Goal: Task Accomplishment & Management: Manage account settings

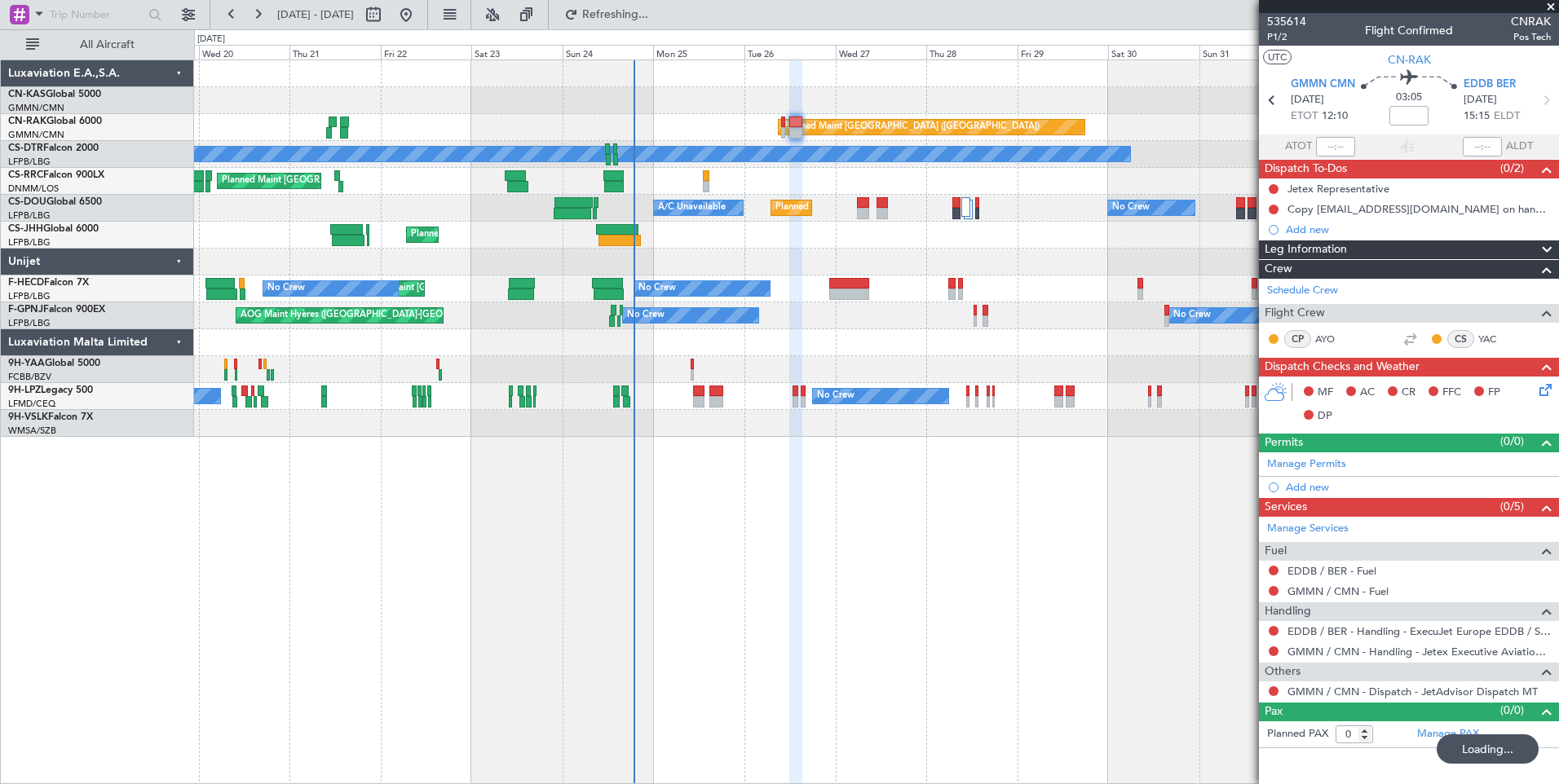
click at [795, 133] on div at bounding box center [796, 133] width 13 height 12
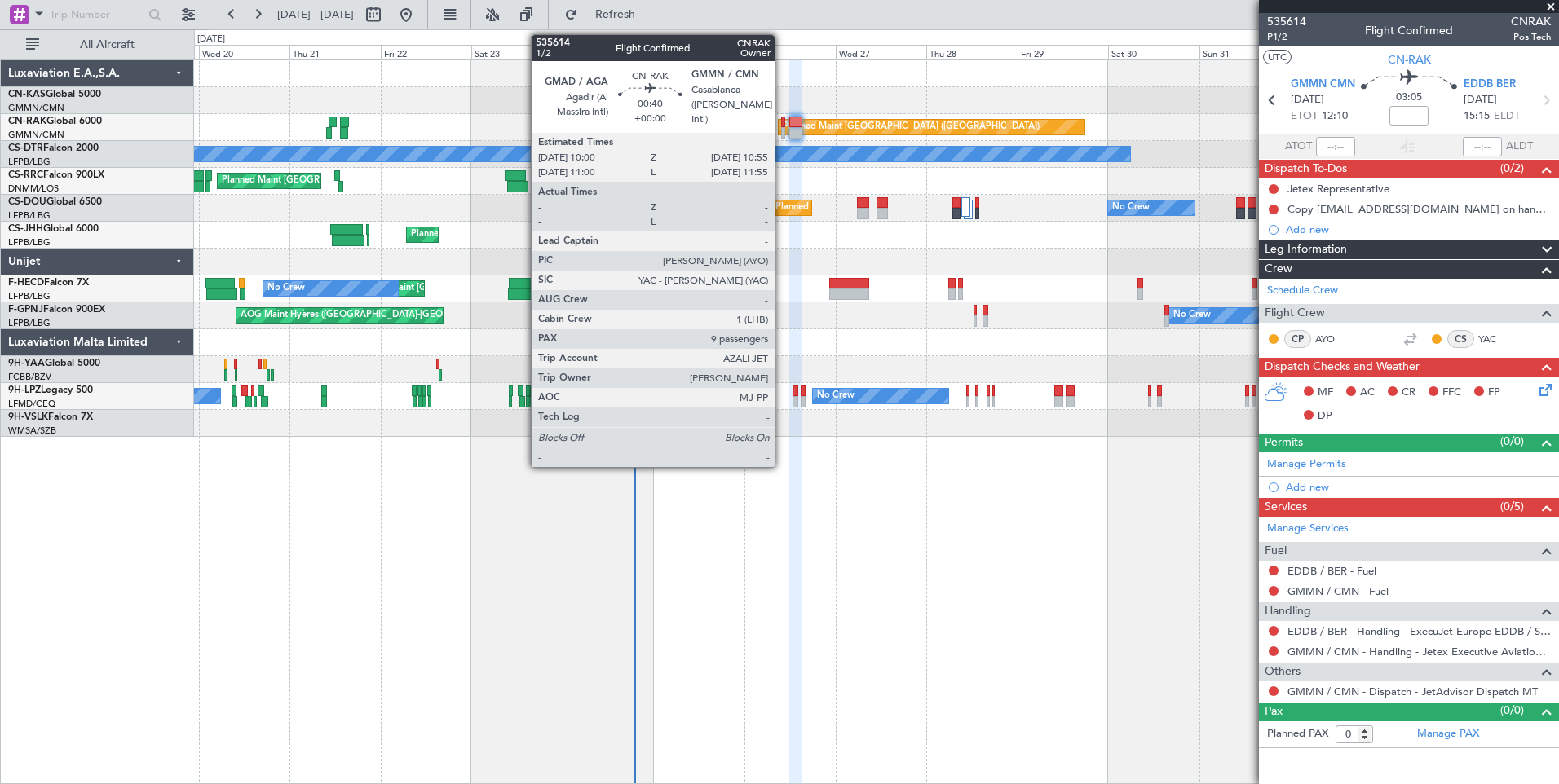
click at [782, 125] on div at bounding box center [782, 122] width 4 height 12
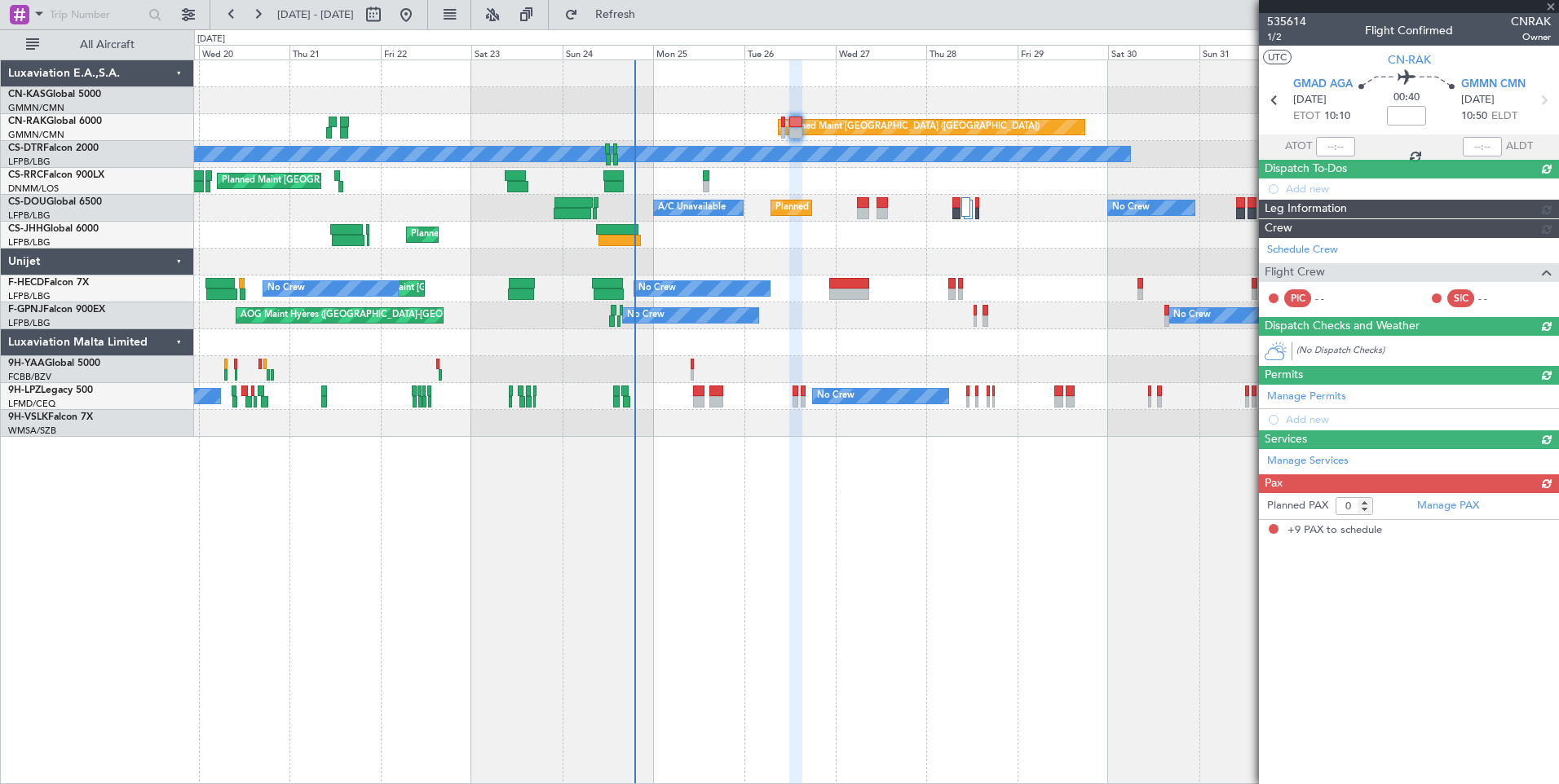
type input "9"
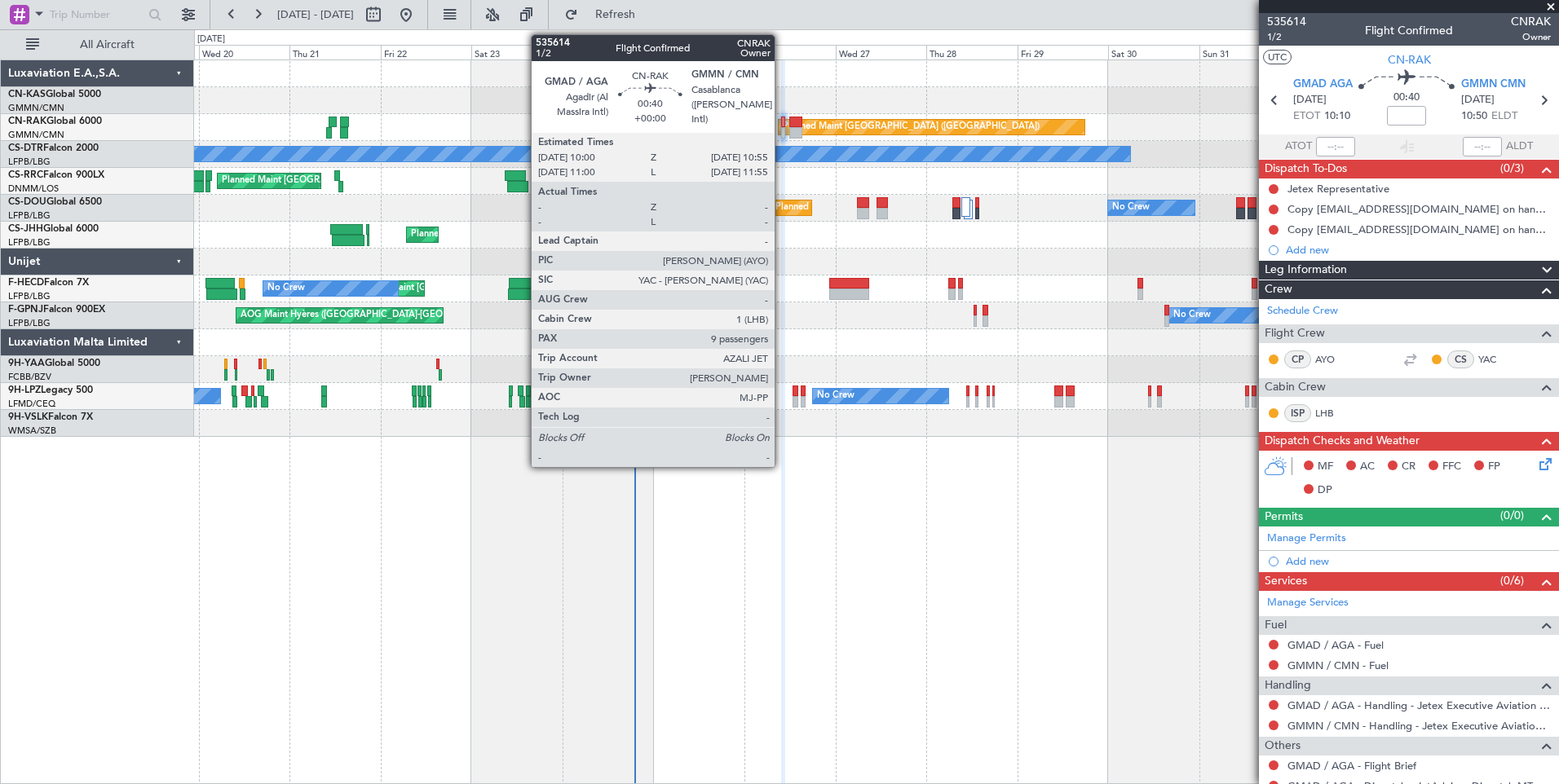
click at [782, 134] on div at bounding box center [782, 133] width 4 height 12
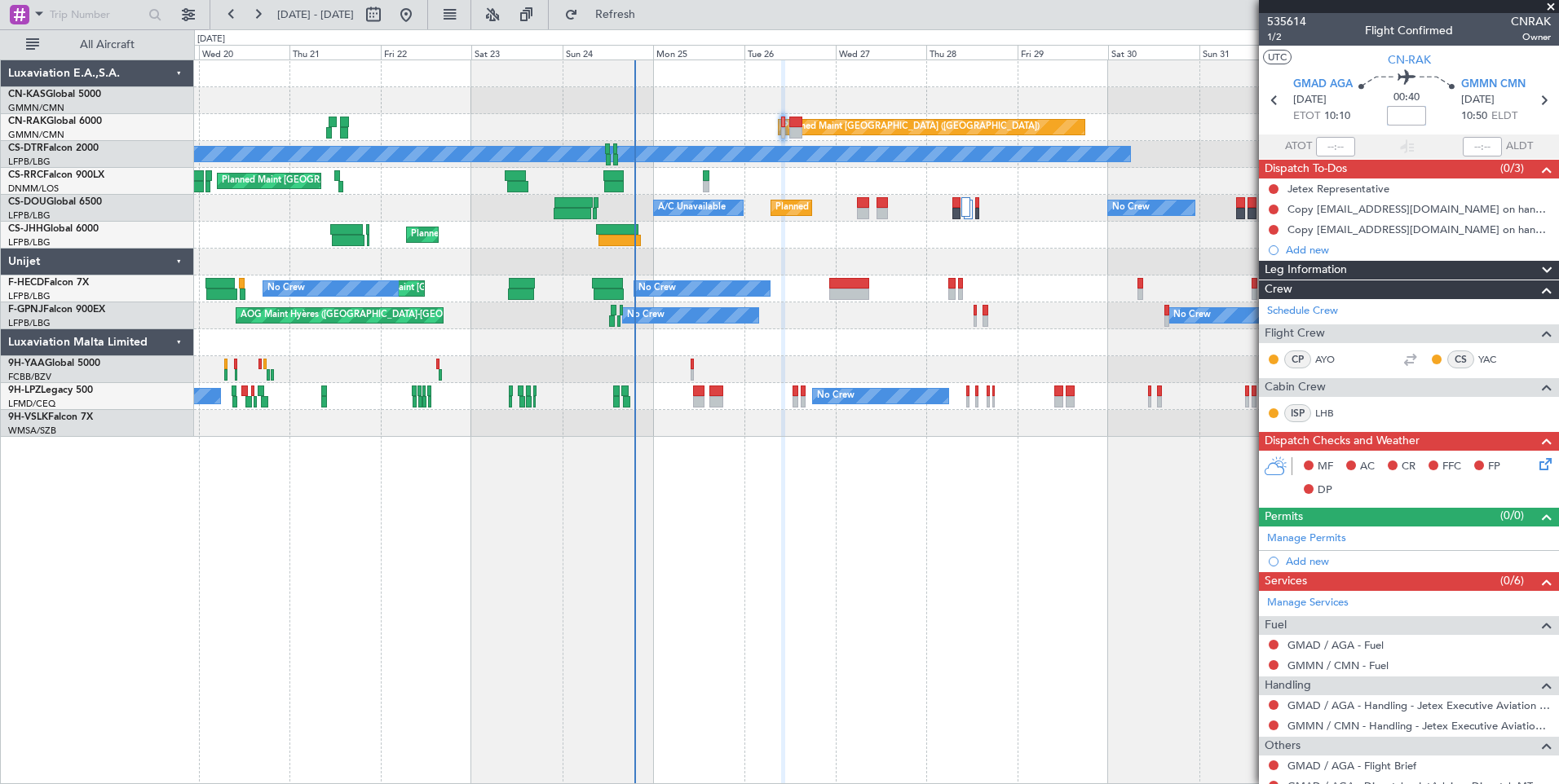
click at [1396, 113] on input at bounding box center [1405, 116] width 39 height 20
type input "+00:05"
click at [1272, 208] on button at bounding box center [1273, 210] width 10 height 10
click at [1275, 300] on span "Cancelled" at bounding box center [1277, 306] width 46 height 17
click at [1274, 209] on button at bounding box center [1273, 210] width 10 height 10
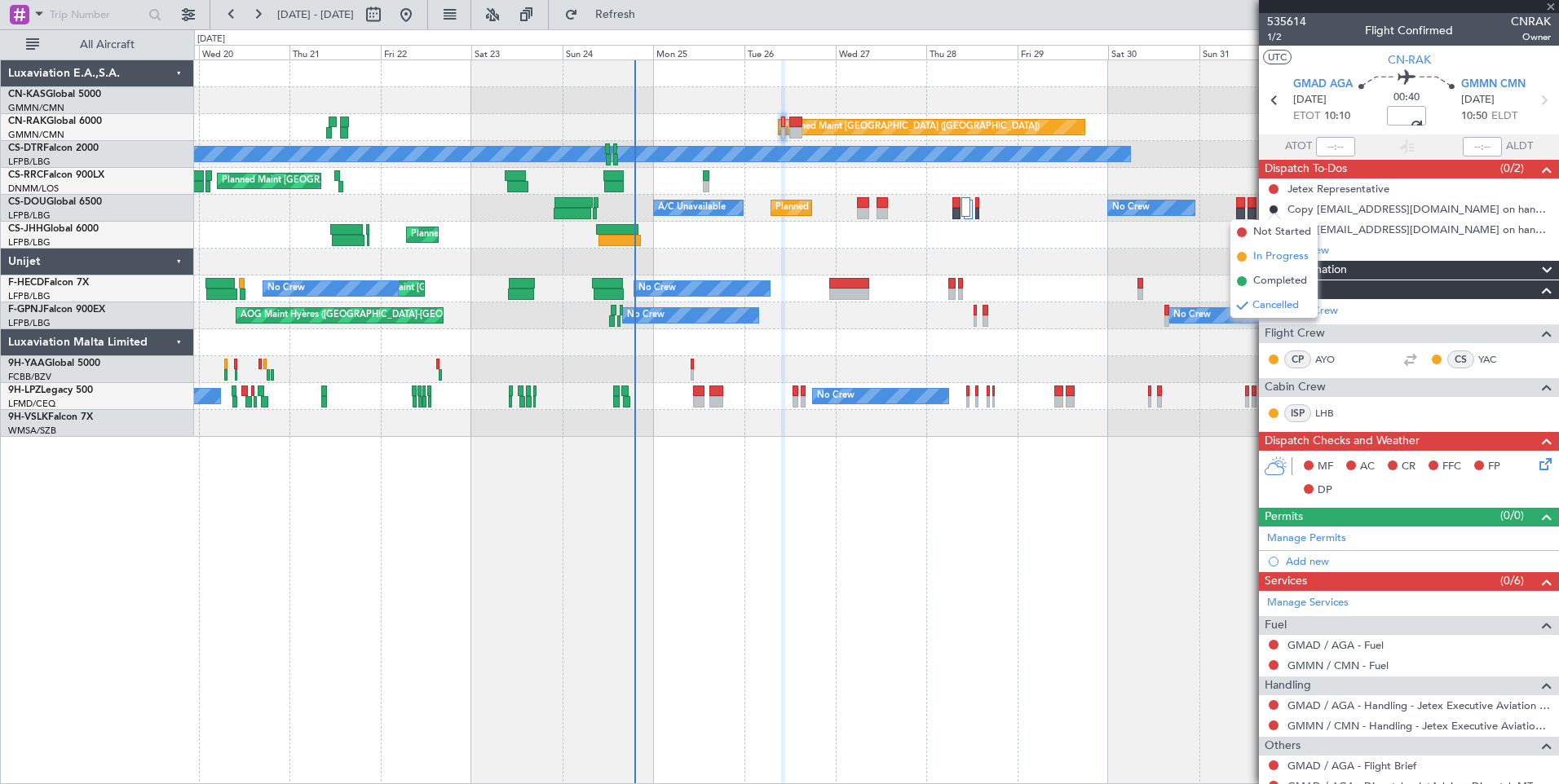
click at [1273, 279] on span "Completed" at bounding box center [1279, 281] width 54 height 17
click at [1273, 229] on button at bounding box center [1273, 230] width 10 height 10
click at [1279, 303] on span "Completed" at bounding box center [1280, 302] width 54 height 17
click at [1310, 263] on span "Leg Information" at bounding box center [1306, 270] width 83 height 19
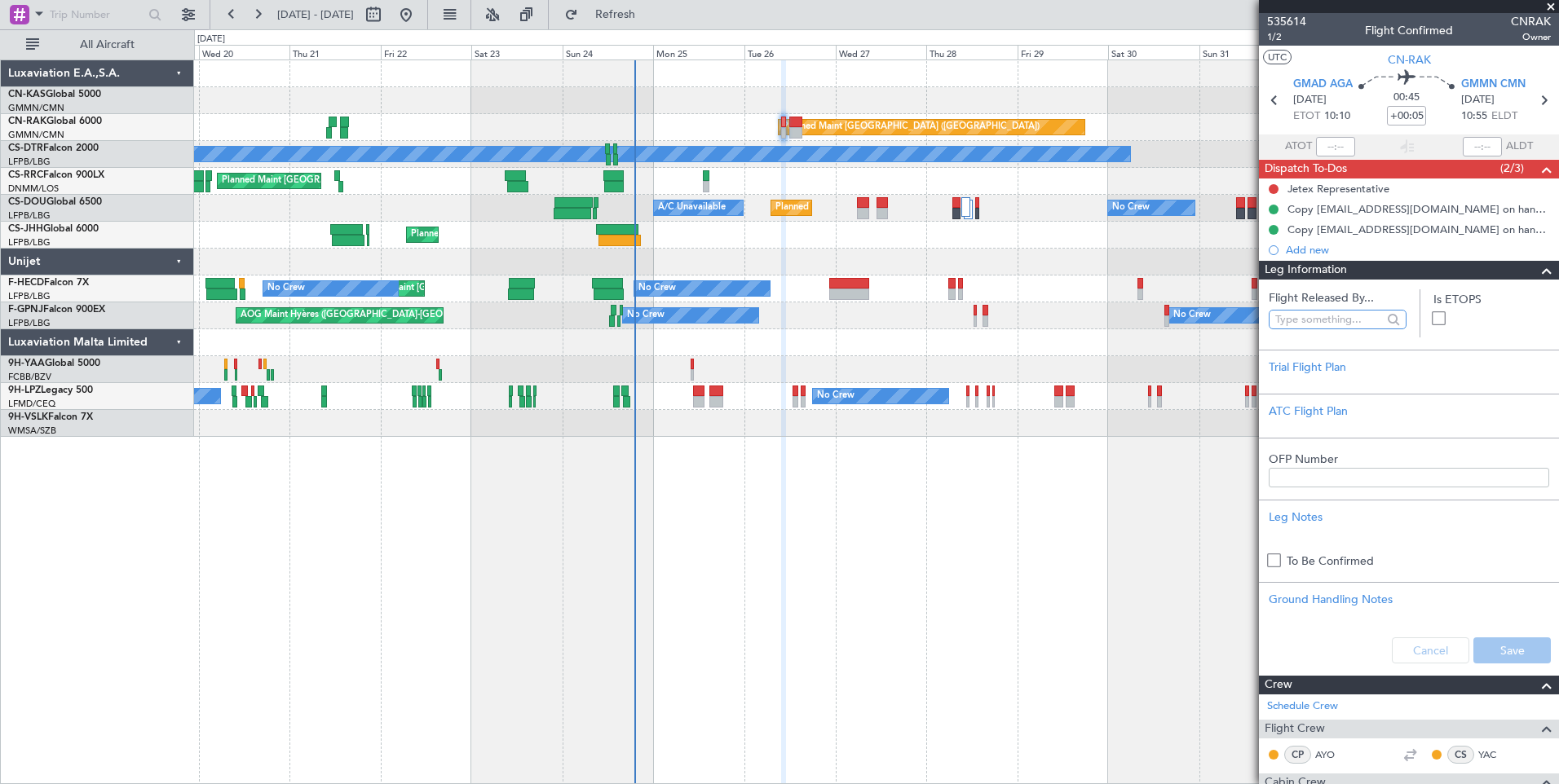
click at [1293, 319] on input "text" at bounding box center [1328, 319] width 106 height 25
click at [1327, 399] on span "[PERSON_NAME] ([PERSON_NAME])" at bounding box center [1334, 391] width 105 height 25
type input "[PERSON_NAME] ([PERSON_NAME])"
click at [1493, 649] on button "Save" at bounding box center [1512, 650] width 78 height 26
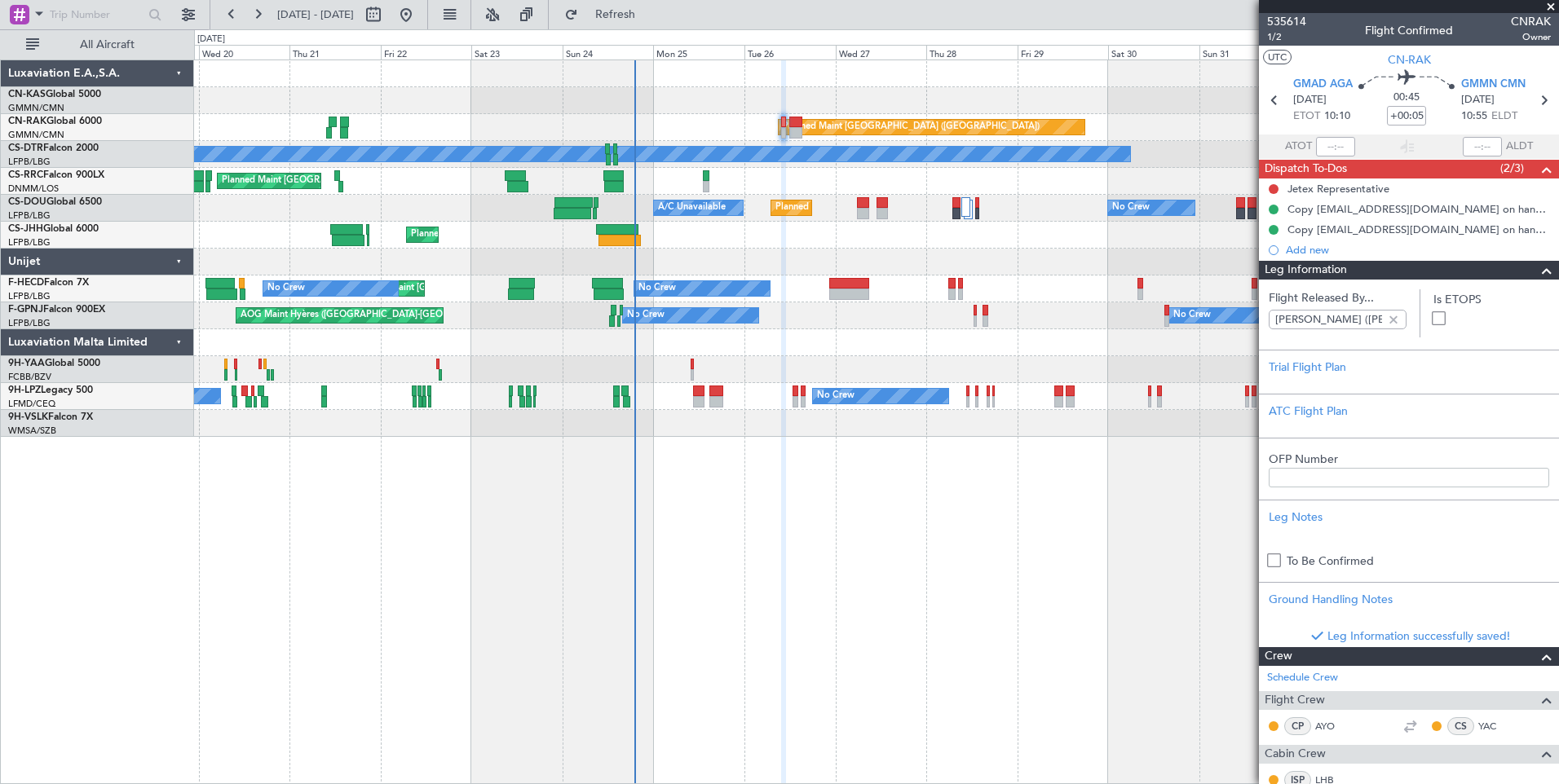
click at [1344, 269] on span "Leg Information" at bounding box center [1306, 270] width 83 height 19
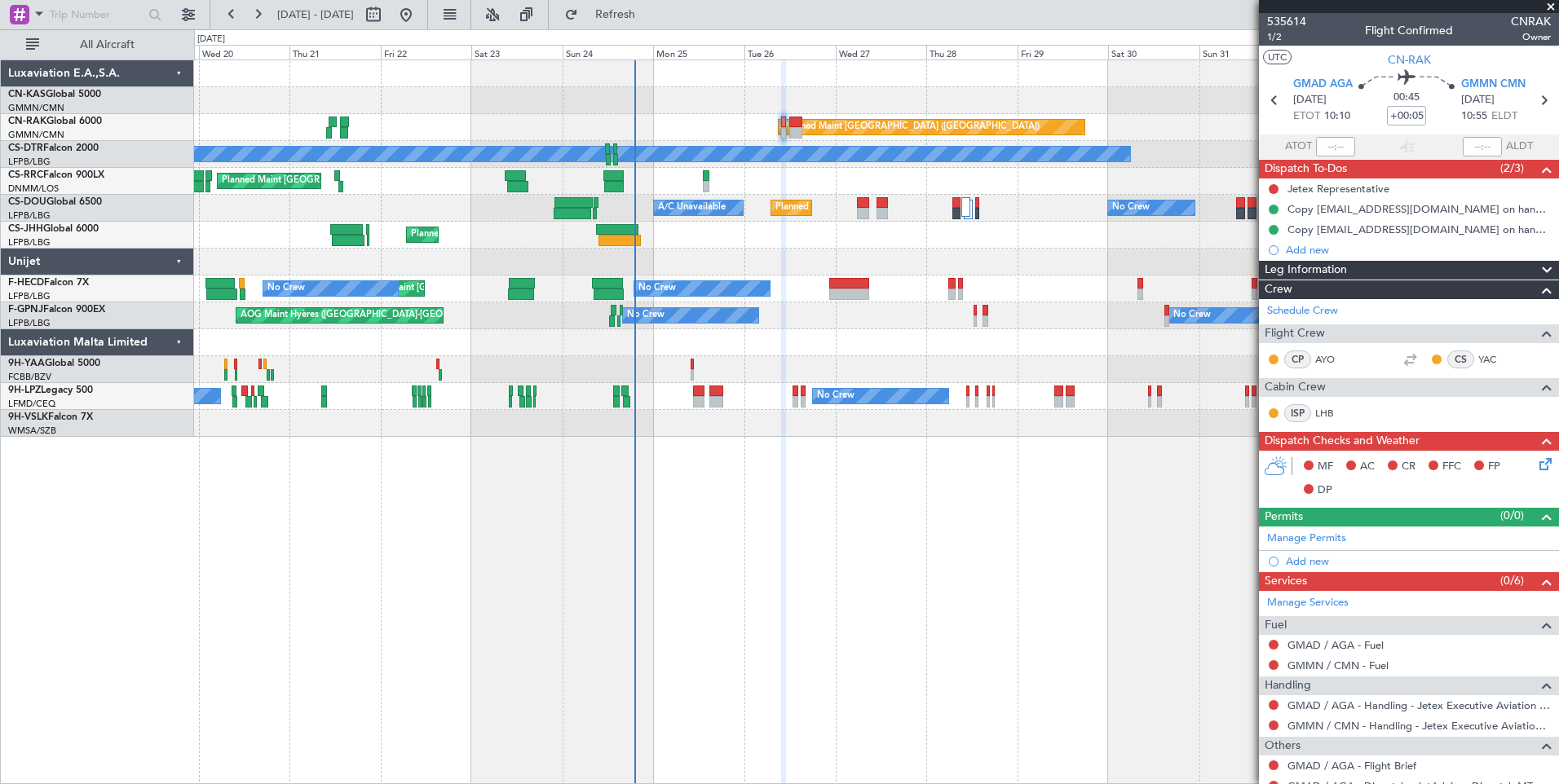
click at [1536, 468] on icon at bounding box center [1542, 461] width 13 height 13
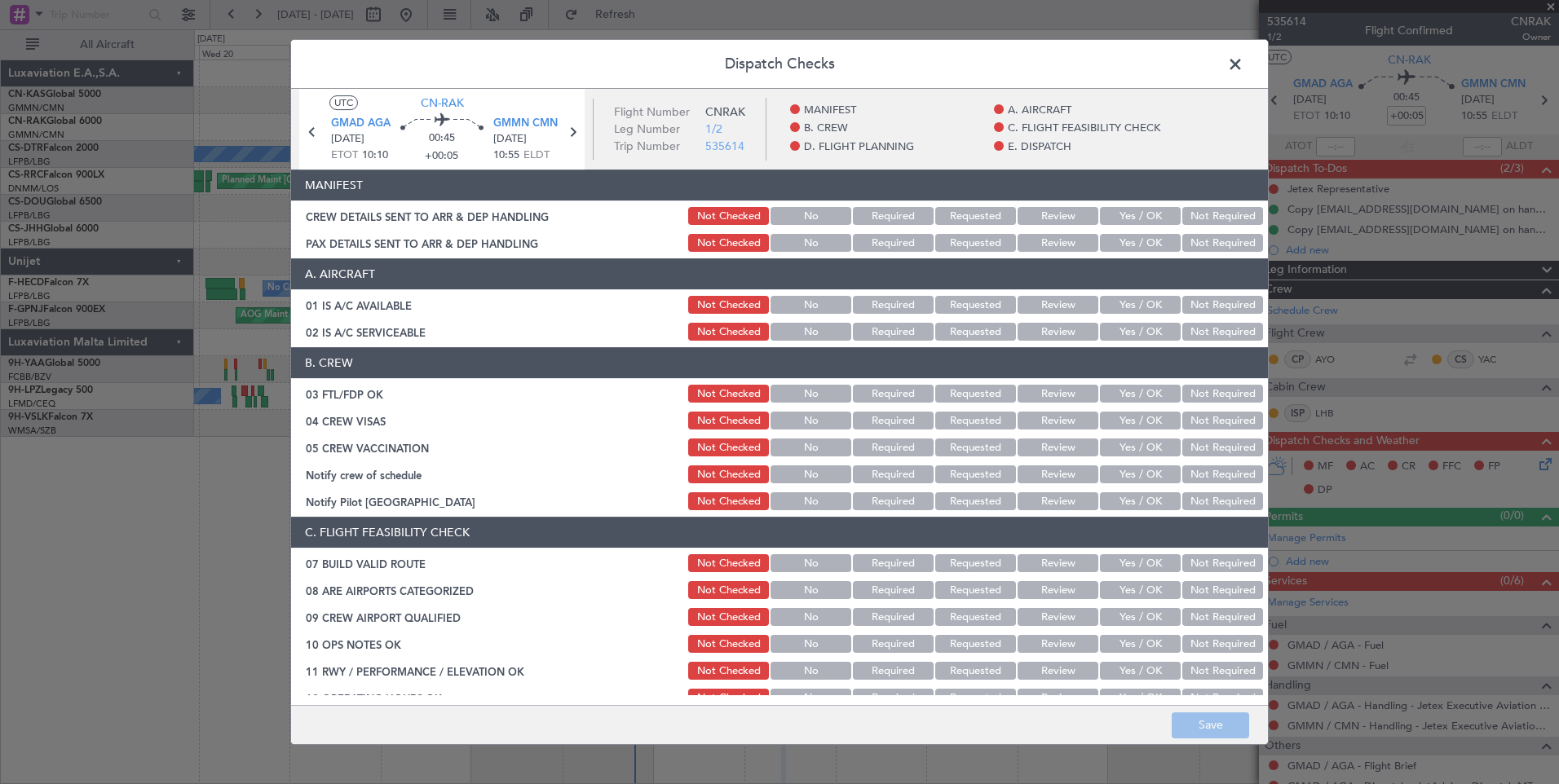
click at [1150, 215] on button "Yes / OK" at bounding box center [1140, 216] width 81 height 18
click at [1147, 255] on article "MANIFEST CREW DETAILS SENT TO ARR & DEP HANDLING Not Checked No Required Reques…" at bounding box center [779, 432] width 976 height 525
click at [1141, 248] on button "Yes / OK" at bounding box center [1140, 243] width 81 height 18
click at [1205, 730] on button "Save" at bounding box center [1210, 725] width 78 height 26
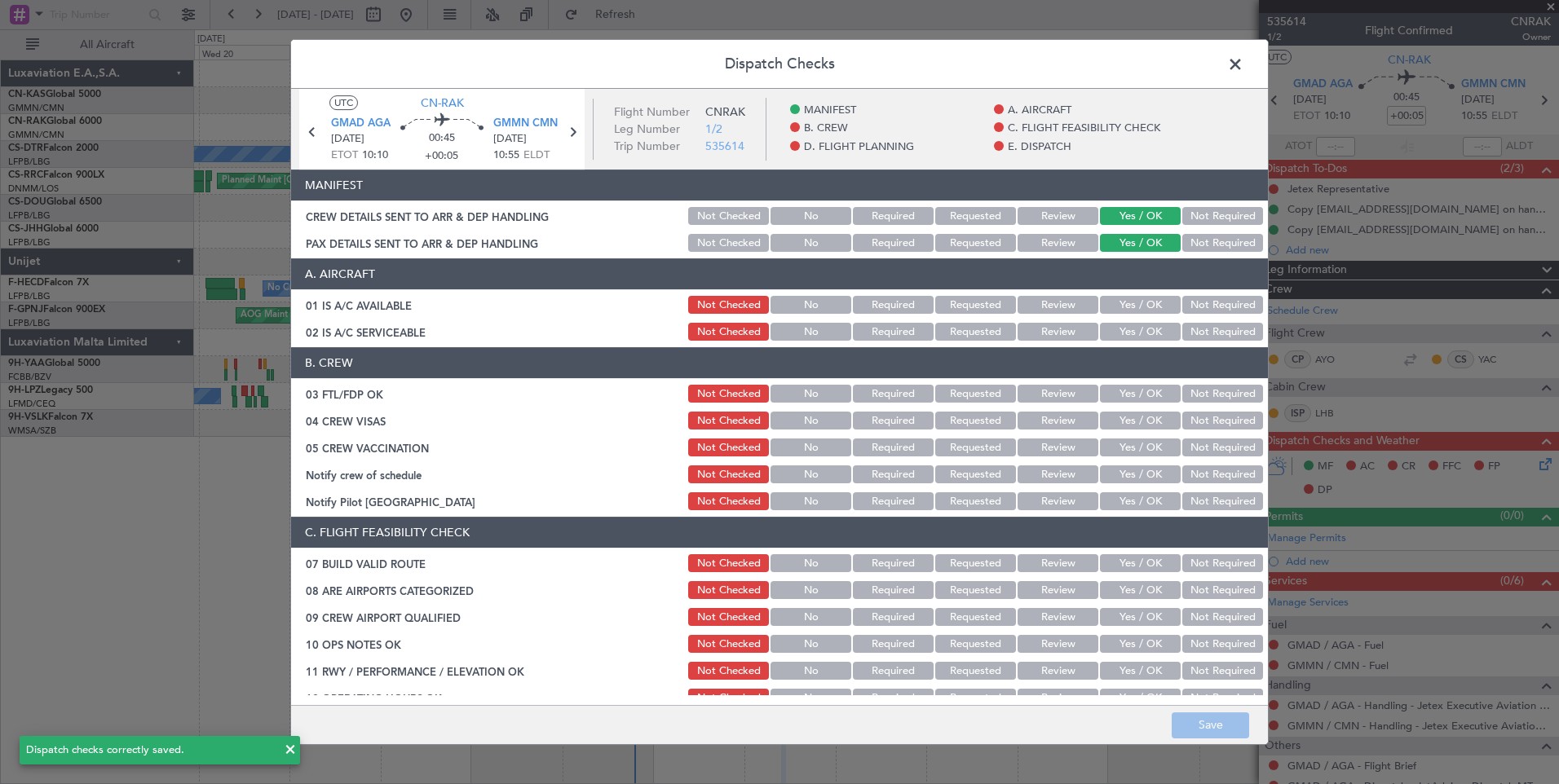
click at [1243, 57] on span at bounding box center [1243, 68] width 0 height 33
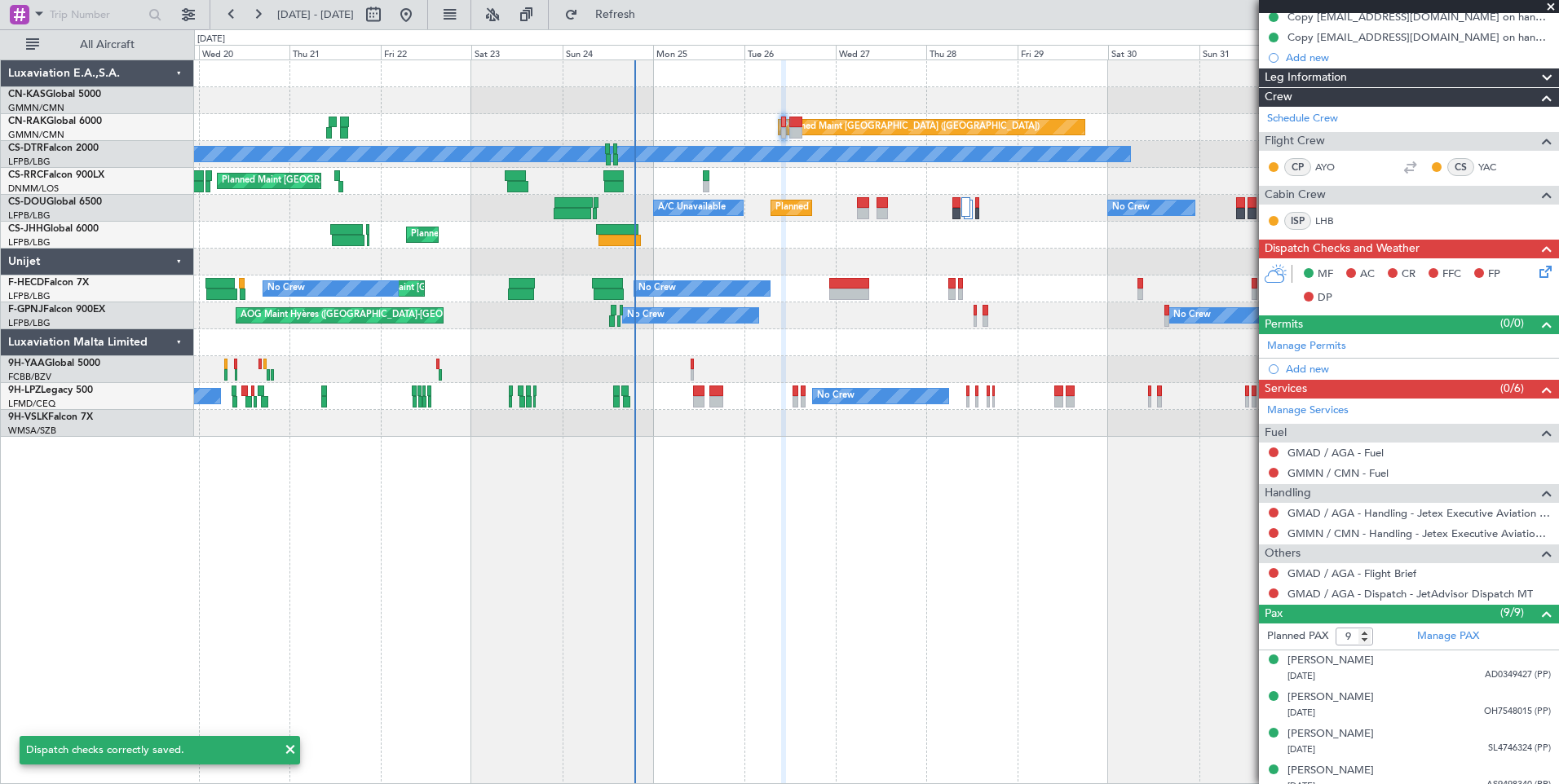
scroll to position [248, 0]
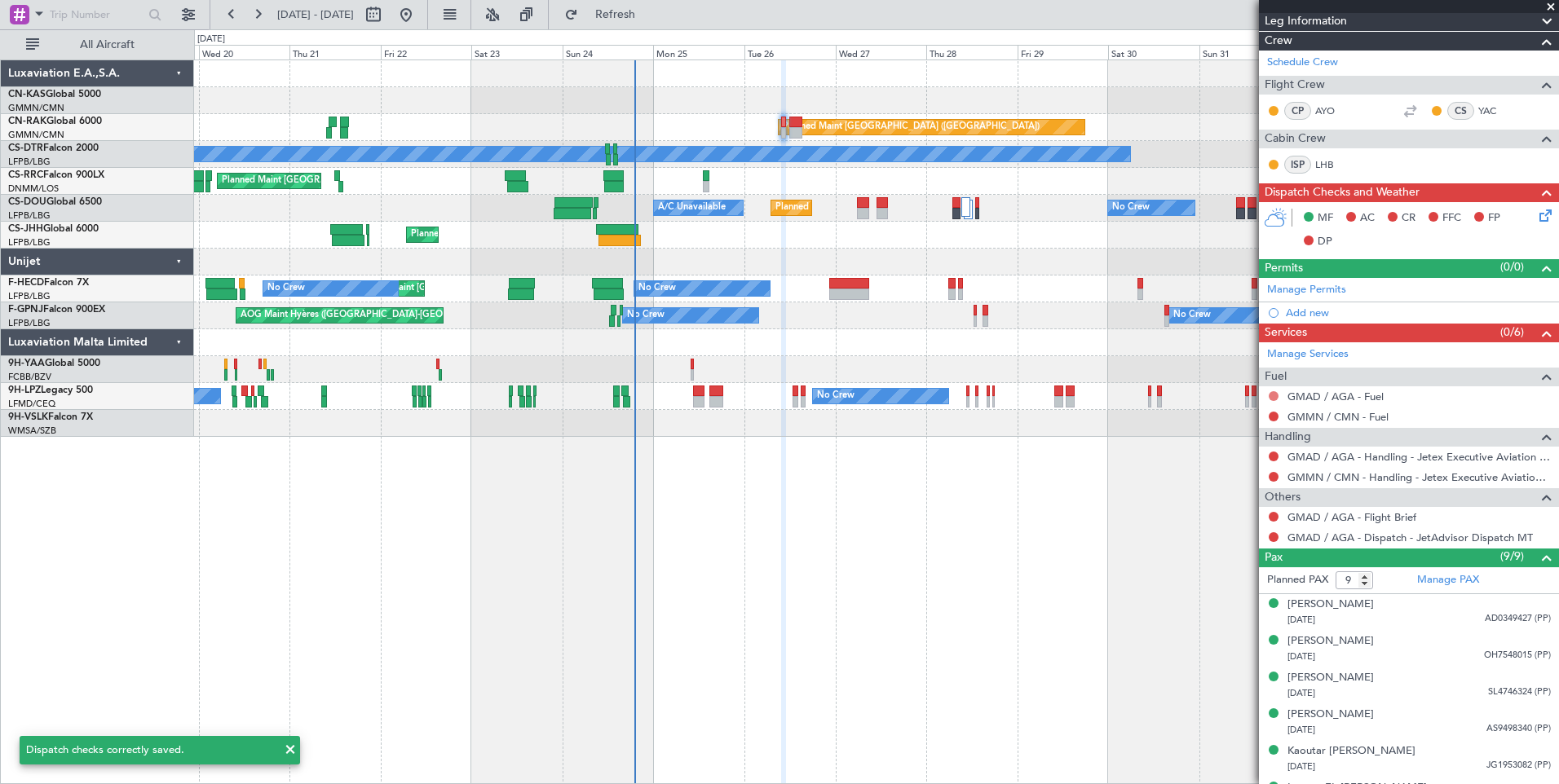
click at [1271, 393] on button at bounding box center [1273, 396] width 10 height 10
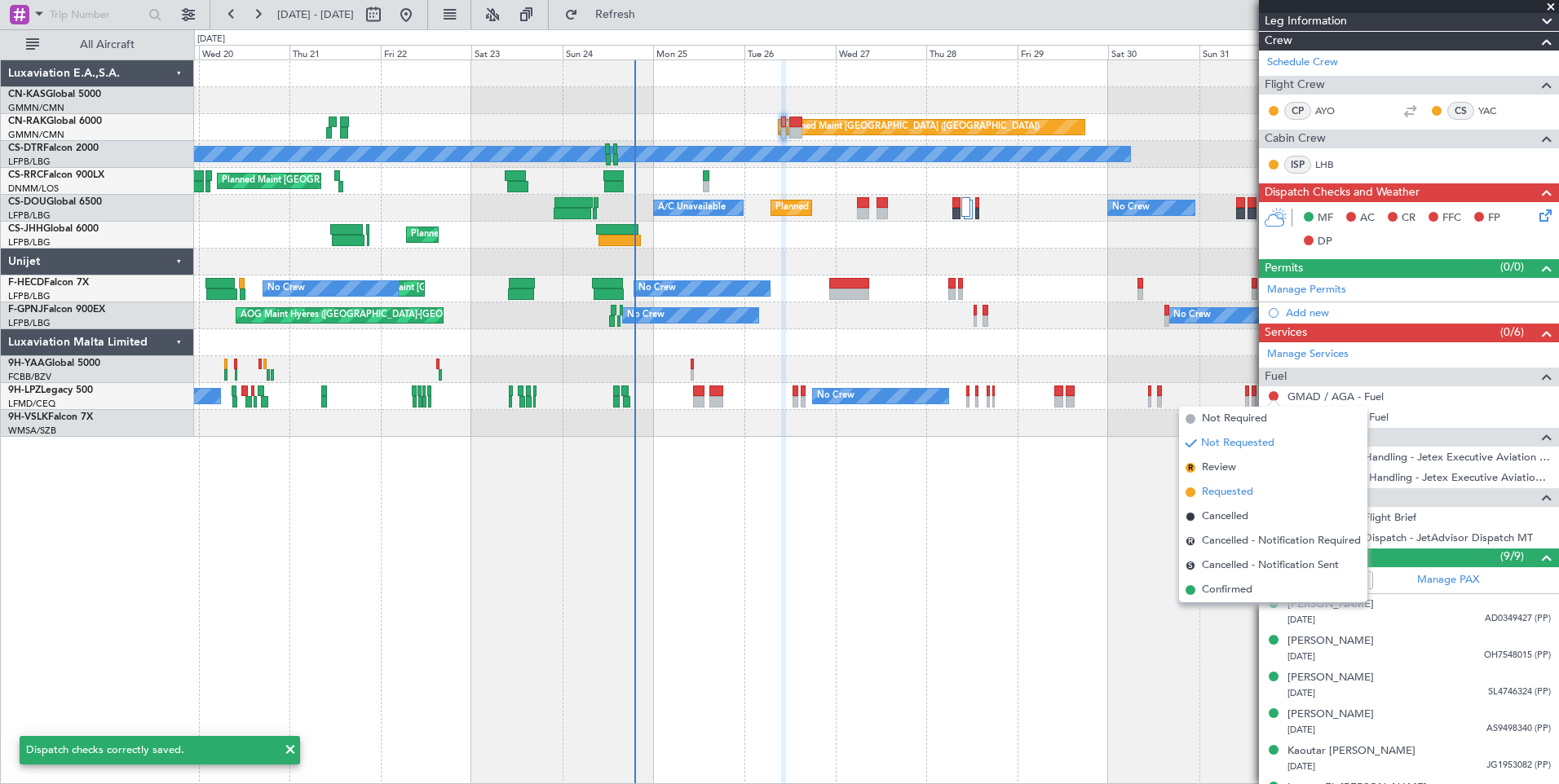
click at [1255, 492] on li "Requested" at bounding box center [1273, 493] width 188 height 25
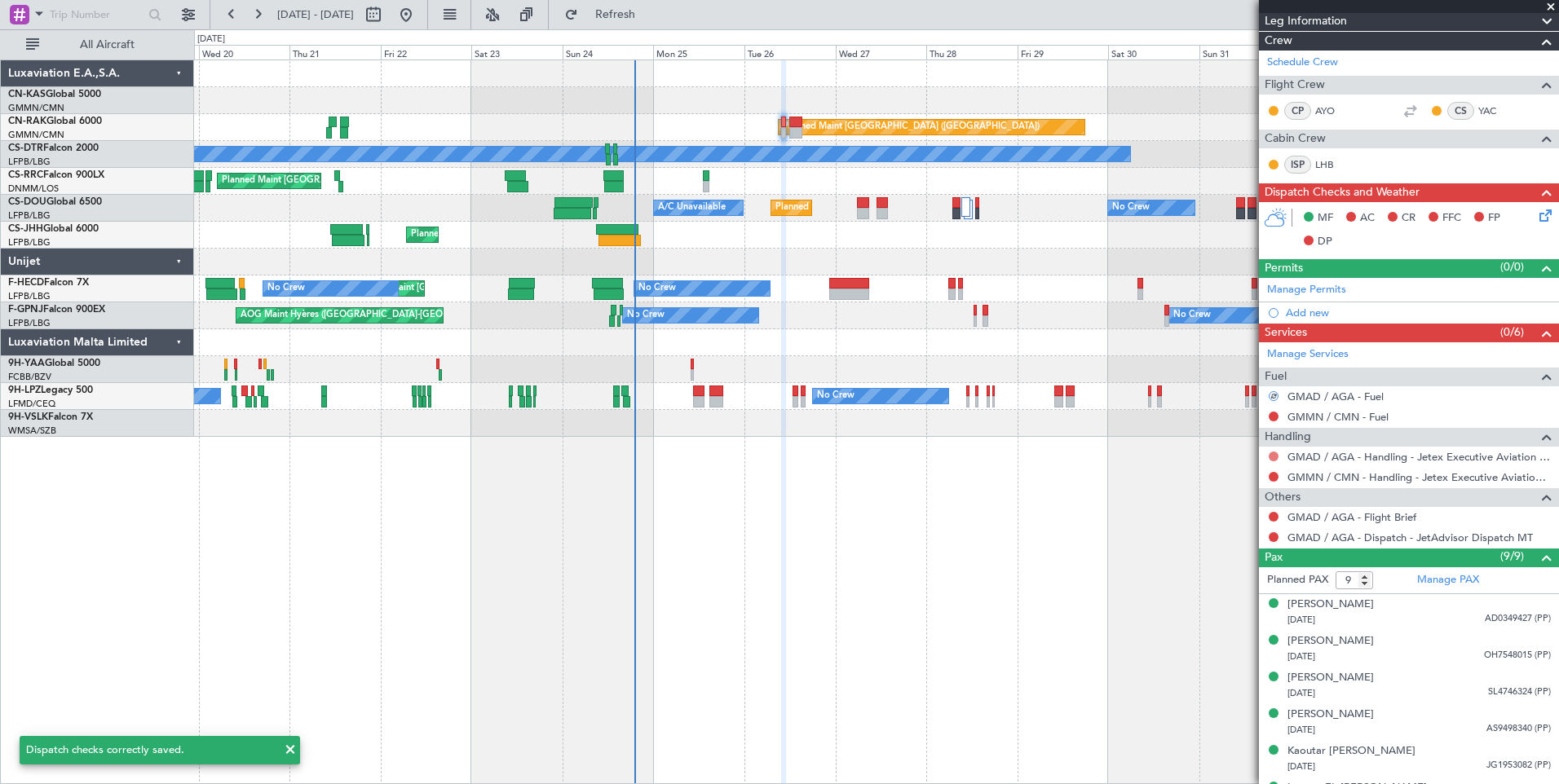
click at [1272, 459] on button at bounding box center [1273, 456] width 10 height 10
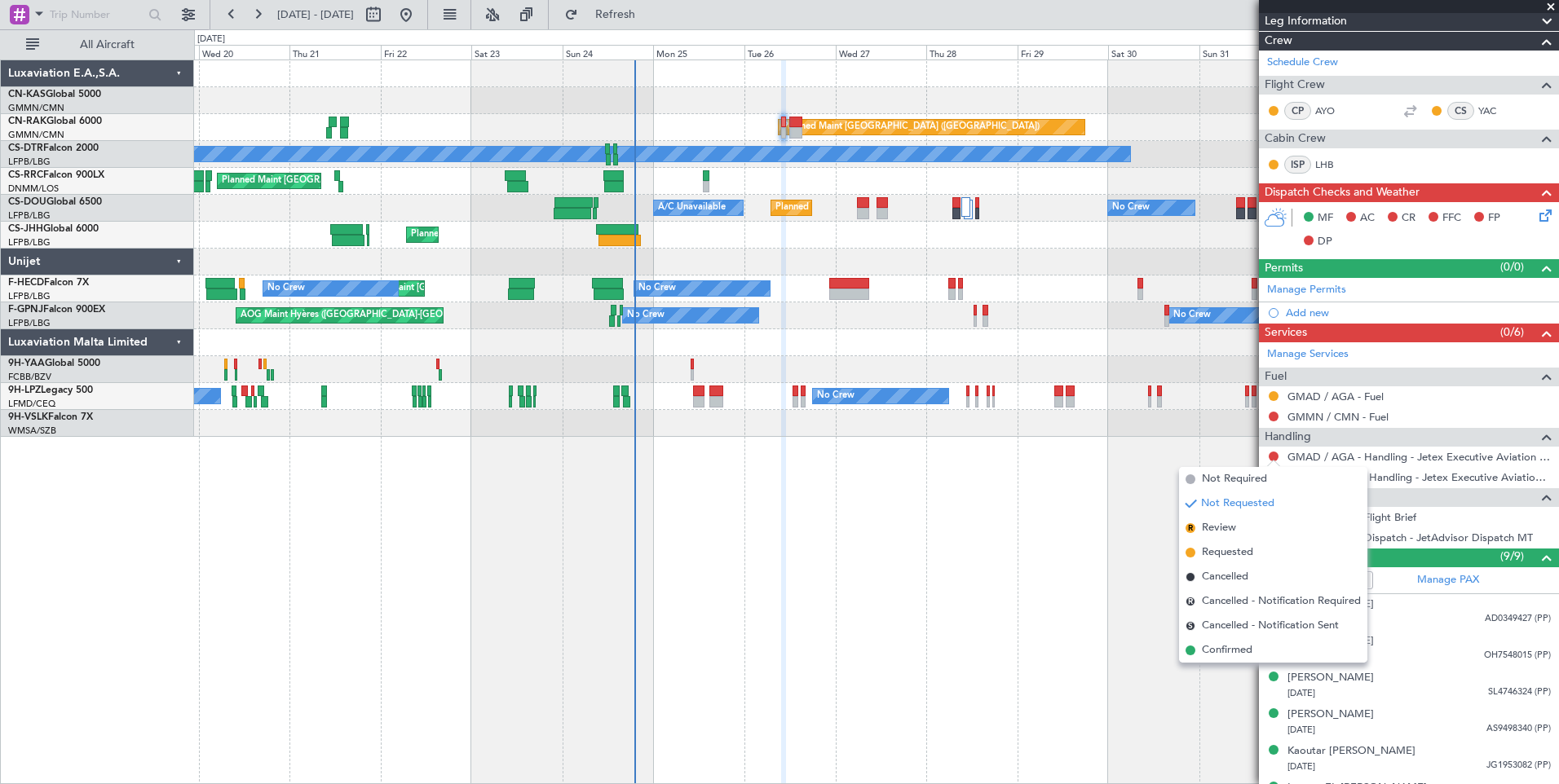
click at [1063, 627] on div "Planned Maint [GEOGRAPHIC_DATA] ([GEOGRAPHIC_DATA]) No Crew Planned Maint Sofia…" at bounding box center [876, 422] width 1364 height 725
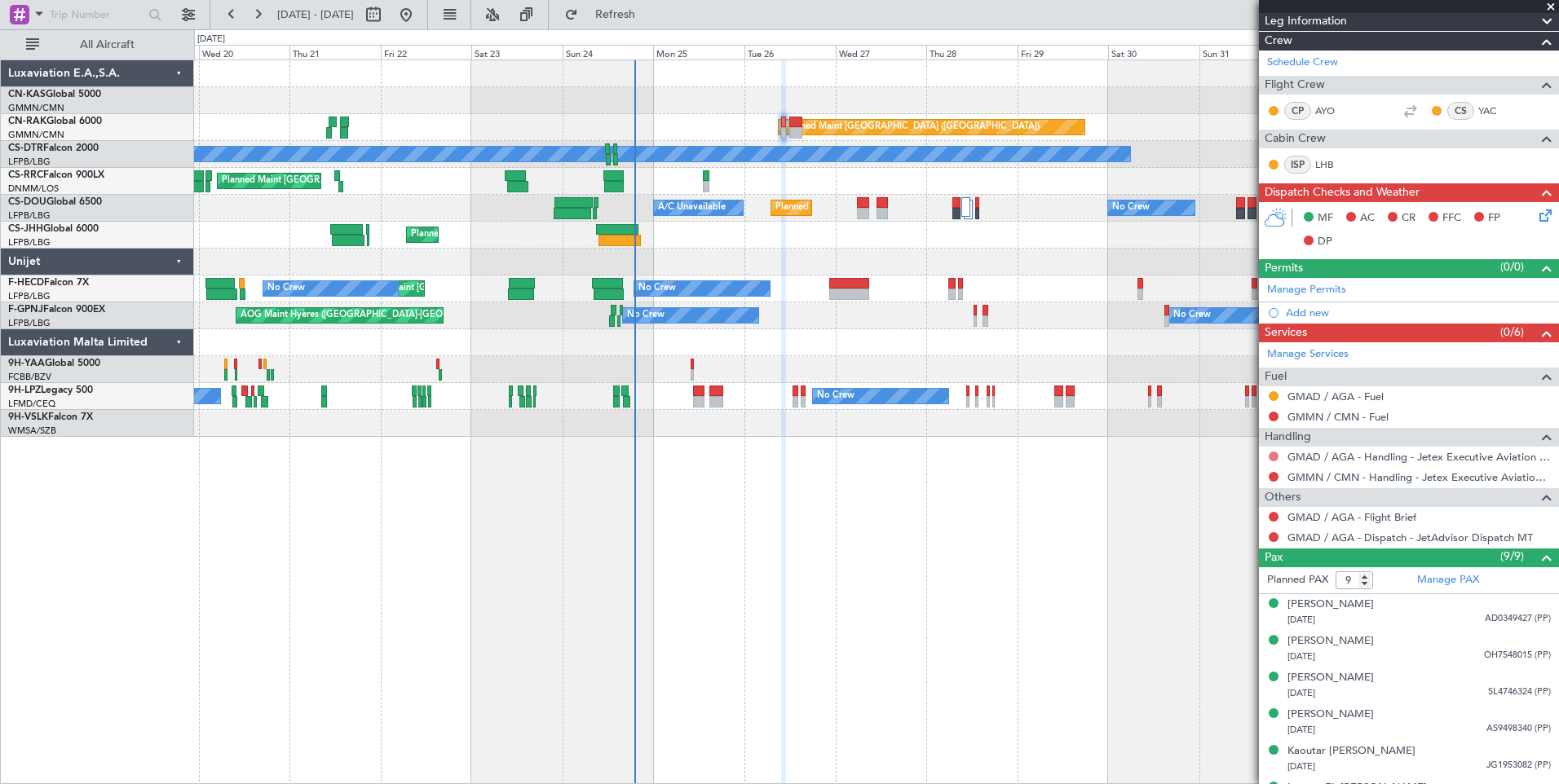
click at [1275, 455] on button at bounding box center [1273, 456] width 10 height 10
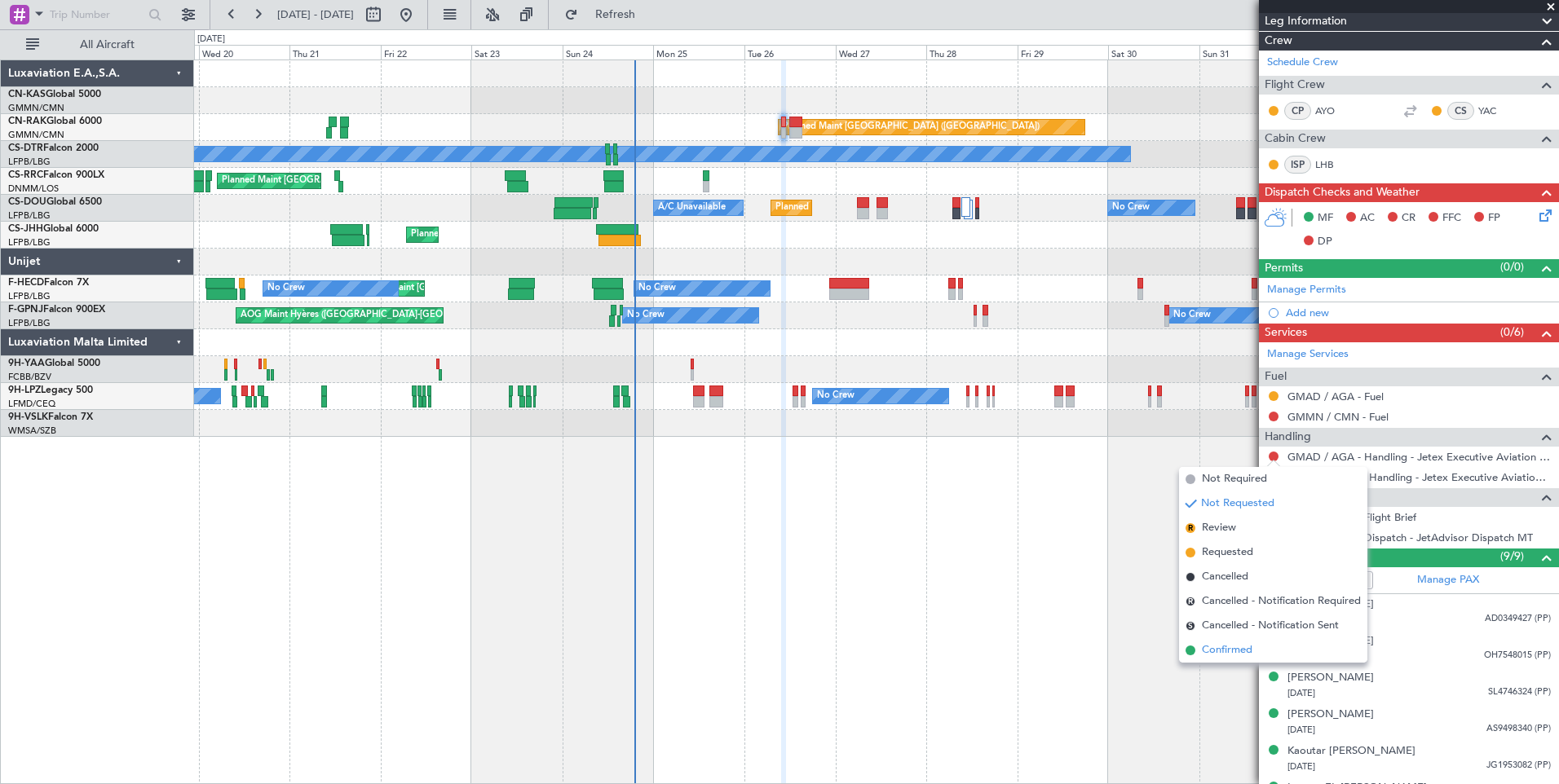
click at [1212, 648] on span "Confirmed" at bounding box center [1226, 650] width 50 height 17
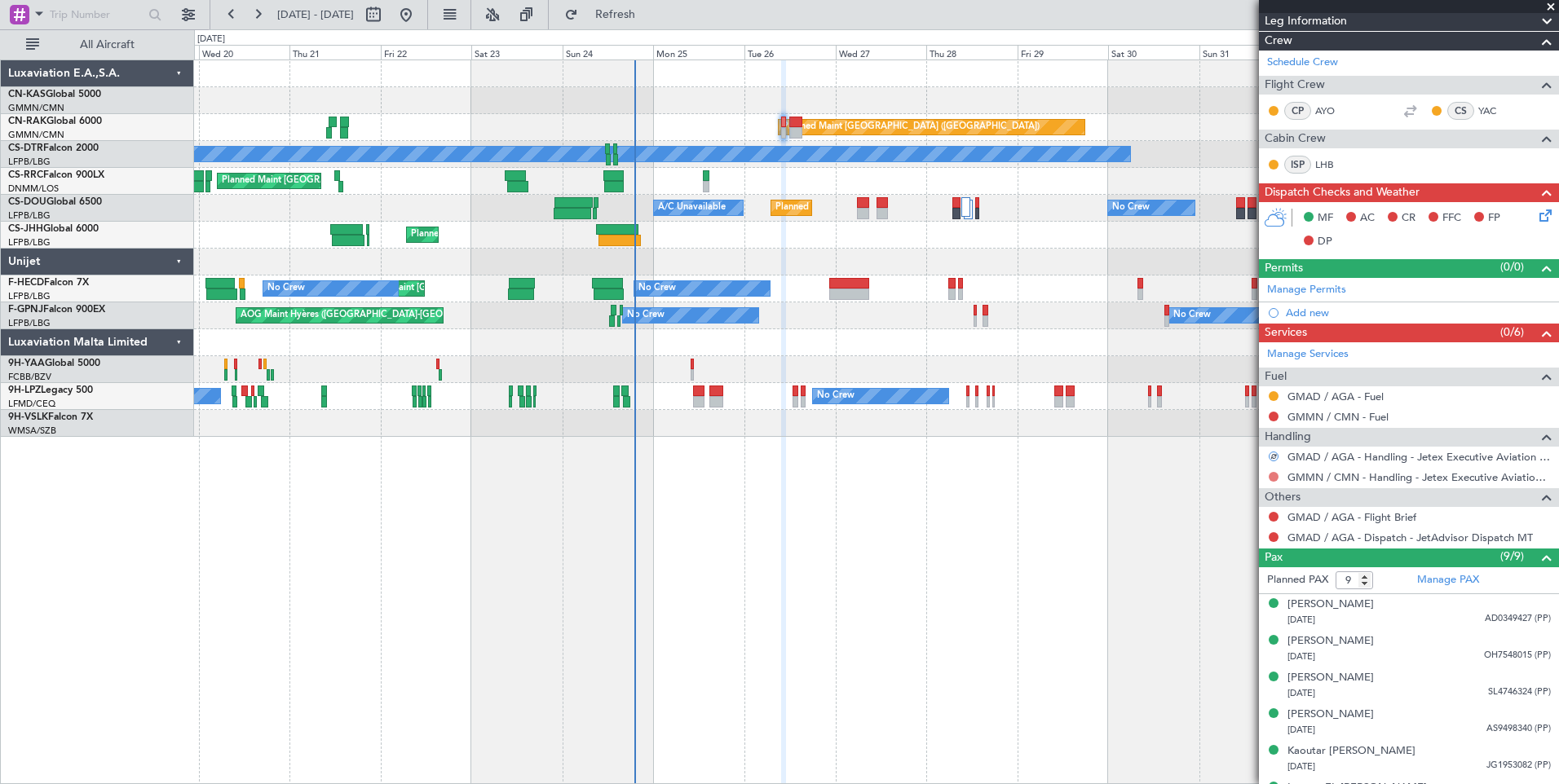
click at [1274, 476] on button at bounding box center [1273, 477] width 10 height 10
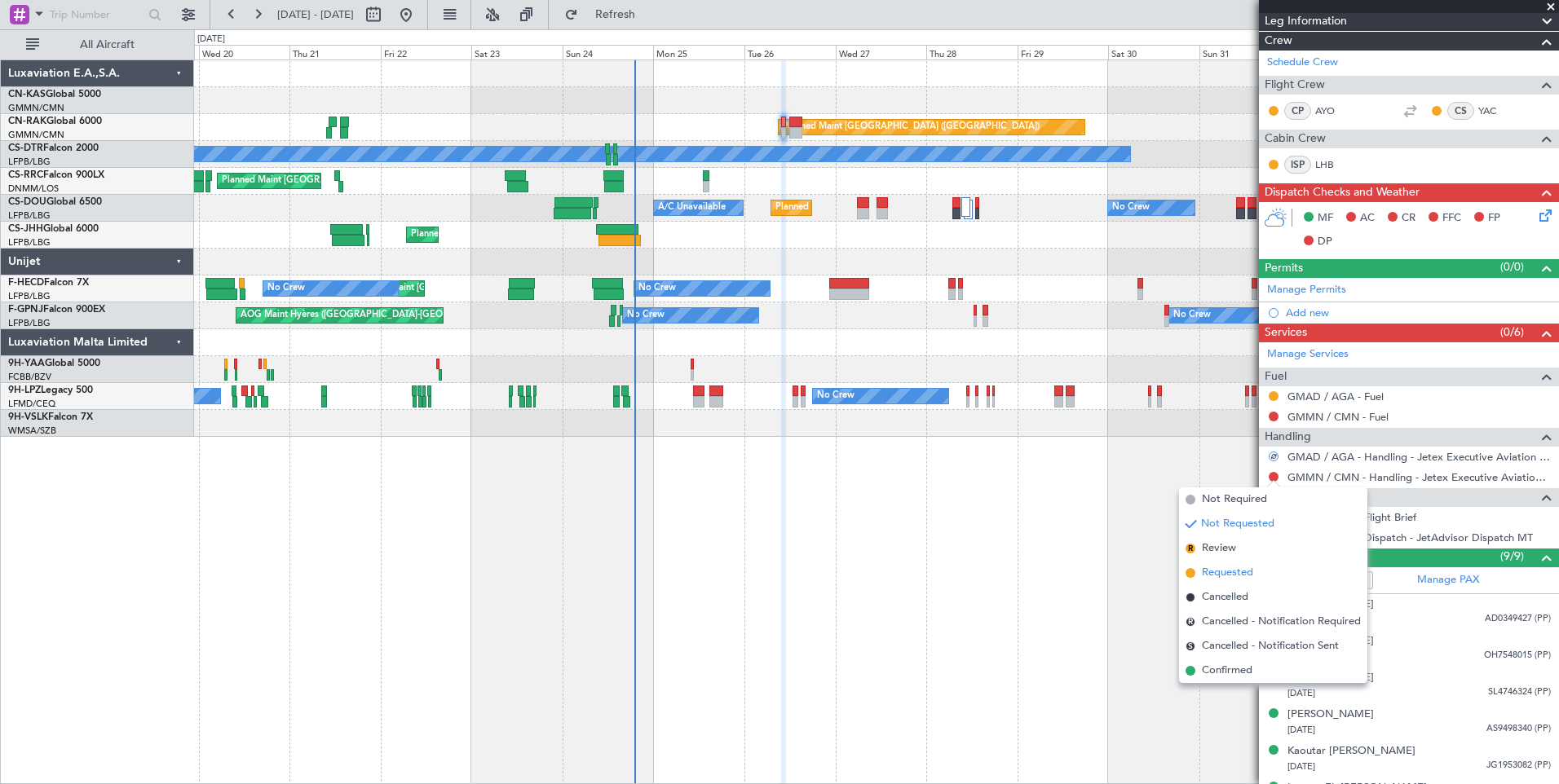
click at [1235, 566] on span "Requested" at bounding box center [1227, 573] width 51 height 17
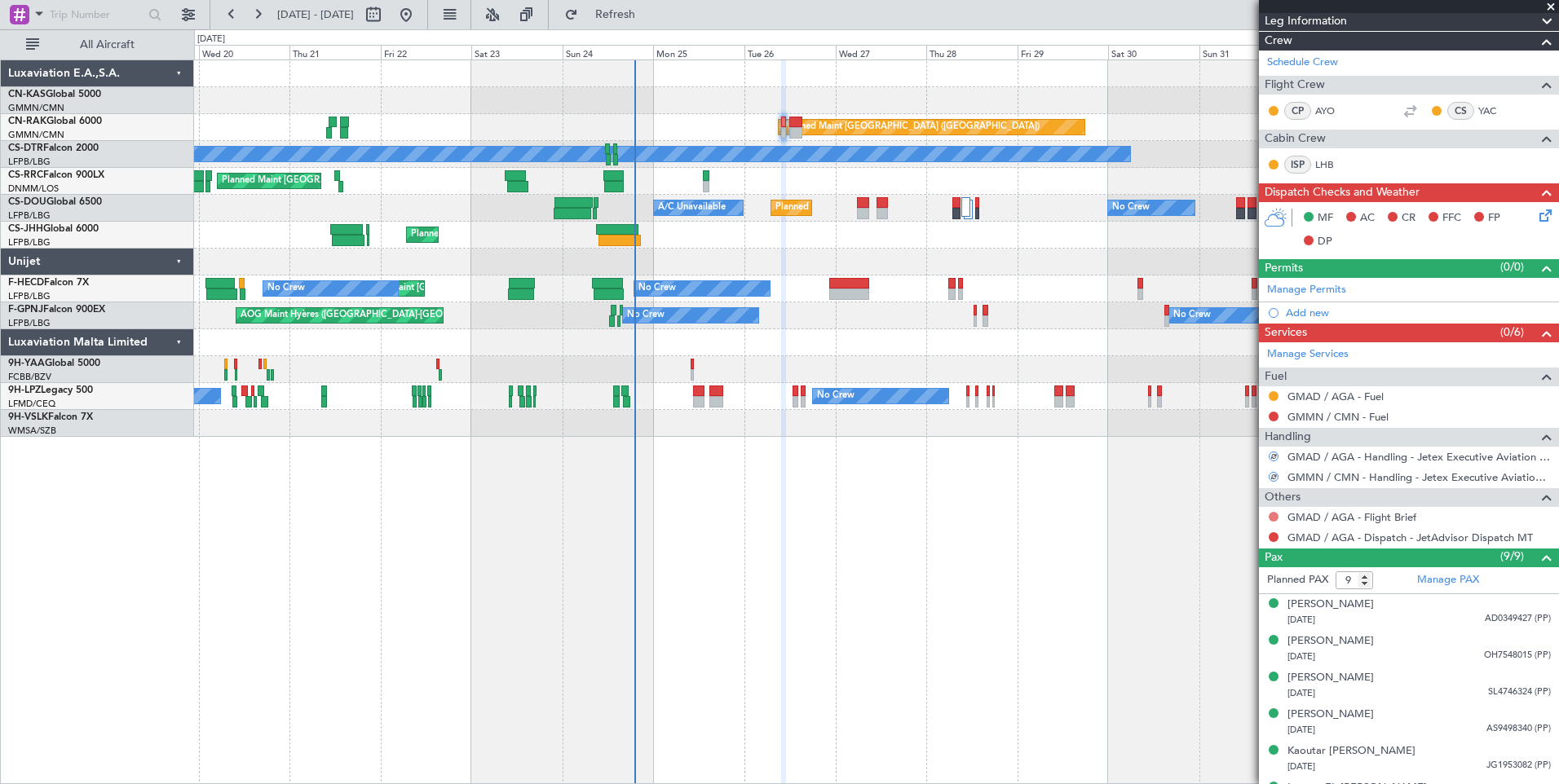
click at [1274, 515] on button at bounding box center [1273, 517] width 10 height 10
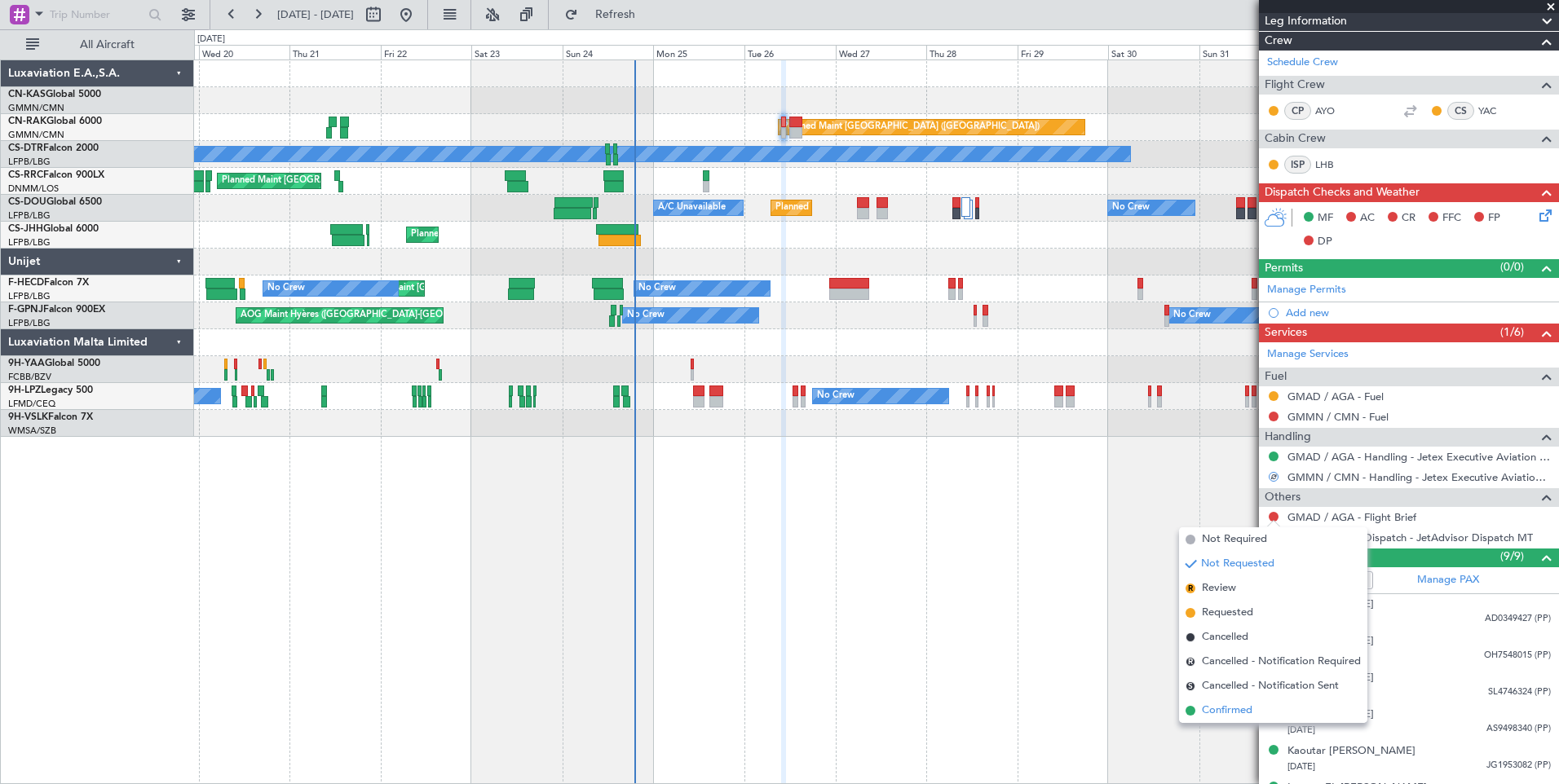
click at [1234, 716] on span "Confirmed" at bounding box center [1226, 711] width 50 height 17
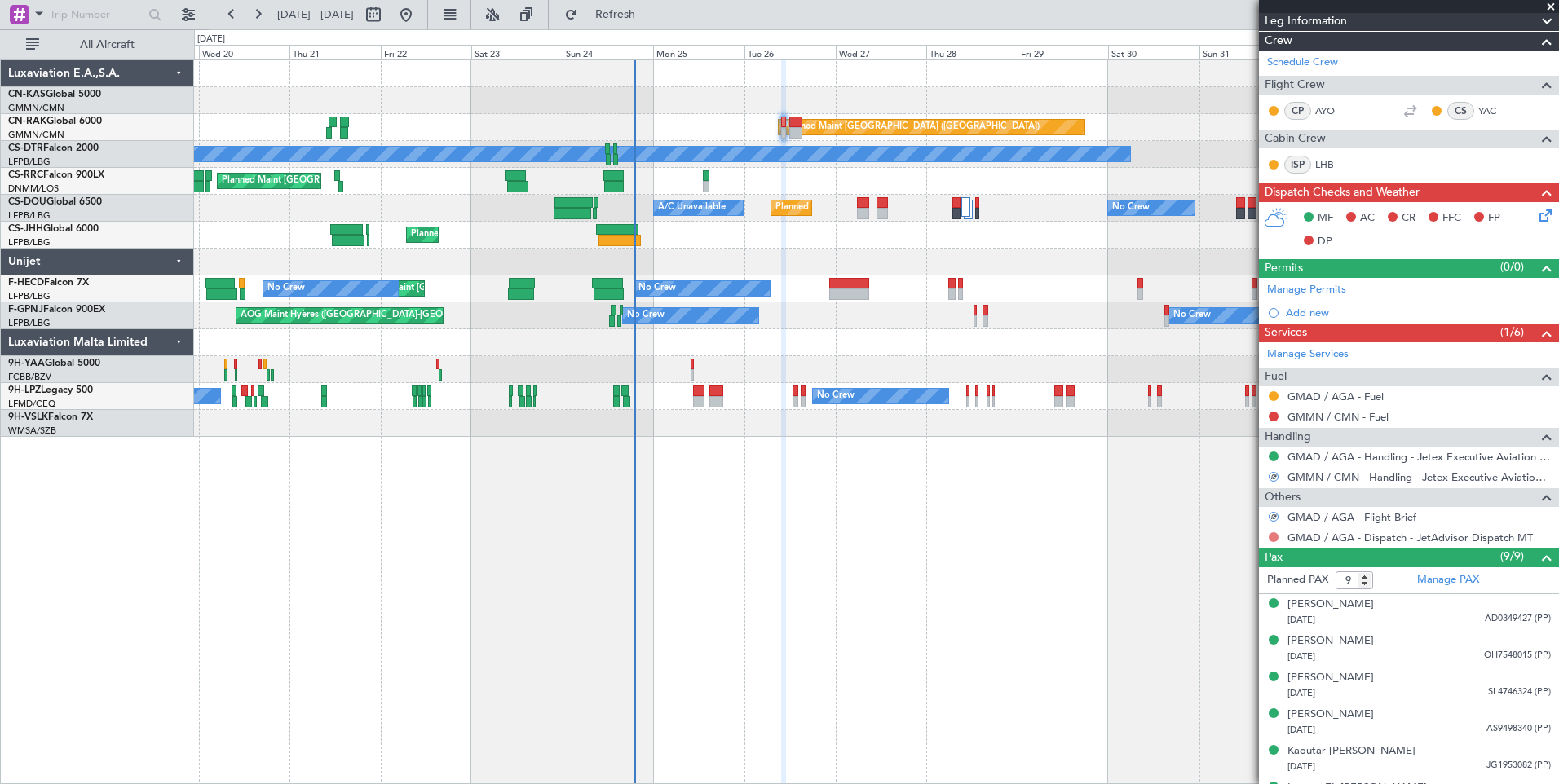
click at [1271, 535] on button at bounding box center [1273, 537] width 10 height 10
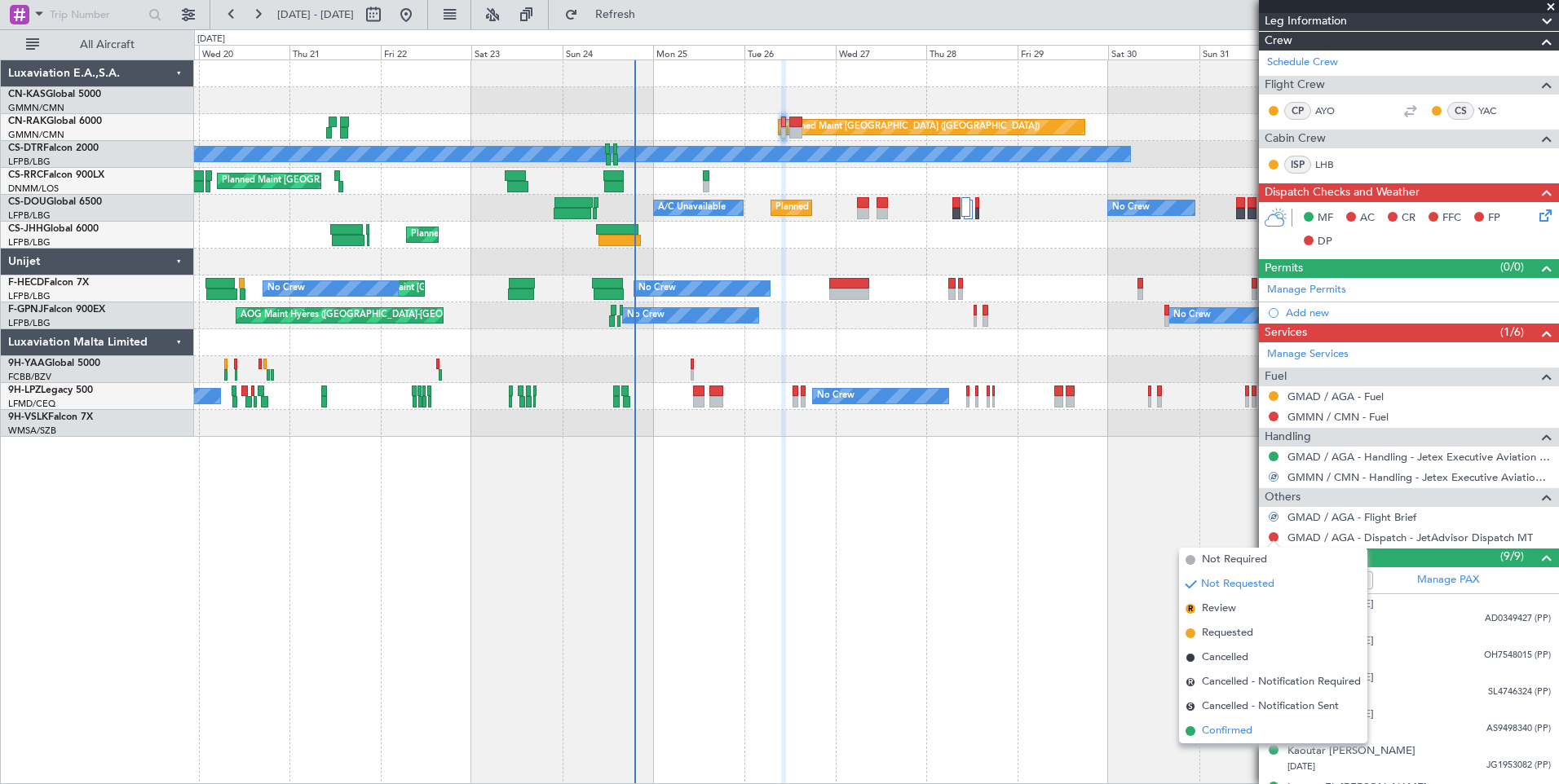
click at [1240, 723] on span "Confirmed" at bounding box center [1226, 731] width 50 height 17
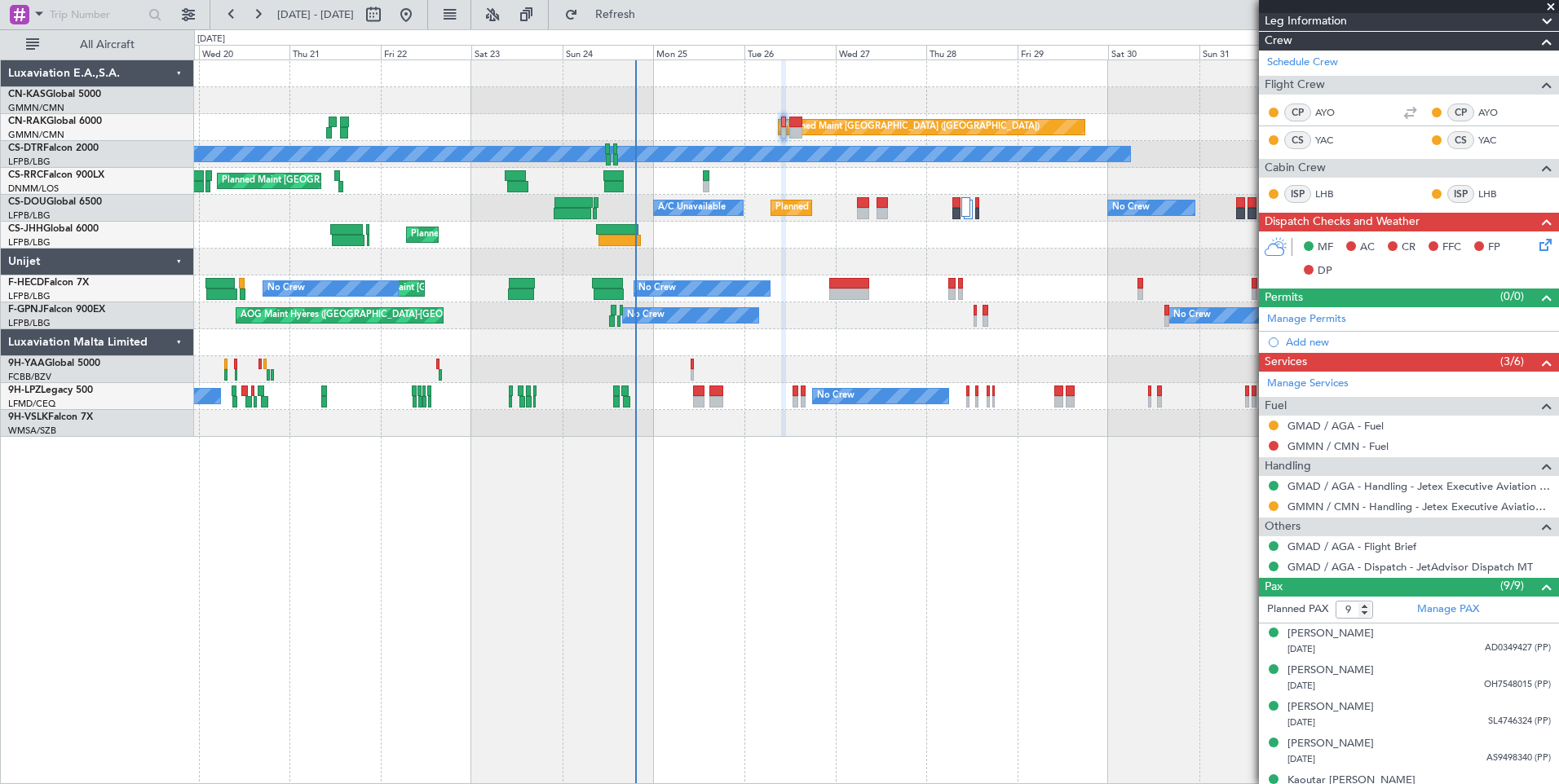
type input "[PERSON_NAME] ([PERSON_NAME])"
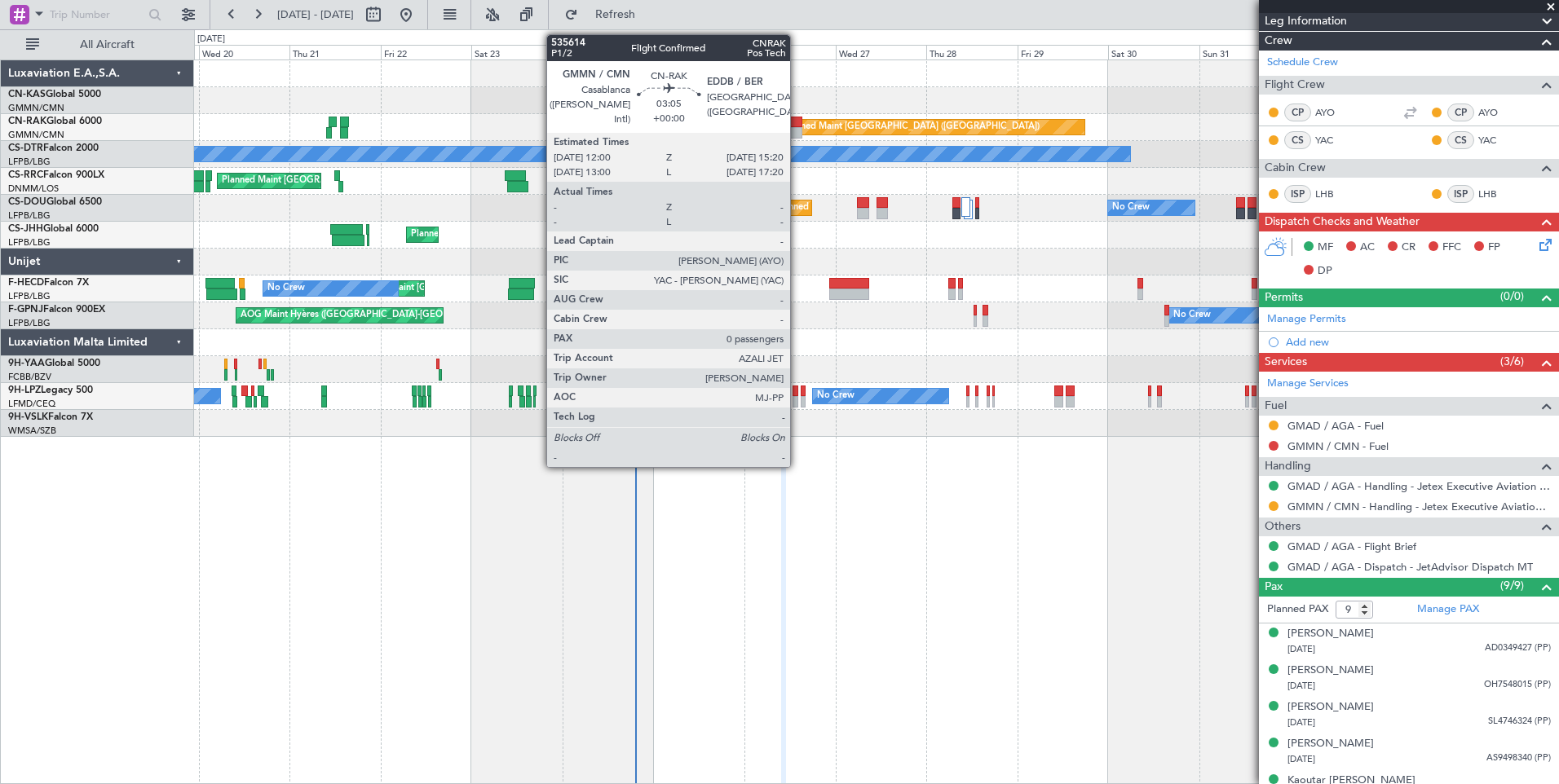
click at [797, 121] on div at bounding box center [796, 122] width 13 height 12
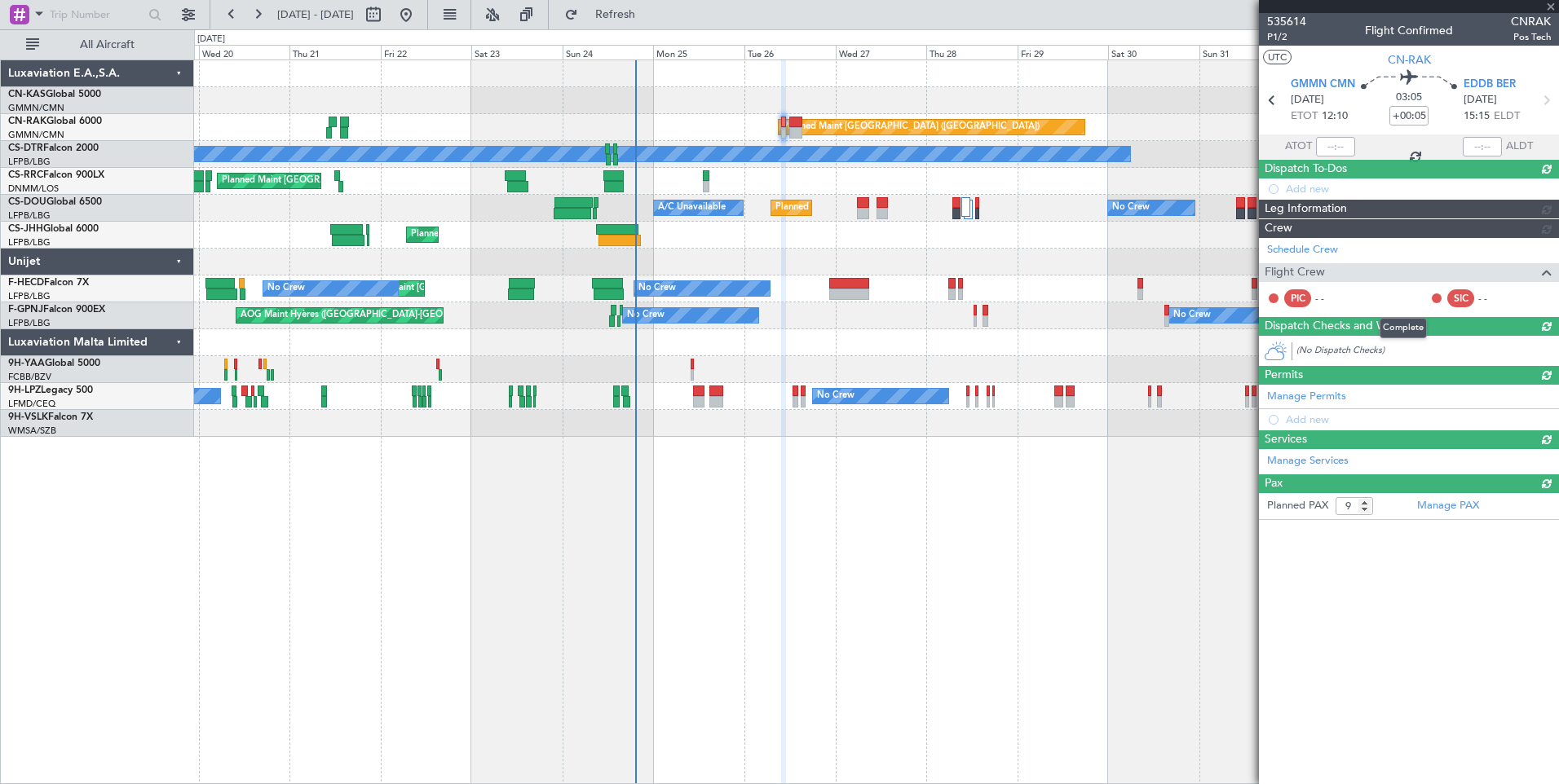
type input "0"
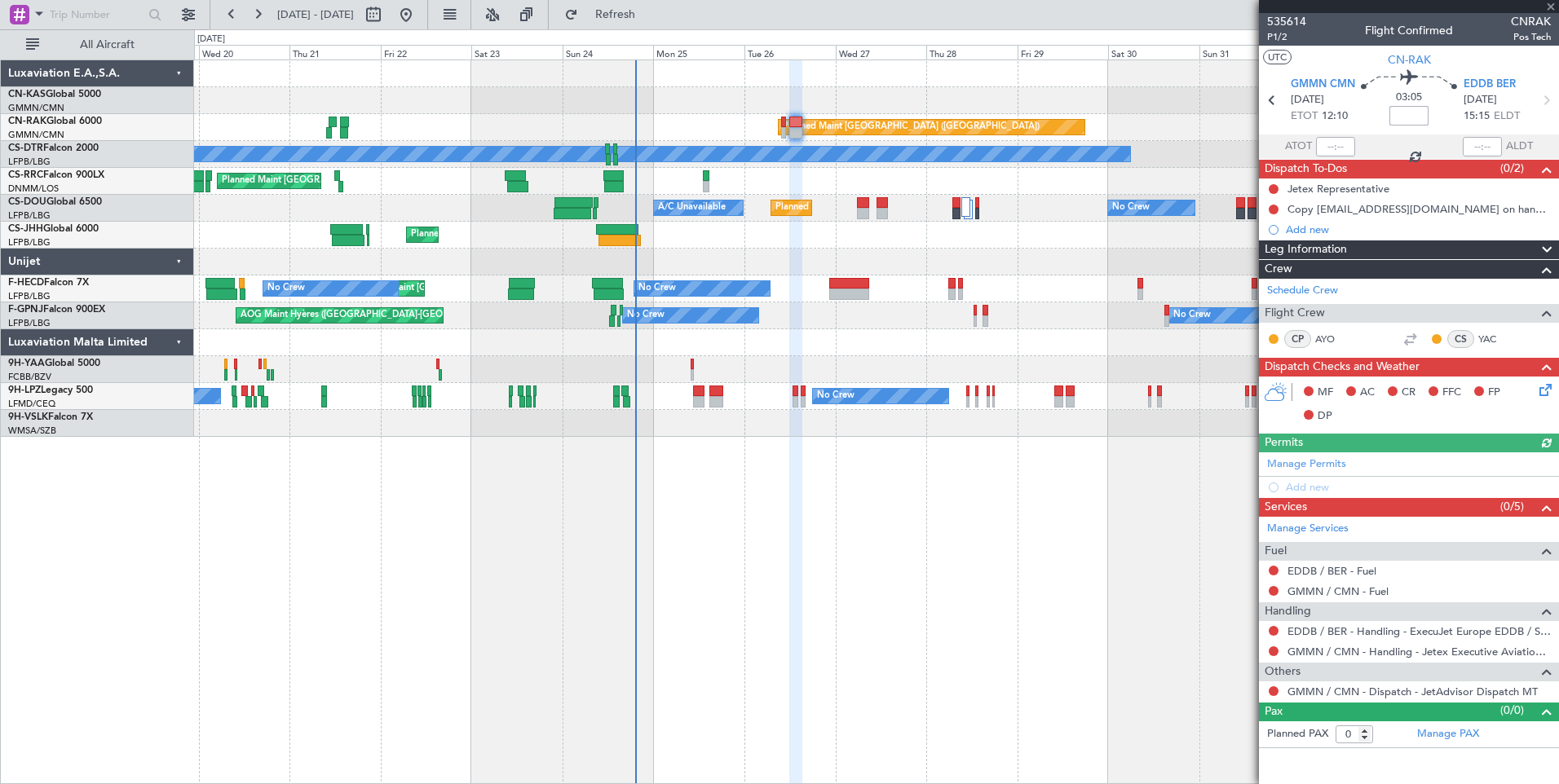
click at [1411, 116] on input at bounding box center [1408, 116] width 39 height 20
click at [1272, 211] on button at bounding box center [1273, 210] width 10 height 10
type input "+00:05"
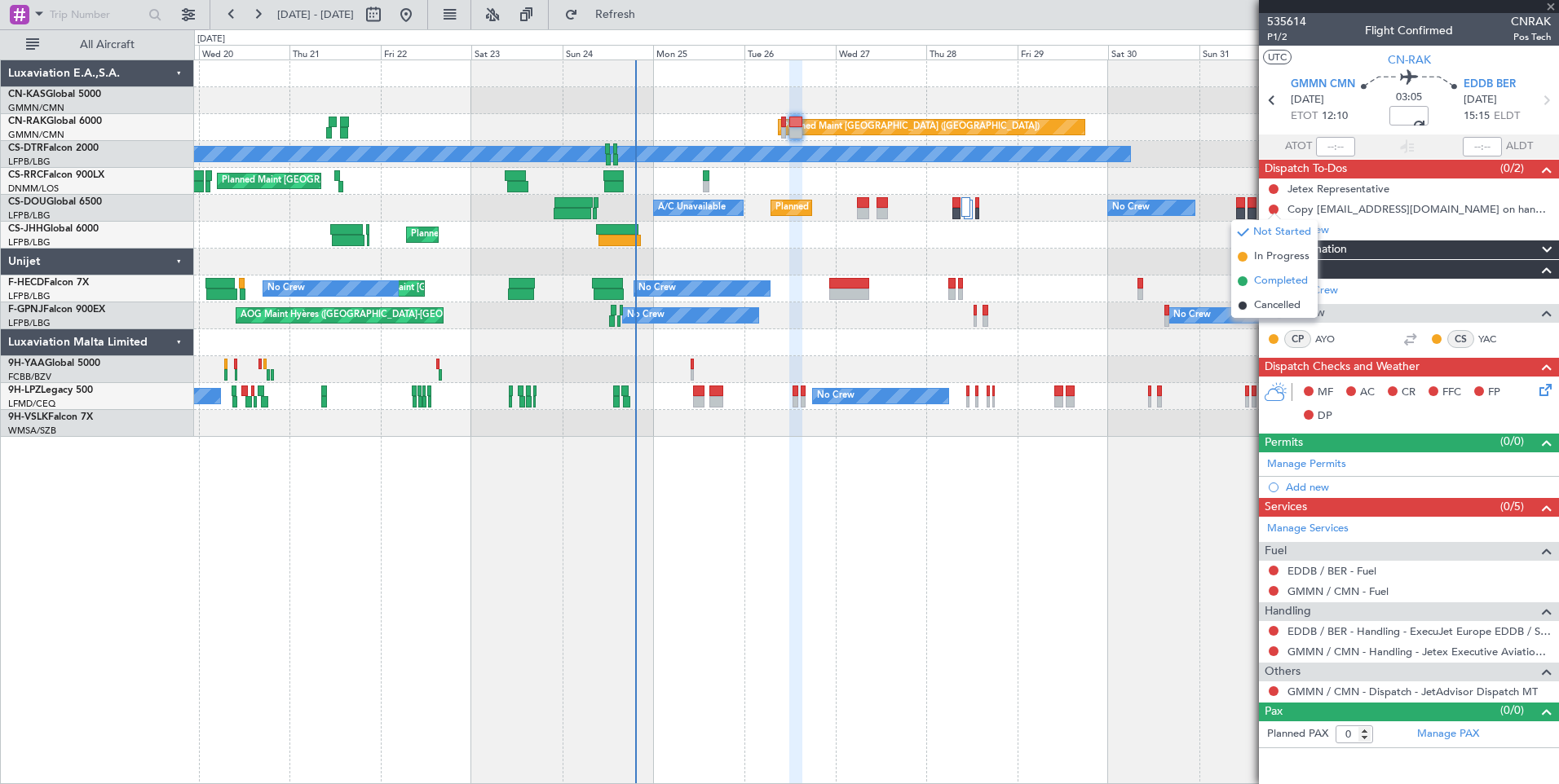
click at [1277, 273] on span "Completed" at bounding box center [1280, 281] width 54 height 17
click at [1323, 249] on span "Leg Information" at bounding box center [1306, 249] width 83 height 19
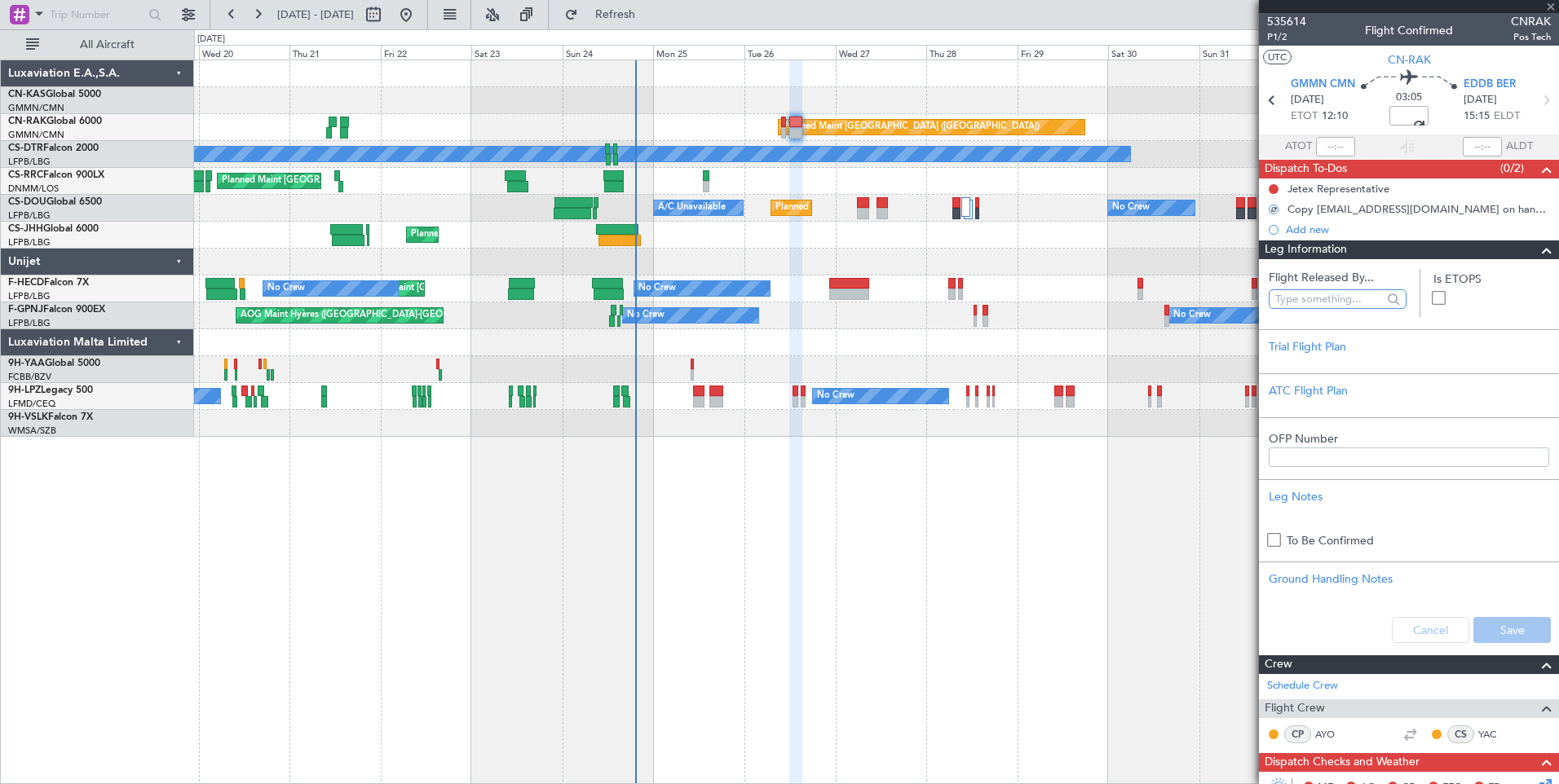
click at [1312, 302] on input "text" at bounding box center [1328, 300] width 106 height 25
click at [1317, 364] on span "[PERSON_NAME] ([PERSON_NAME])" at bounding box center [1334, 371] width 105 height 25
type input "[PERSON_NAME] ([PERSON_NAME])"
click at [1501, 631] on button "Save" at bounding box center [1512, 631] width 78 height 26
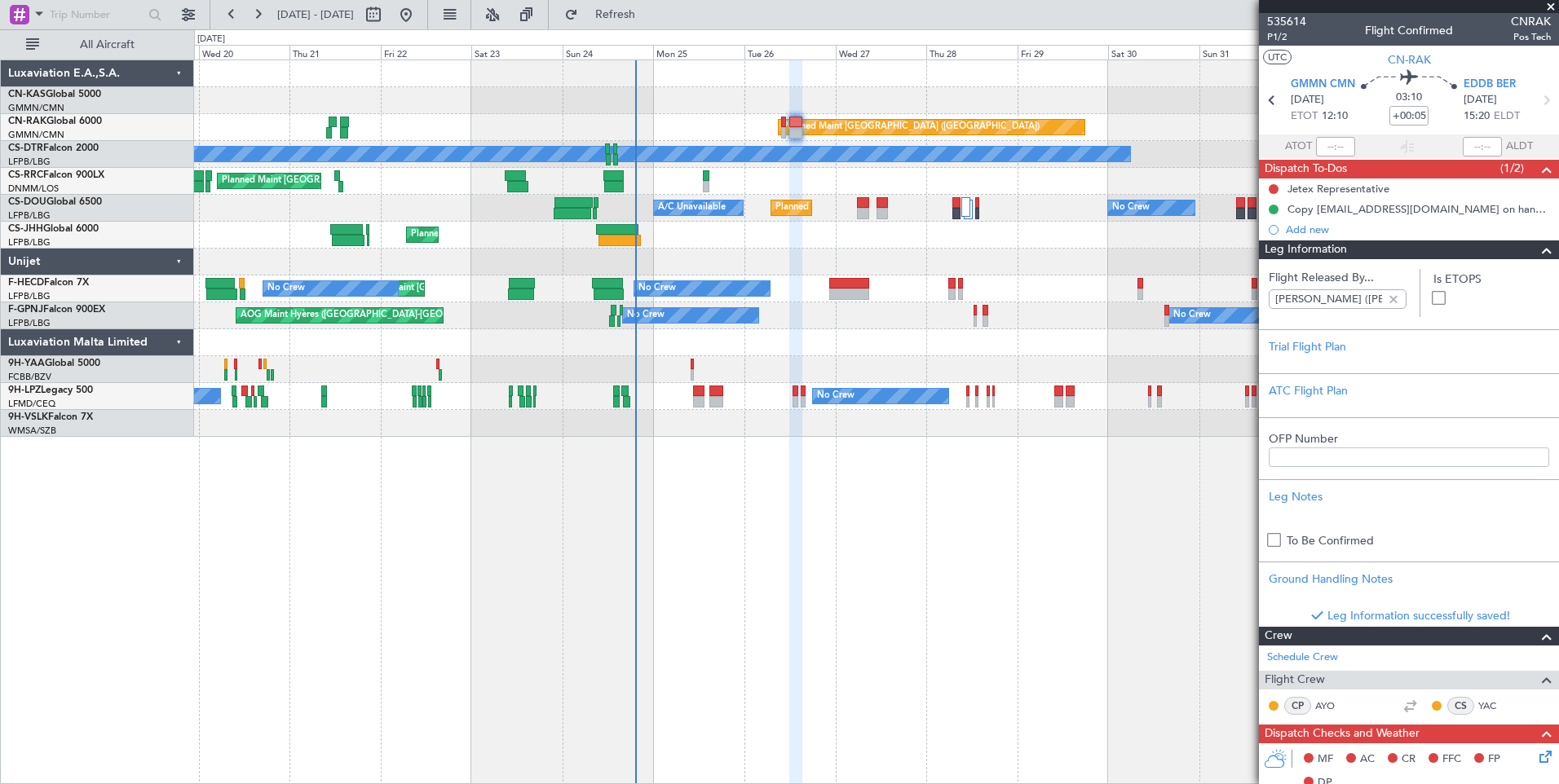
click at [1431, 247] on div "Leg Information" at bounding box center [1408, 249] width 300 height 19
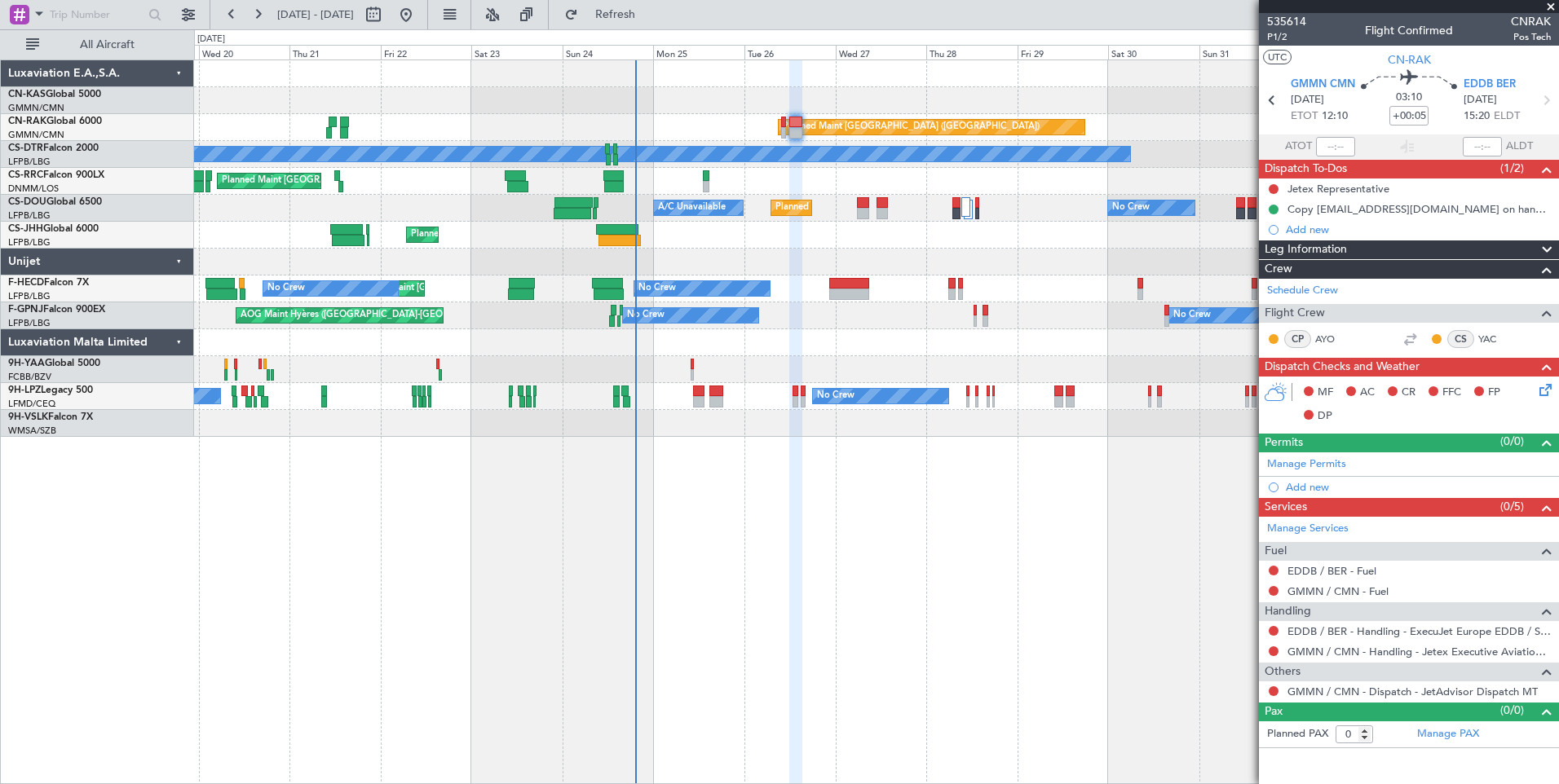
click at [1543, 390] on icon at bounding box center [1542, 387] width 13 height 13
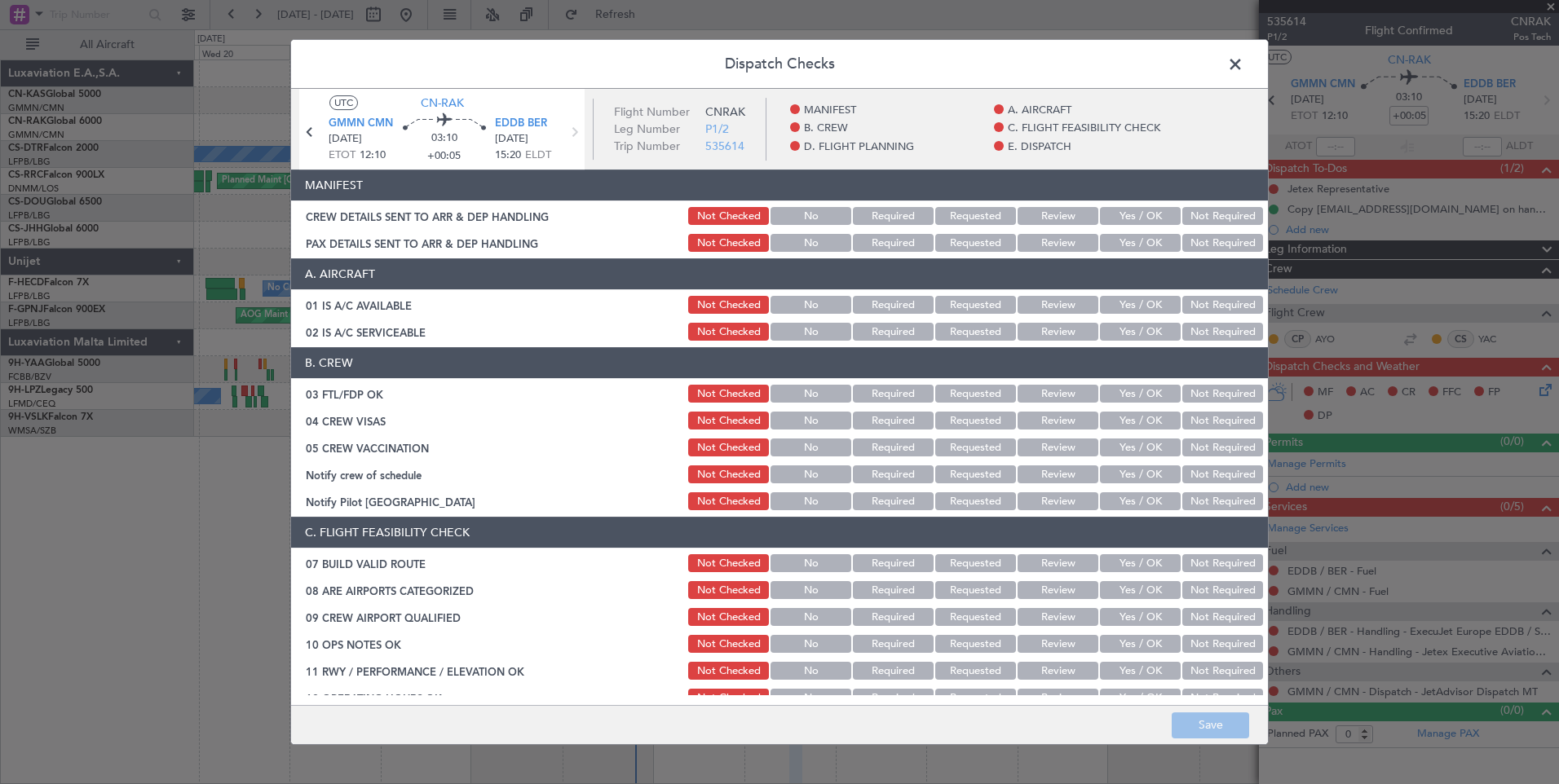
click at [1136, 213] on button "Yes / OK" at bounding box center [1140, 216] width 81 height 18
click at [1133, 232] on div "Yes / OK" at bounding box center [1138, 243] width 83 height 23
click at [1133, 240] on button "Yes / OK" at bounding box center [1140, 243] width 81 height 18
click at [1227, 722] on button "Save" at bounding box center [1210, 725] width 78 height 26
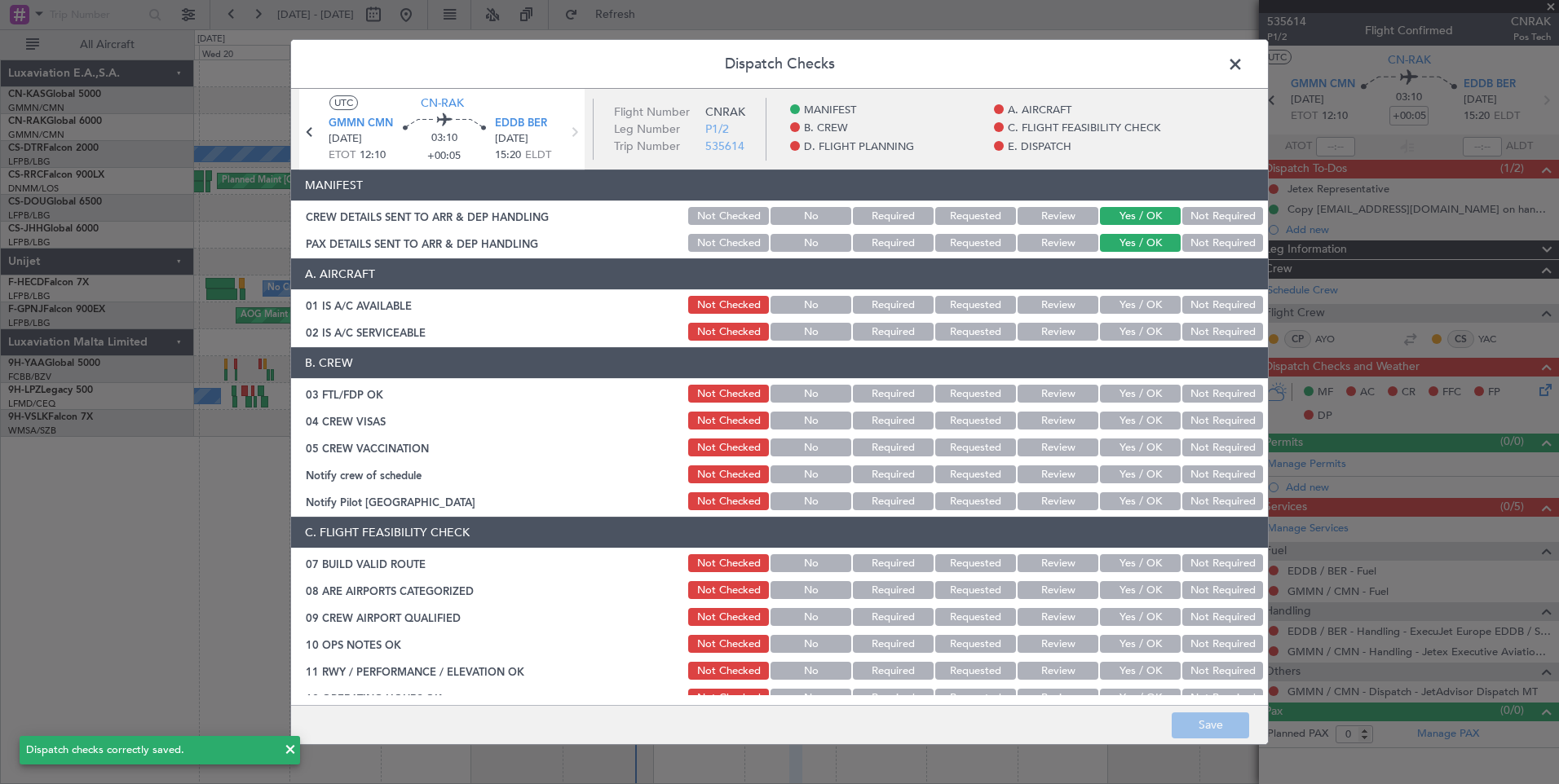
click at [1243, 68] on span at bounding box center [1243, 68] width 0 height 33
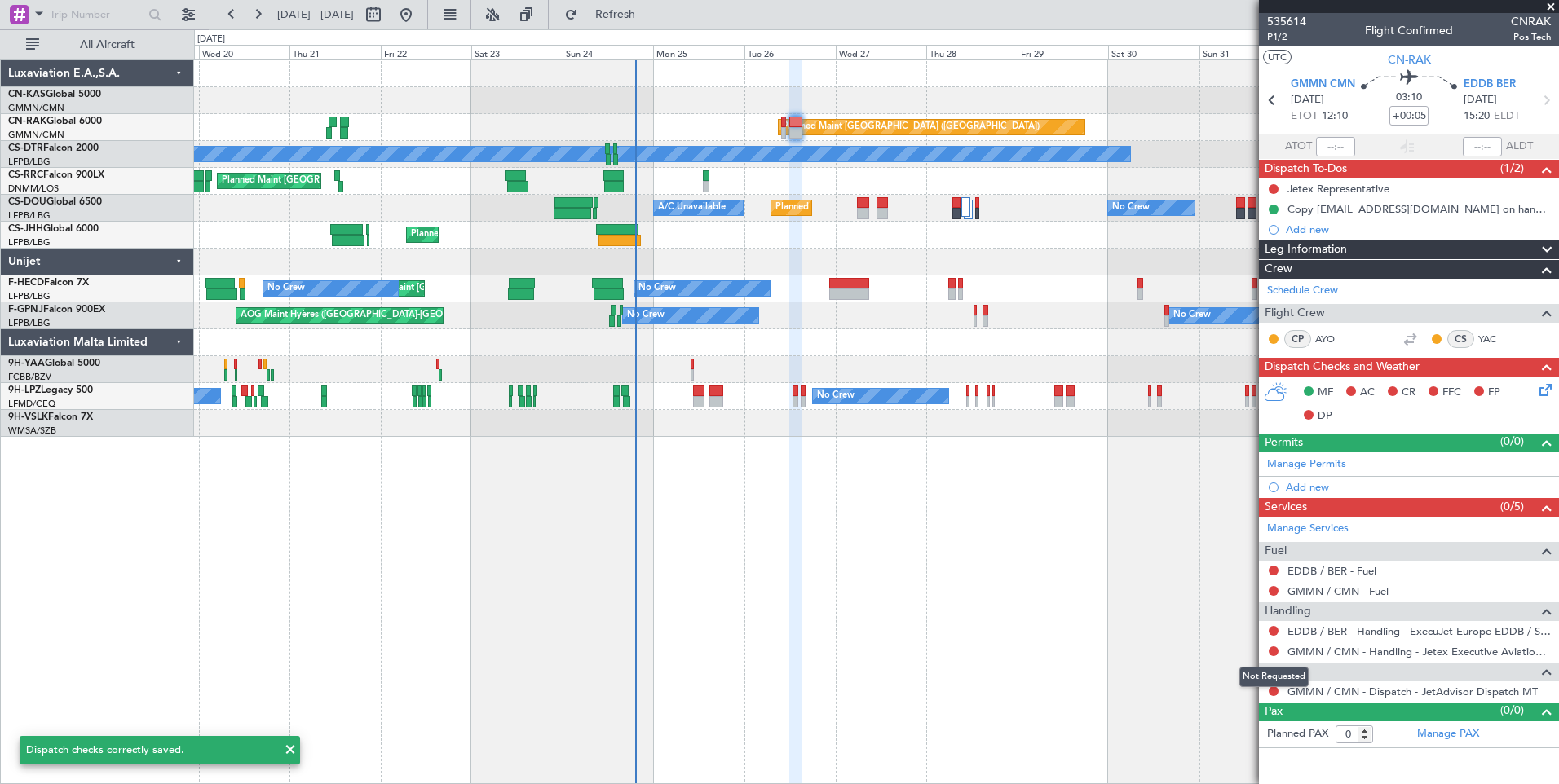
click at [1274, 692] on mat-tooltip-component "Not Requested" at bounding box center [1273, 677] width 92 height 43
click at [1273, 687] on button at bounding box center [1273, 692] width 10 height 10
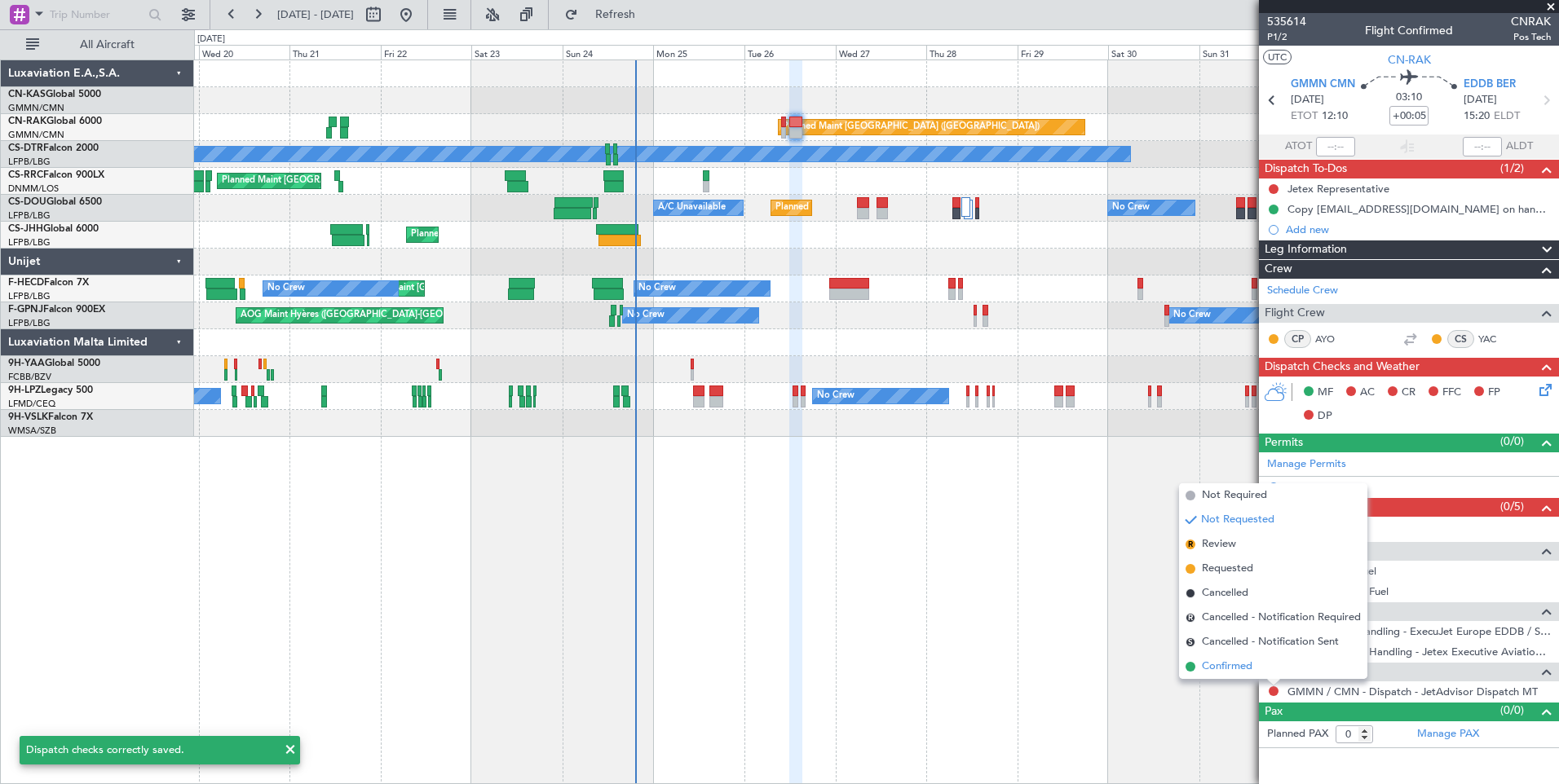
click at [1240, 666] on span "Confirmed" at bounding box center [1226, 667] width 50 height 17
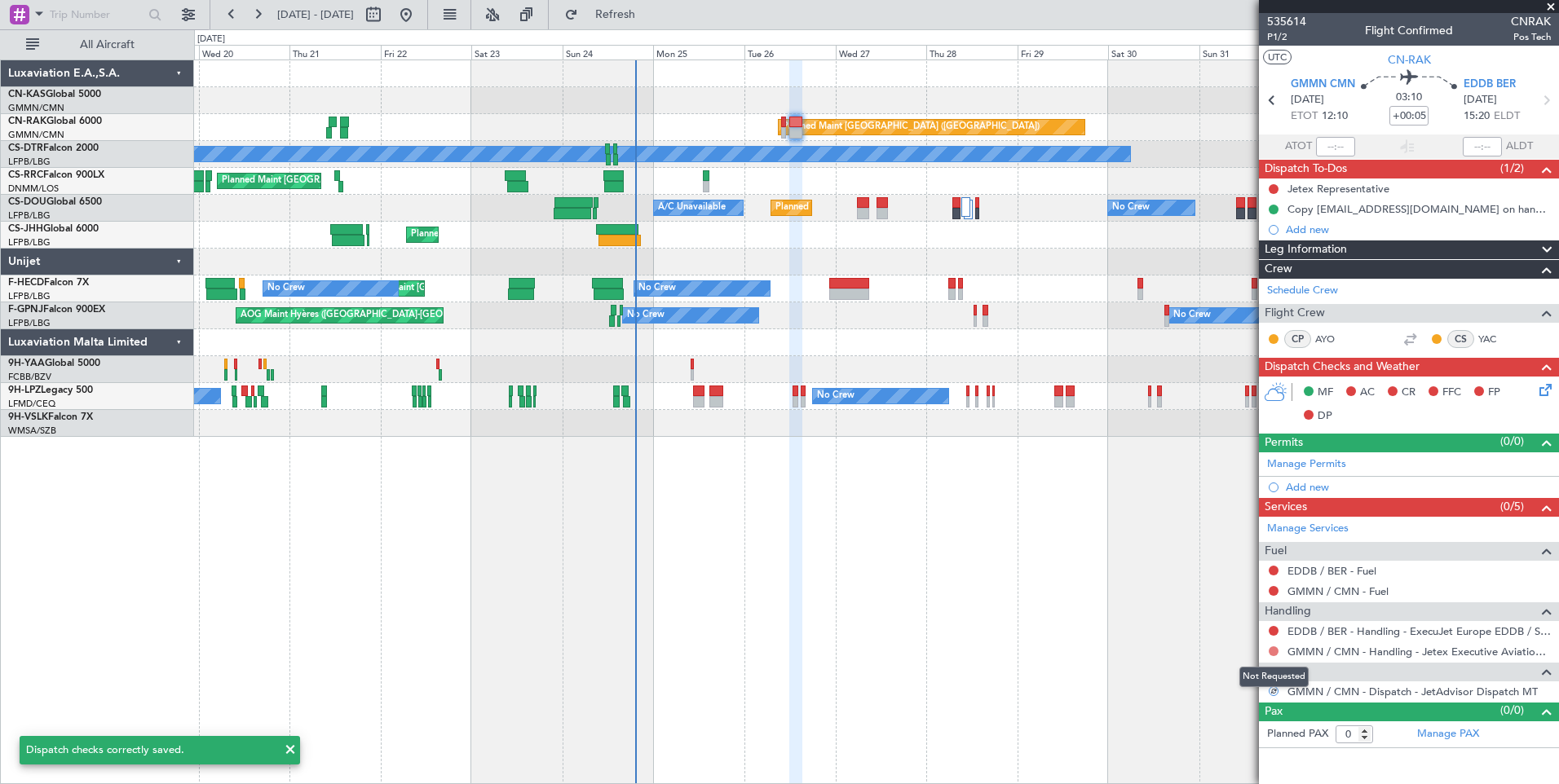
click at [1273, 650] on button at bounding box center [1273, 651] width 10 height 10
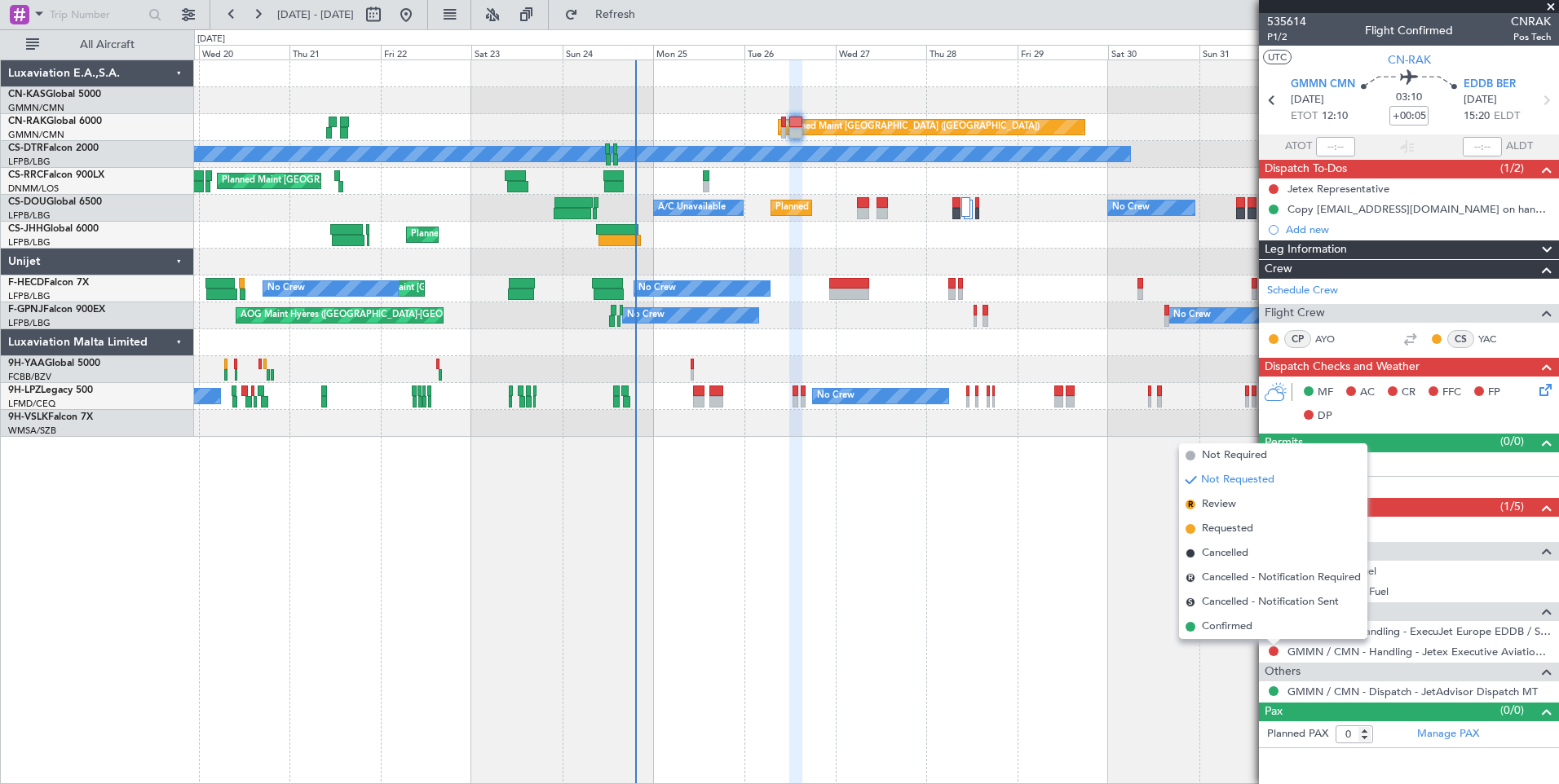
click at [1131, 701] on div "Planned Maint [GEOGRAPHIC_DATA] ([GEOGRAPHIC_DATA]) No Crew Planned Maint Sofia…" at bounding box center [876, 422] width 1364 height 725
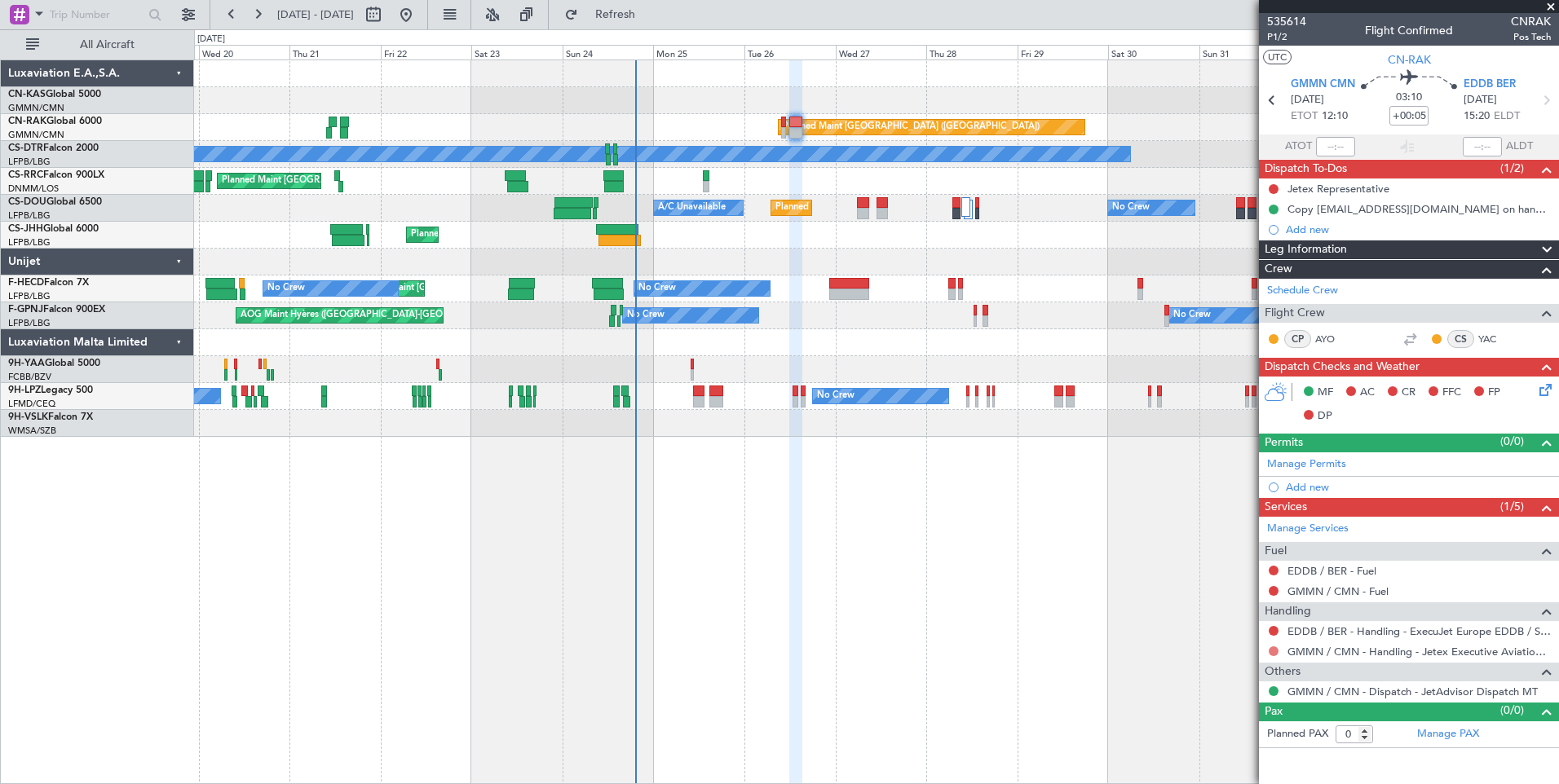
click at [1271, 649] on button at bounding box center [1273, 651] width 10 height 10
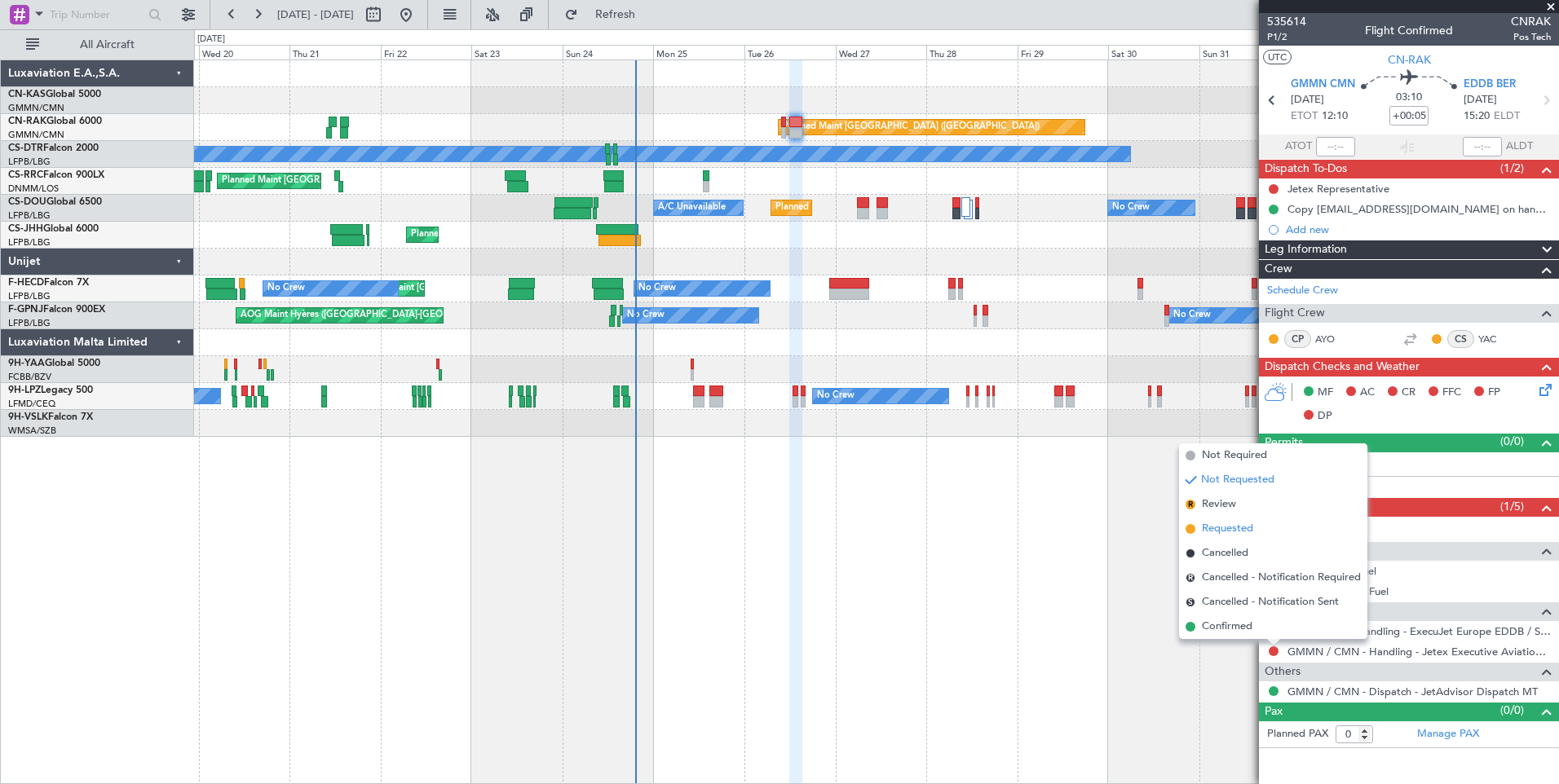
click at [1215, 533] on span "Requested" at bounding box center [1227, 529] width 51 height 17
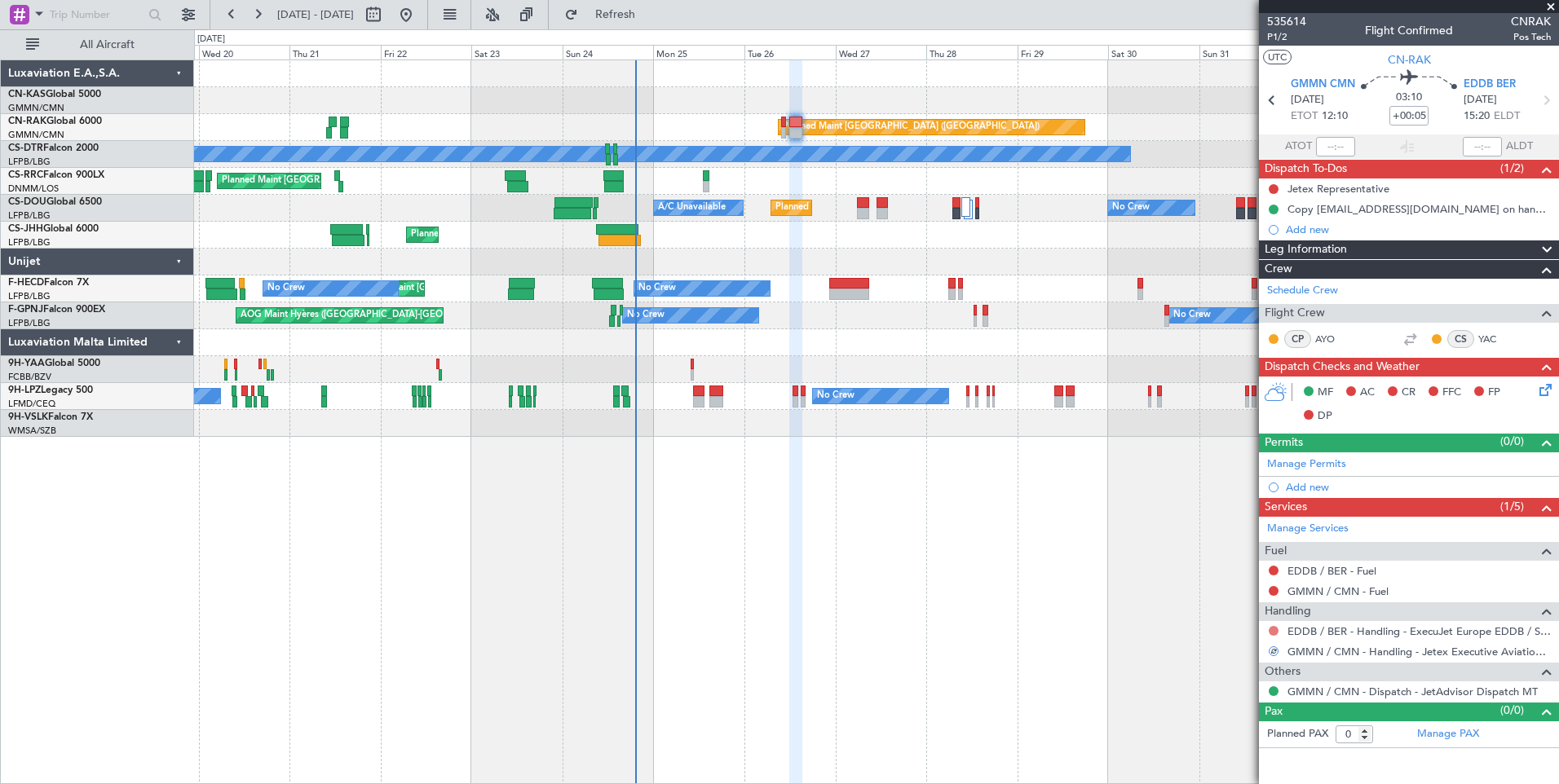
click at [1273, 631] on button at bounding box center [1273, 631] width 10 height 10
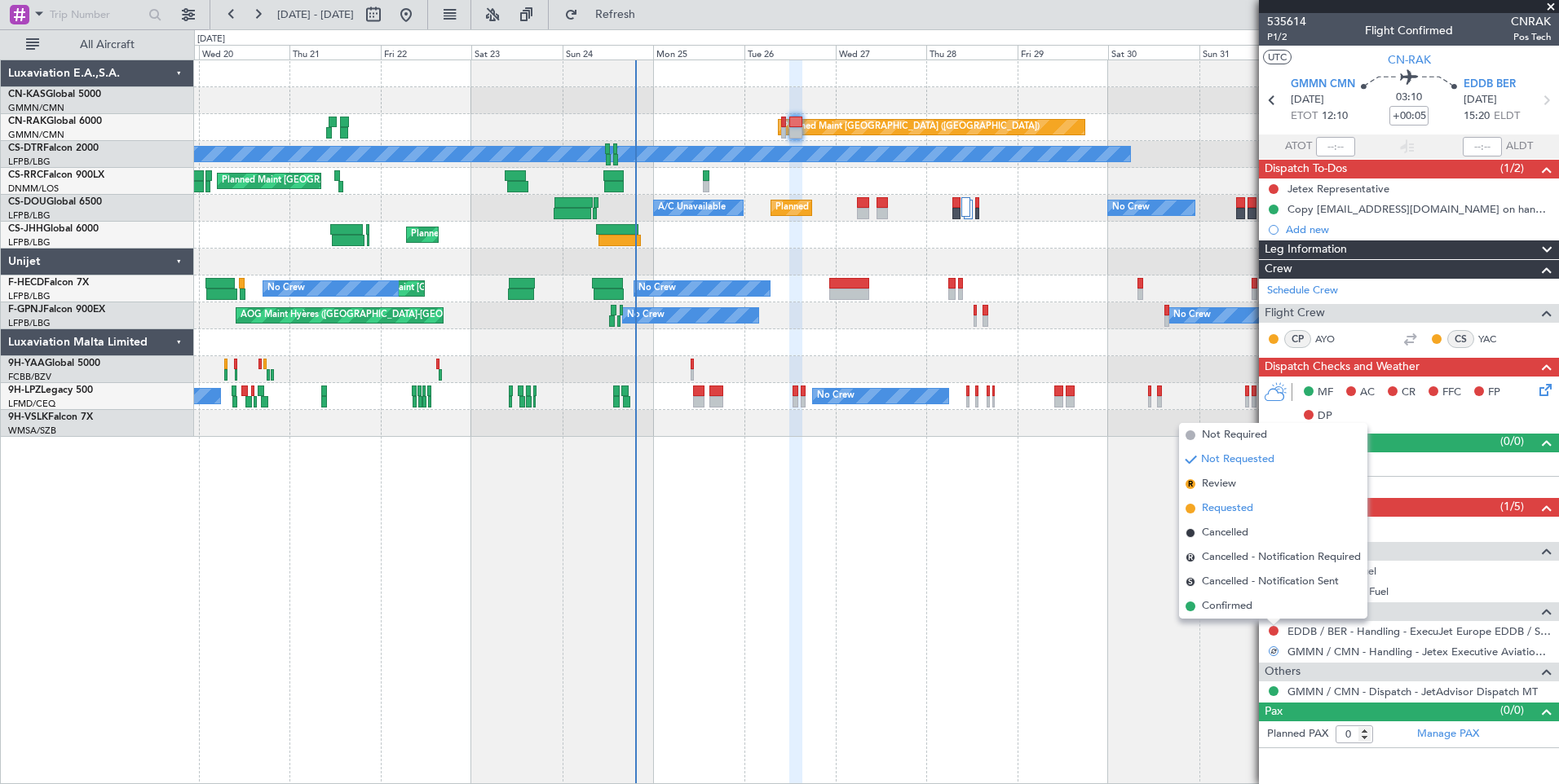
click at [1216, 506] on span "Requested" at bounding box center [1227, 508] width 51 height 17
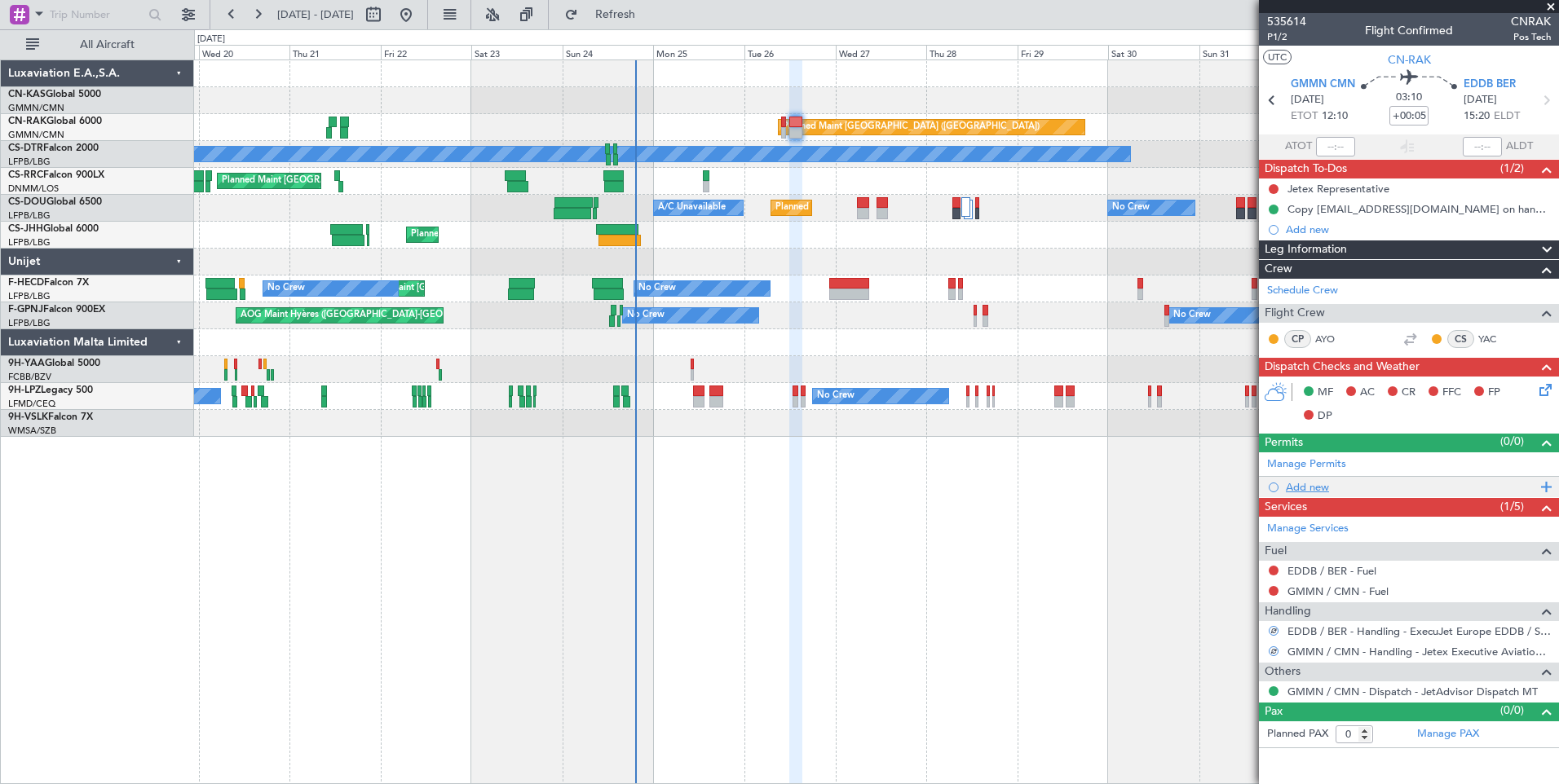
click at [1315, 489] on div "Add new" at bounding box center [1410, 487] width 250 height 14
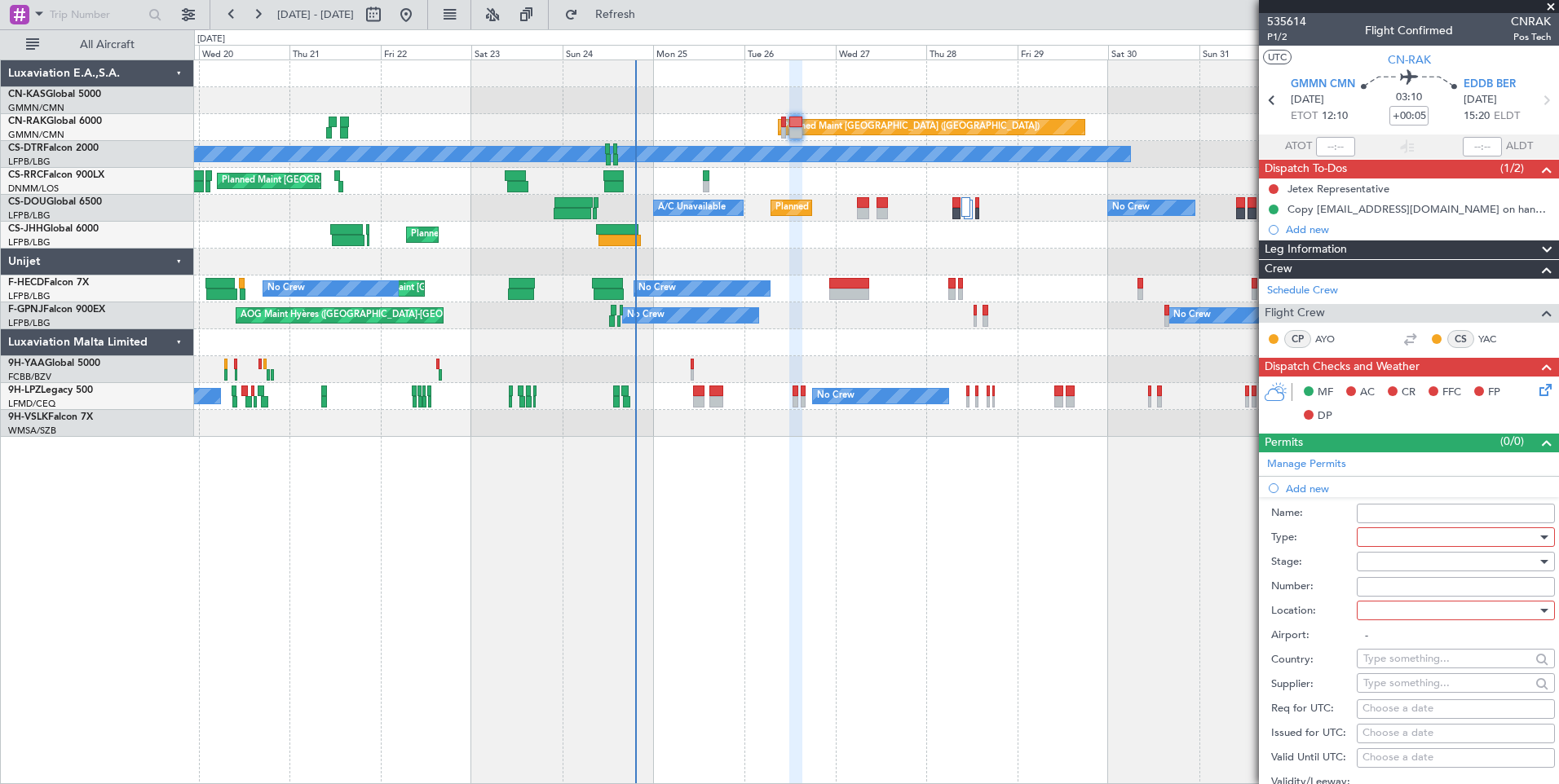
scroll to position [243, 0]
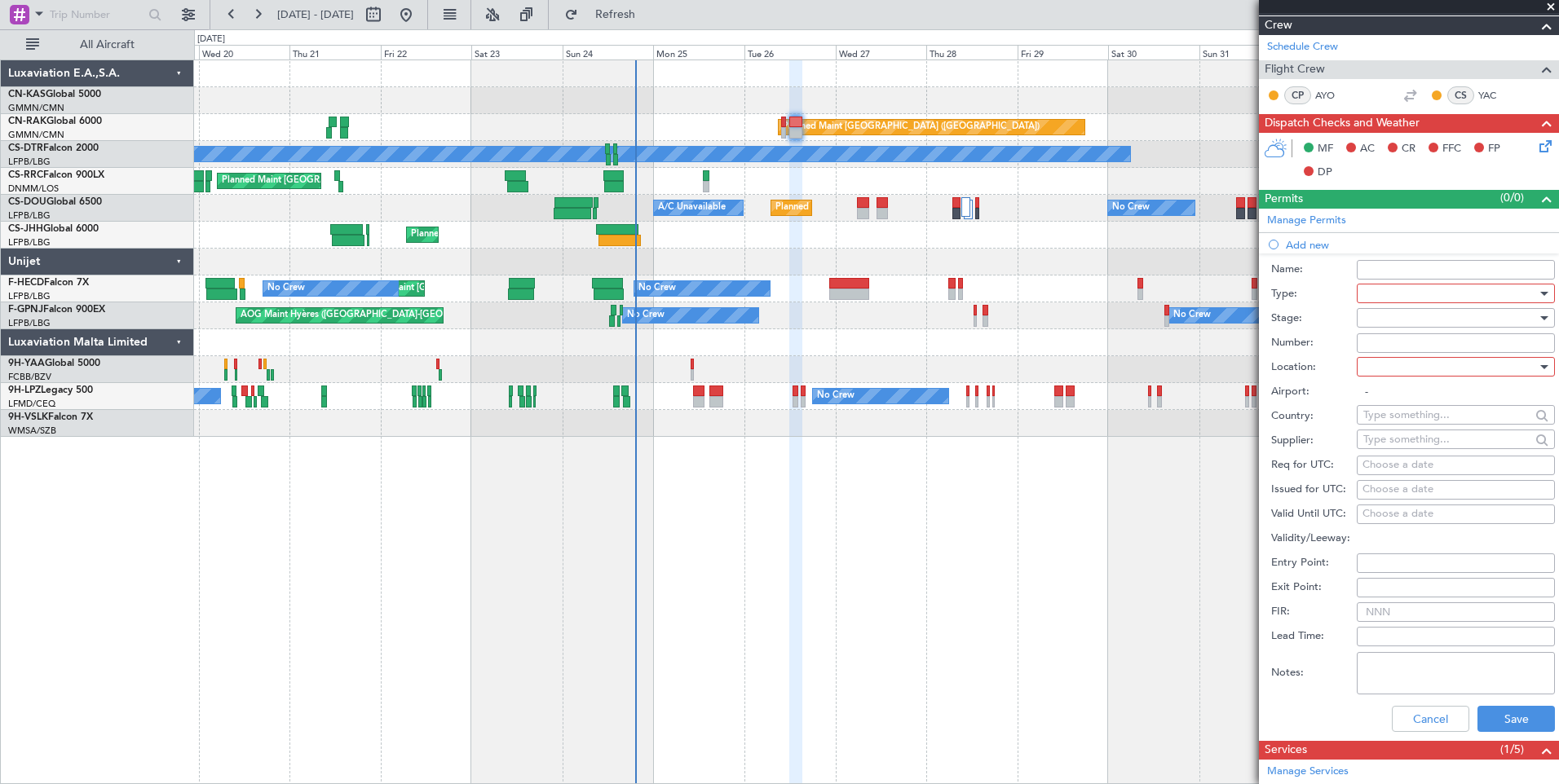
click at [1498, 290] on div at bounding box center [1449, 294] width 173 height 25
drag, startPoint x: 1535, startPoint y: 345, endPoint x: 1543, endPoint y: 366, distance: 22.5
click at [1543, 366] on div "ADC ADNC API CANPASS CARICOM CID COBT CUSTOMS Departure DOT Approval EAPIS Ferr…" at bounding box center [1449, 411] width 199 height 196
click at [1495, 451] on span "Slot" at bounding box center [1448, 447] width 171 height 25
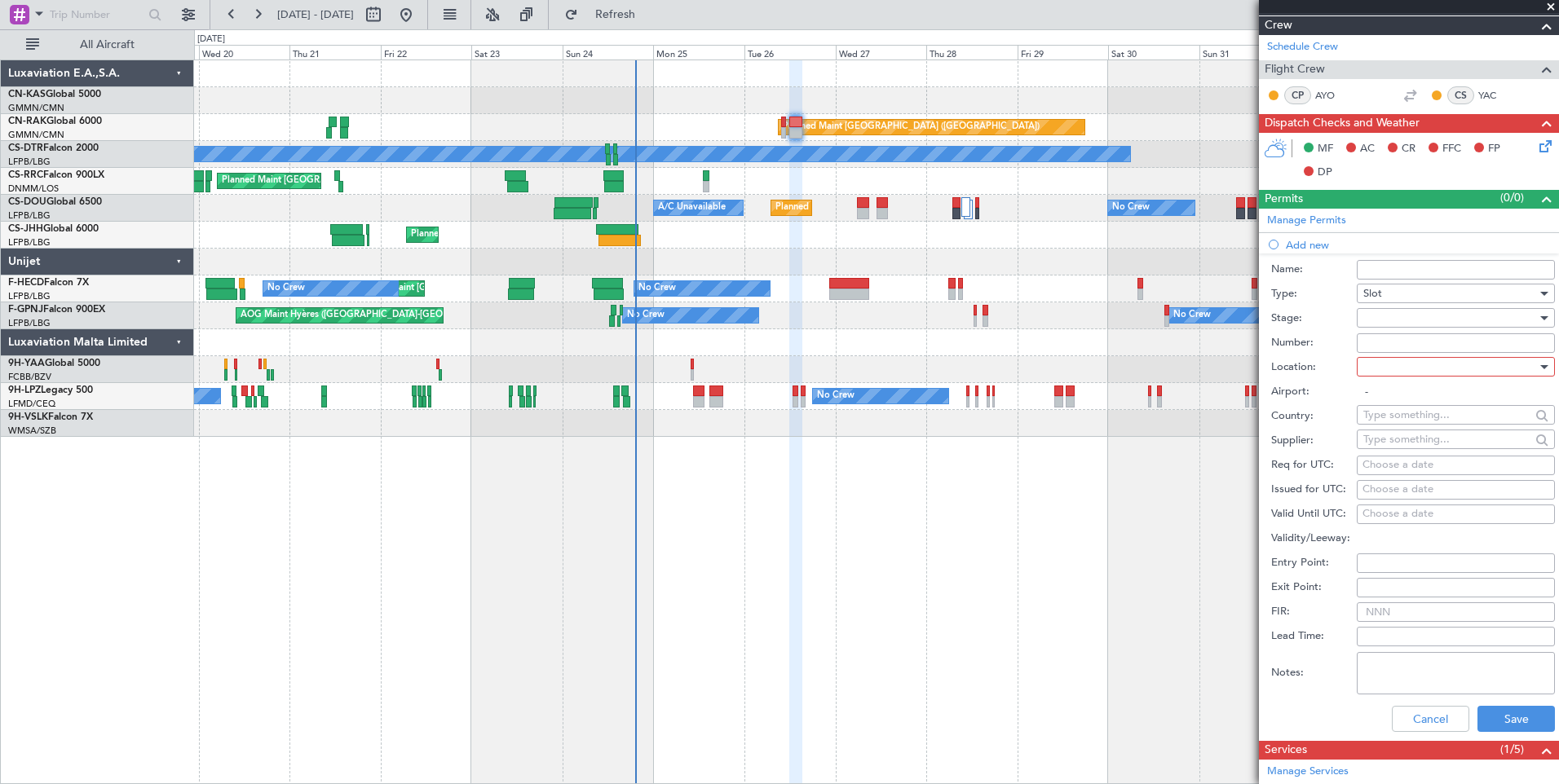
click at [1381, 322] on div at bounding box center [1449, 318] width 173 height 25
click at [1388, 425] on span "Requested" at bounding box center [1448, 425] width 171 height 25
click at [1385, 356] on div at bounding box center [1449, 367] width 173 height 25
click at [1388, 446] on span "Arrival" at bounding box center [1448, 449] width 171 height 25
type input "EDDB / BER"
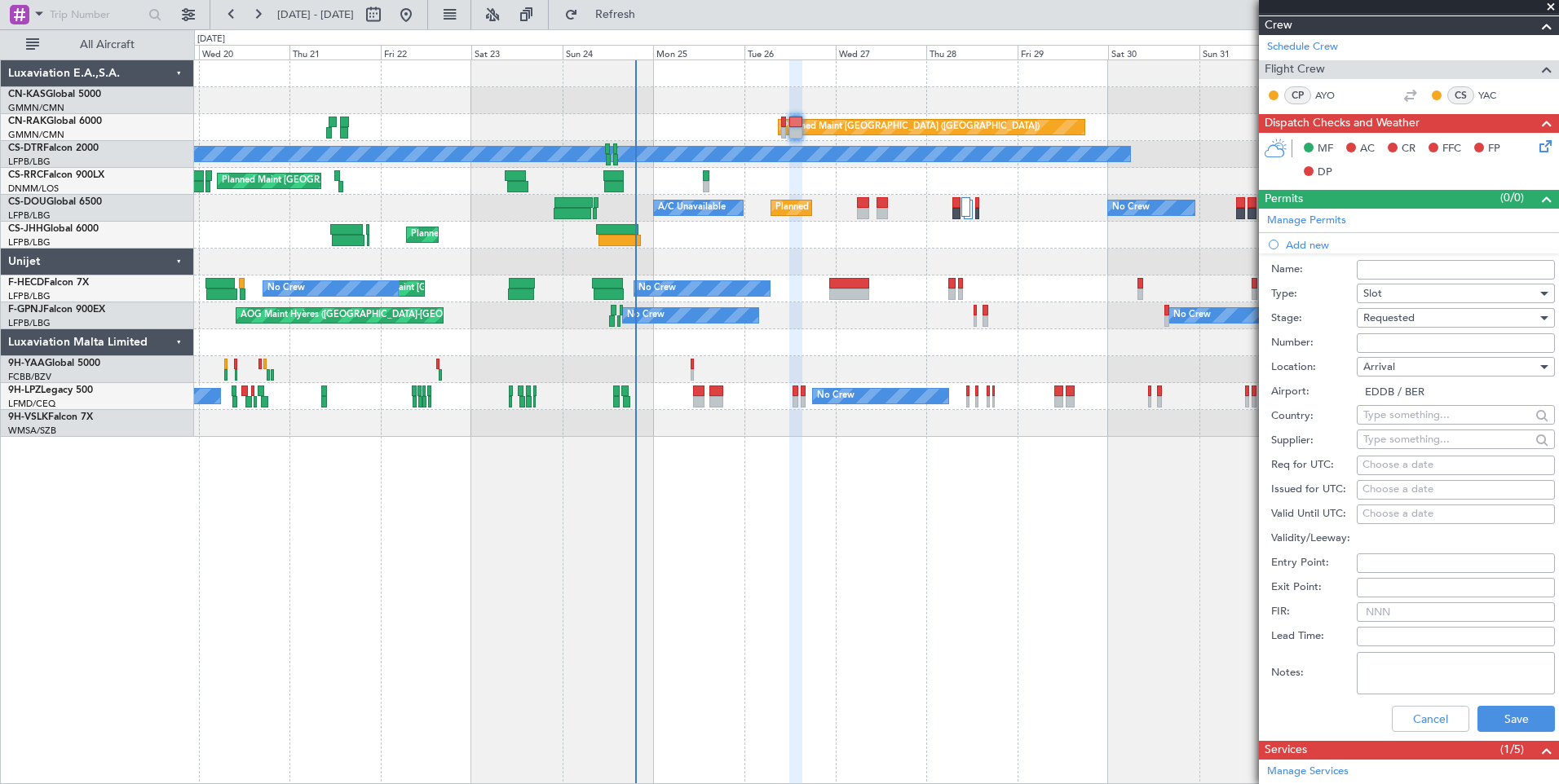
click at [1393, 467] on div "Choose a date" at bounding box center [1455, 465] width 187 height 17
select select "8"
select select "2025"
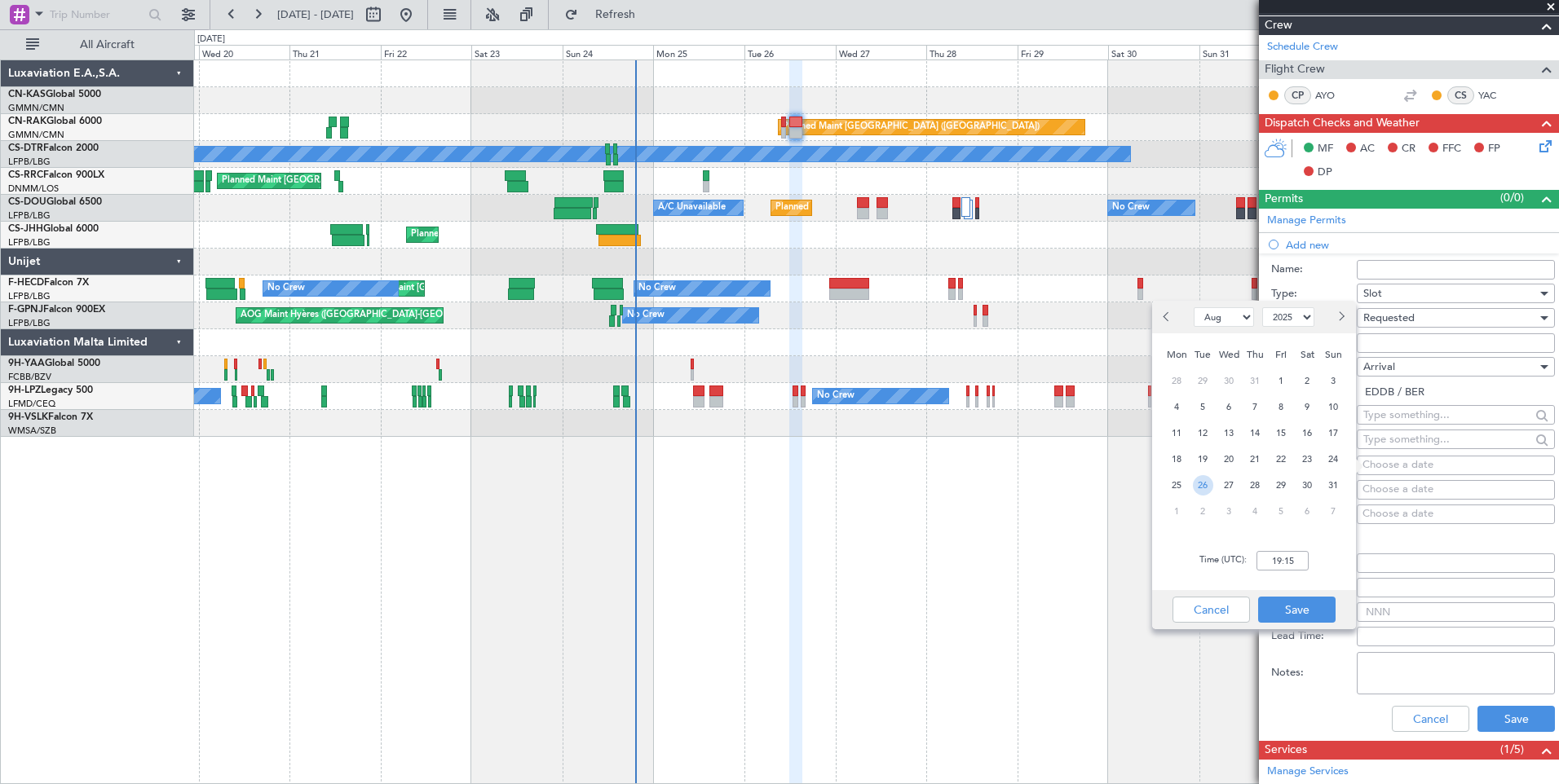
click at [1202, 483] on span "26" at bounding box center [1202, 485] width 21 height 21
click at [1289, 561] on input "00:00" at bounding box center [1282, 561] width 52 height 20
click at [1287, 552] on input "01:20" at bounding box center [1282, 561] width 52 height 20
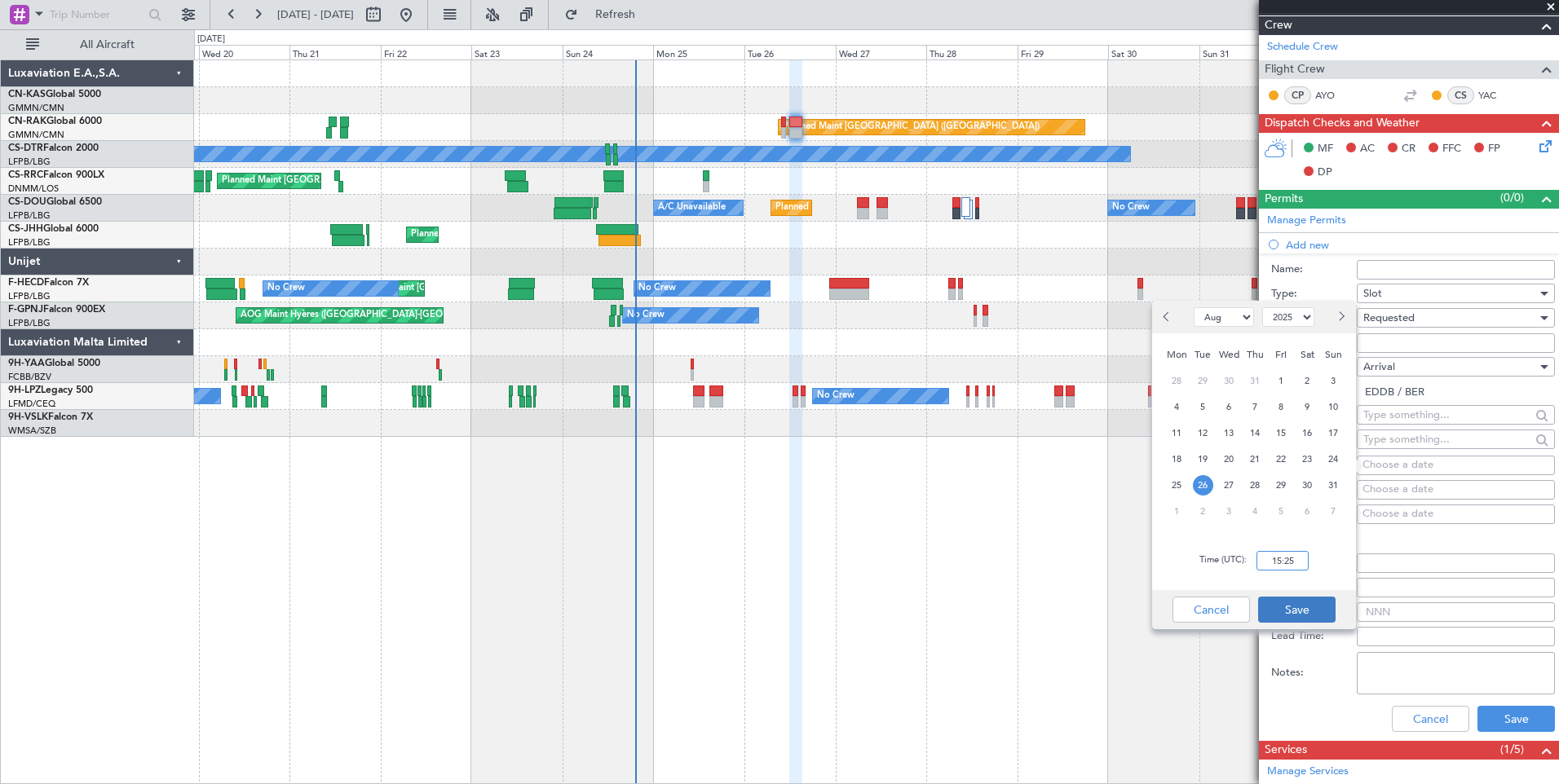
type input "15:25"
click at [1297, 612] on button "Save" at bounding box center [1297, 610] width 78 height 26
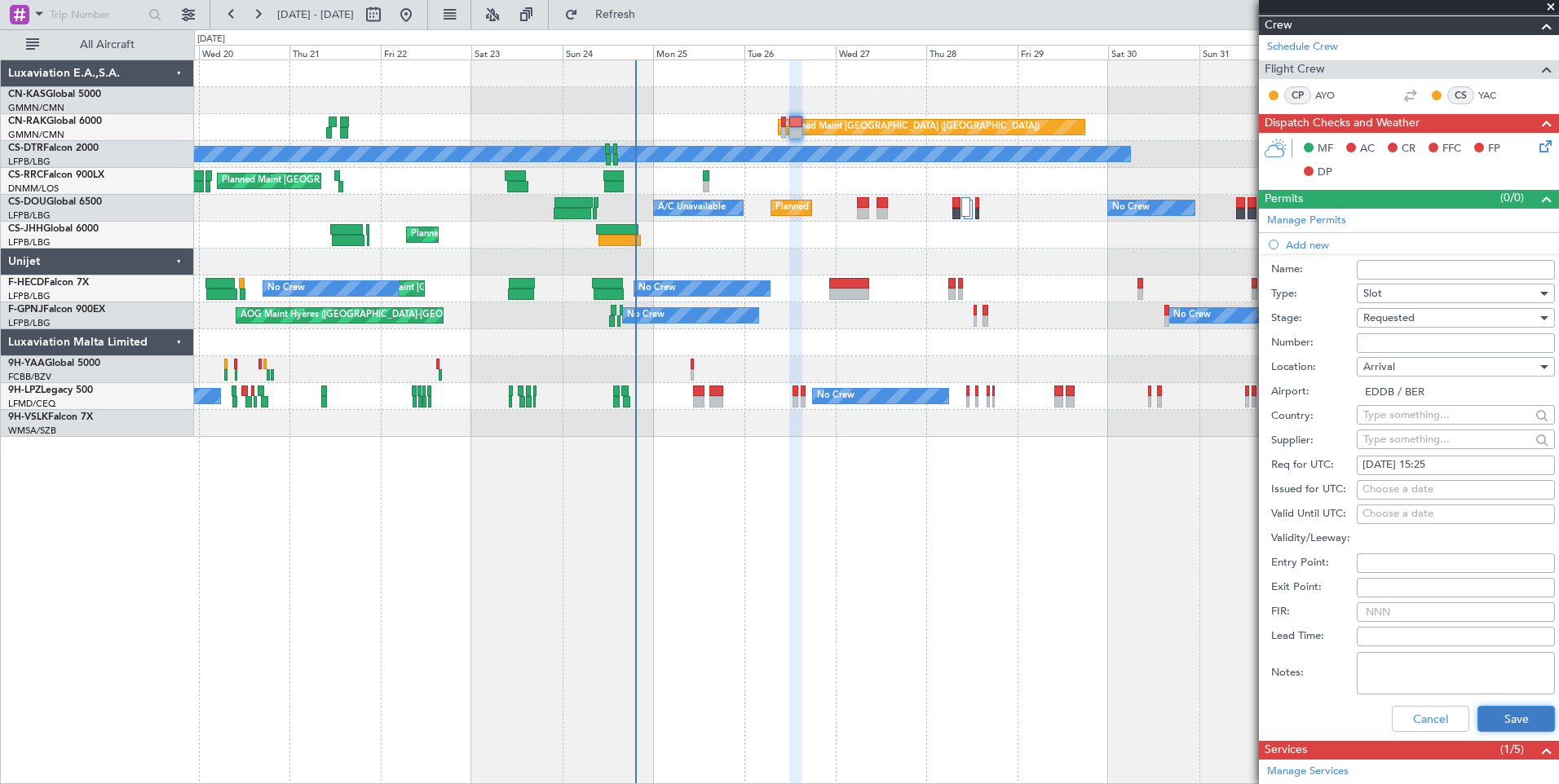
click at [1493, 716] on button "Save" at bounding box center [1516, 719] width 78 height 26
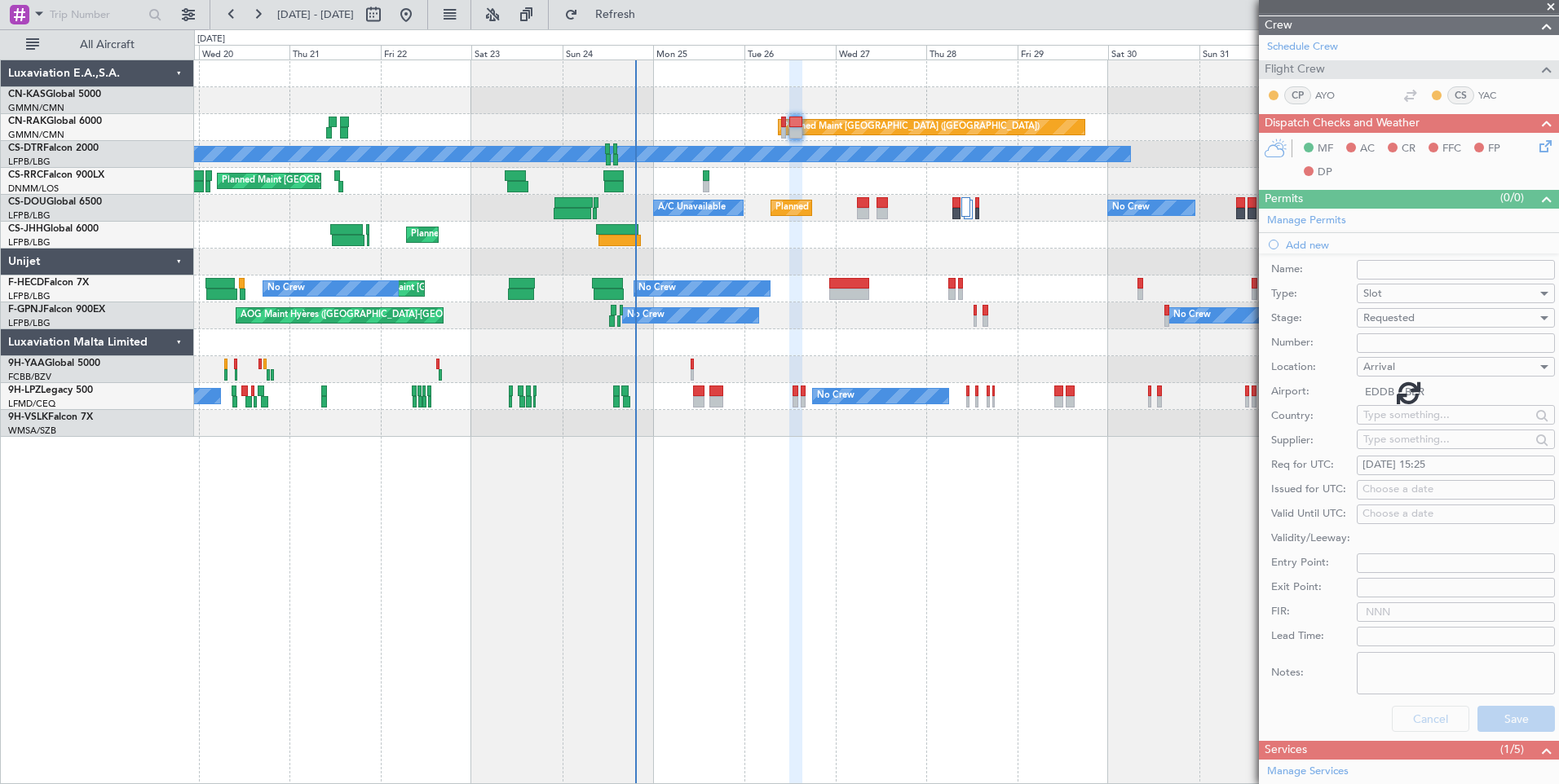
scroll to position [0, 0]
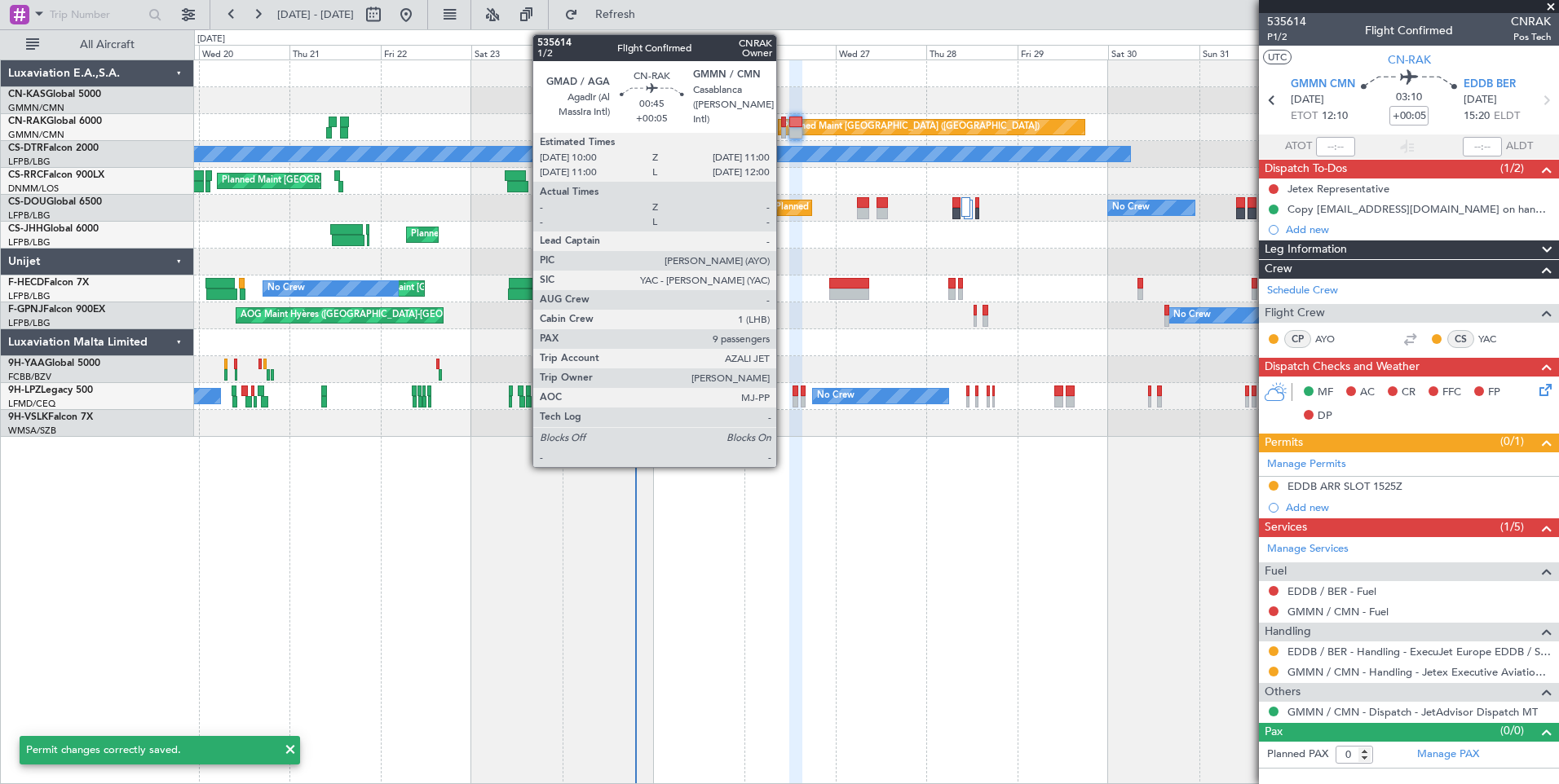
click at [783, 131] on div at bounding box center [782, 133] width 4 height 12
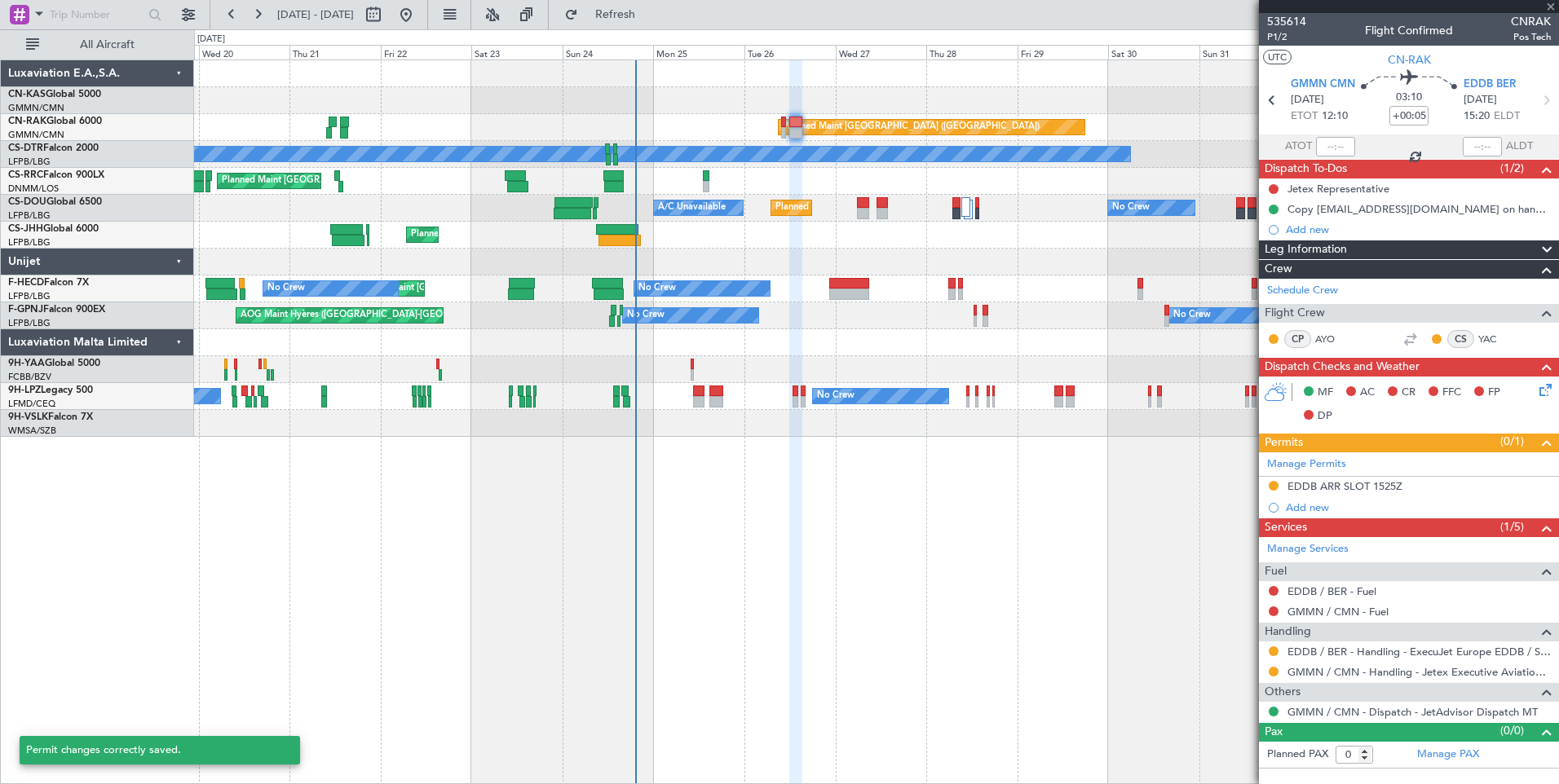
type input "9"
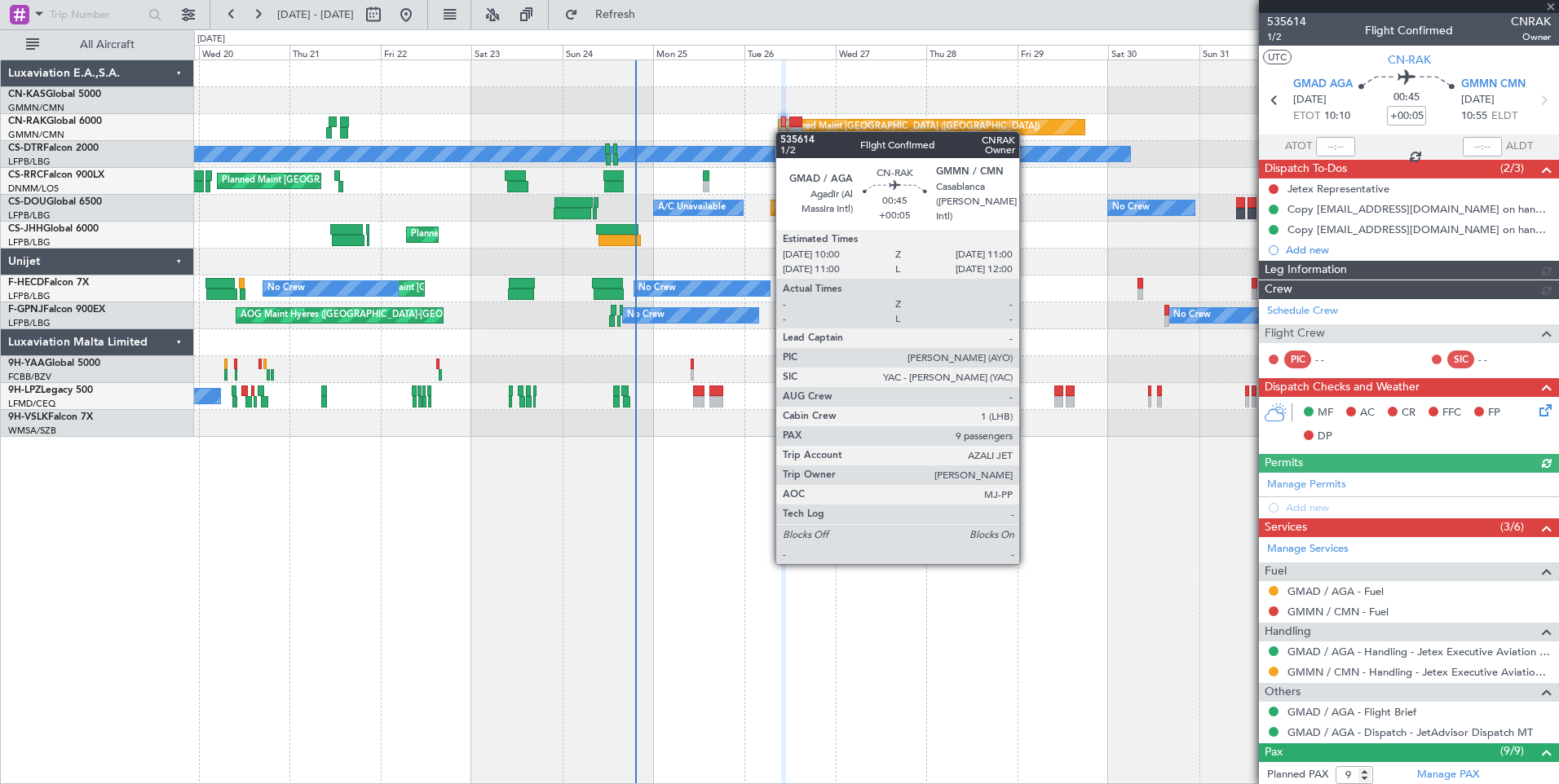
type input "[PERSON_NAME] ([PERSON_NAME])"
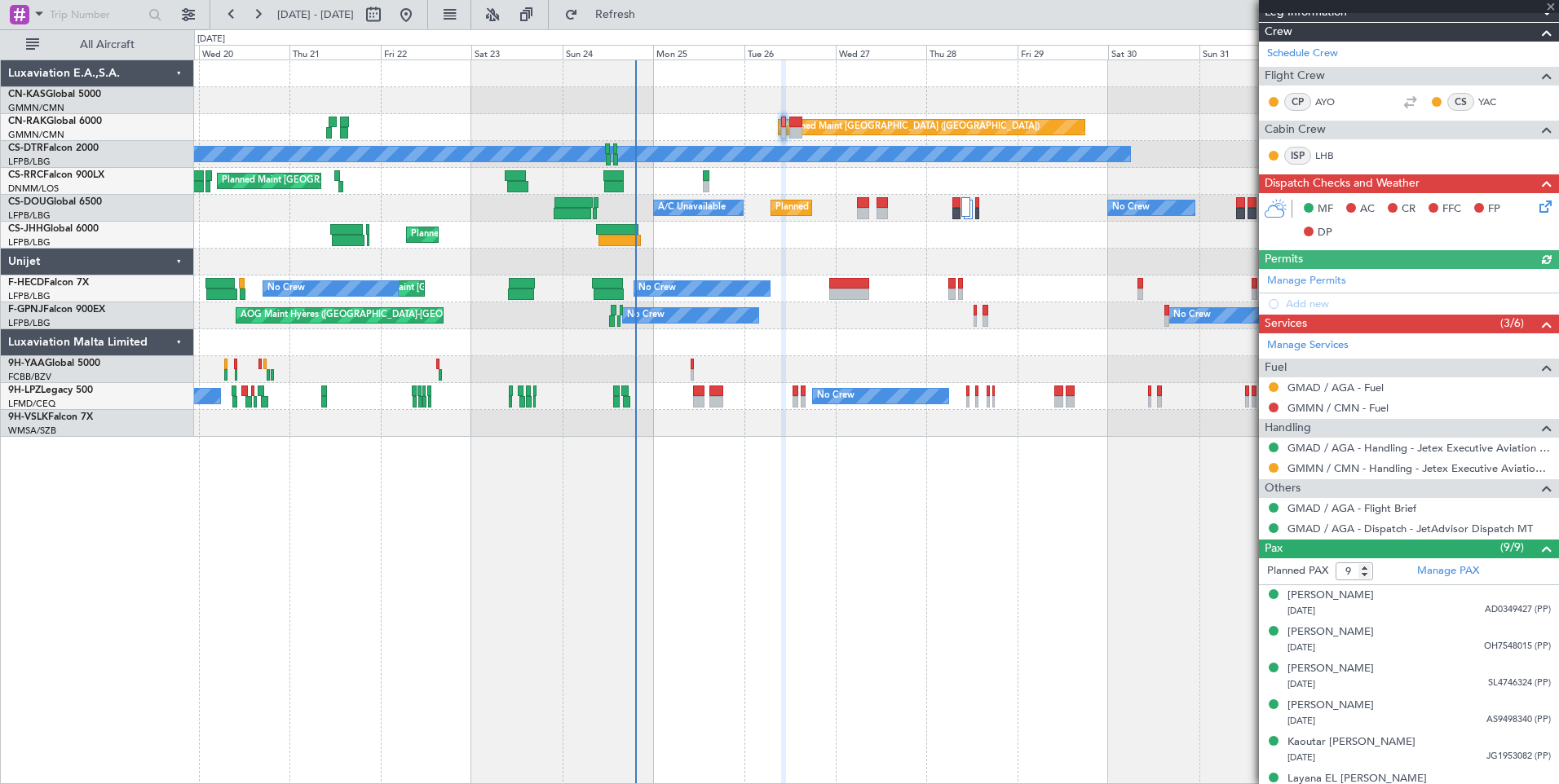
scroll to position [291, 0]
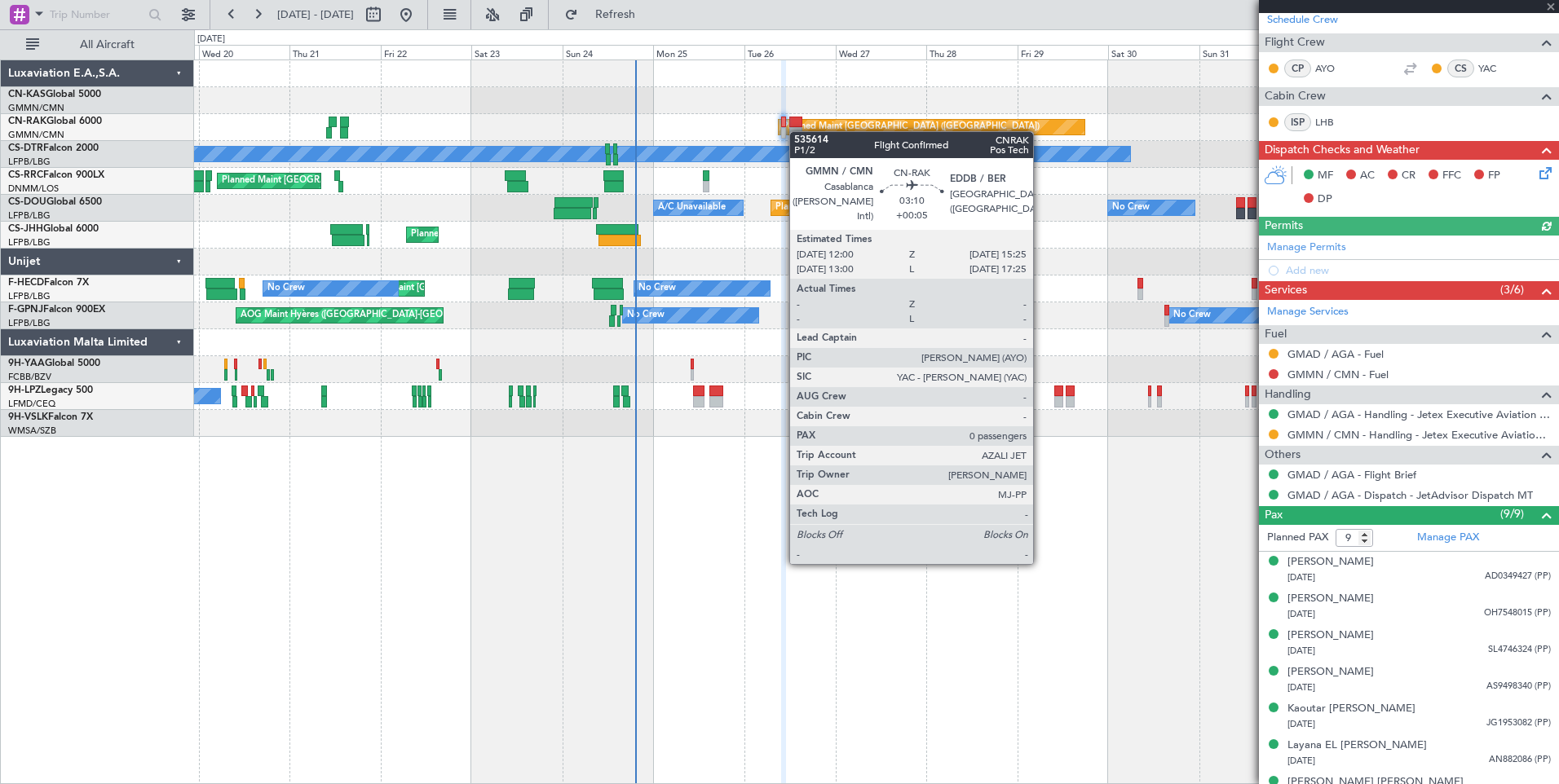
type input "[PERSON_NAME] ([PERSON_NAME])"
type input "0"
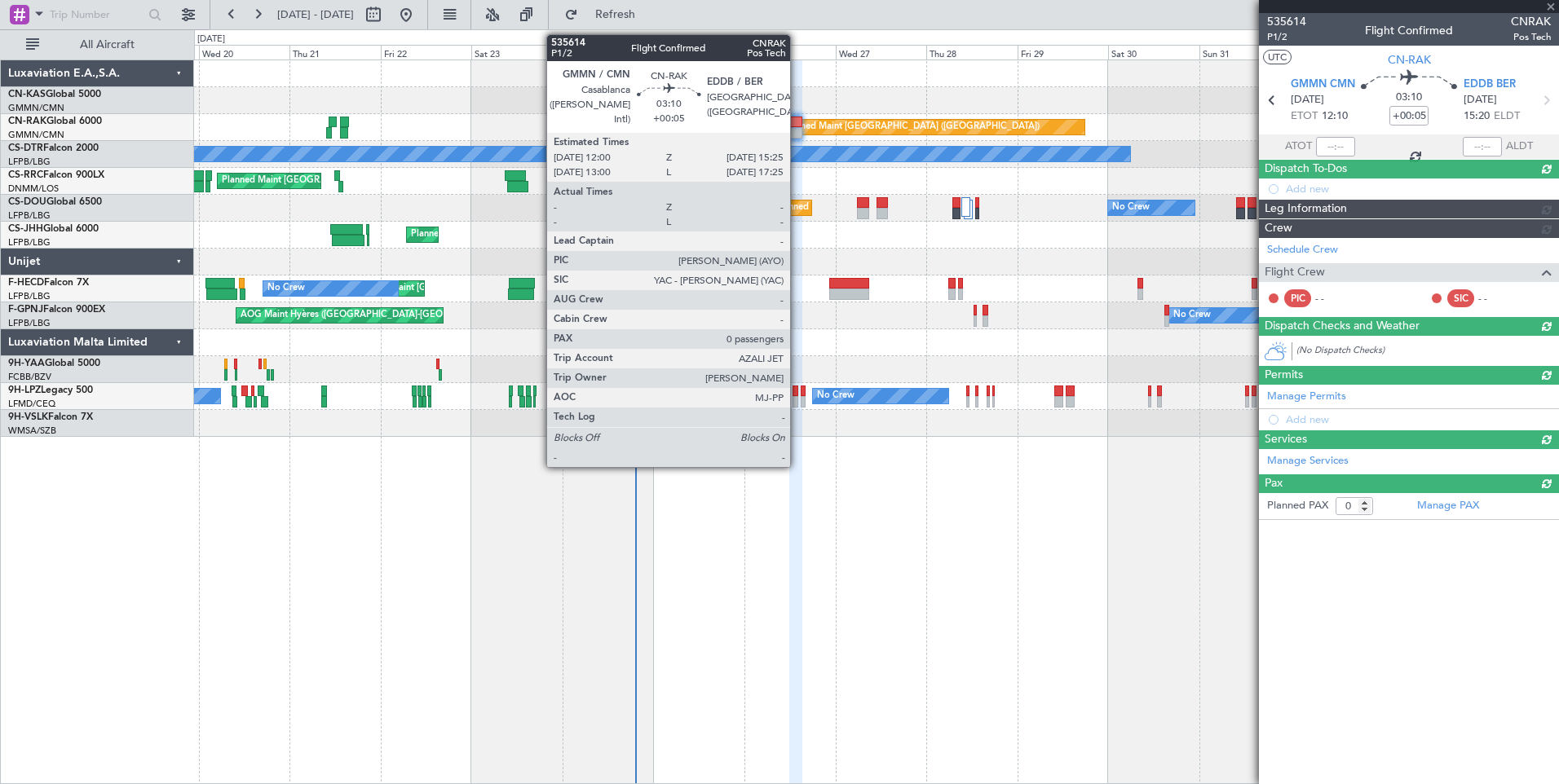
scroll to position [0, 0]
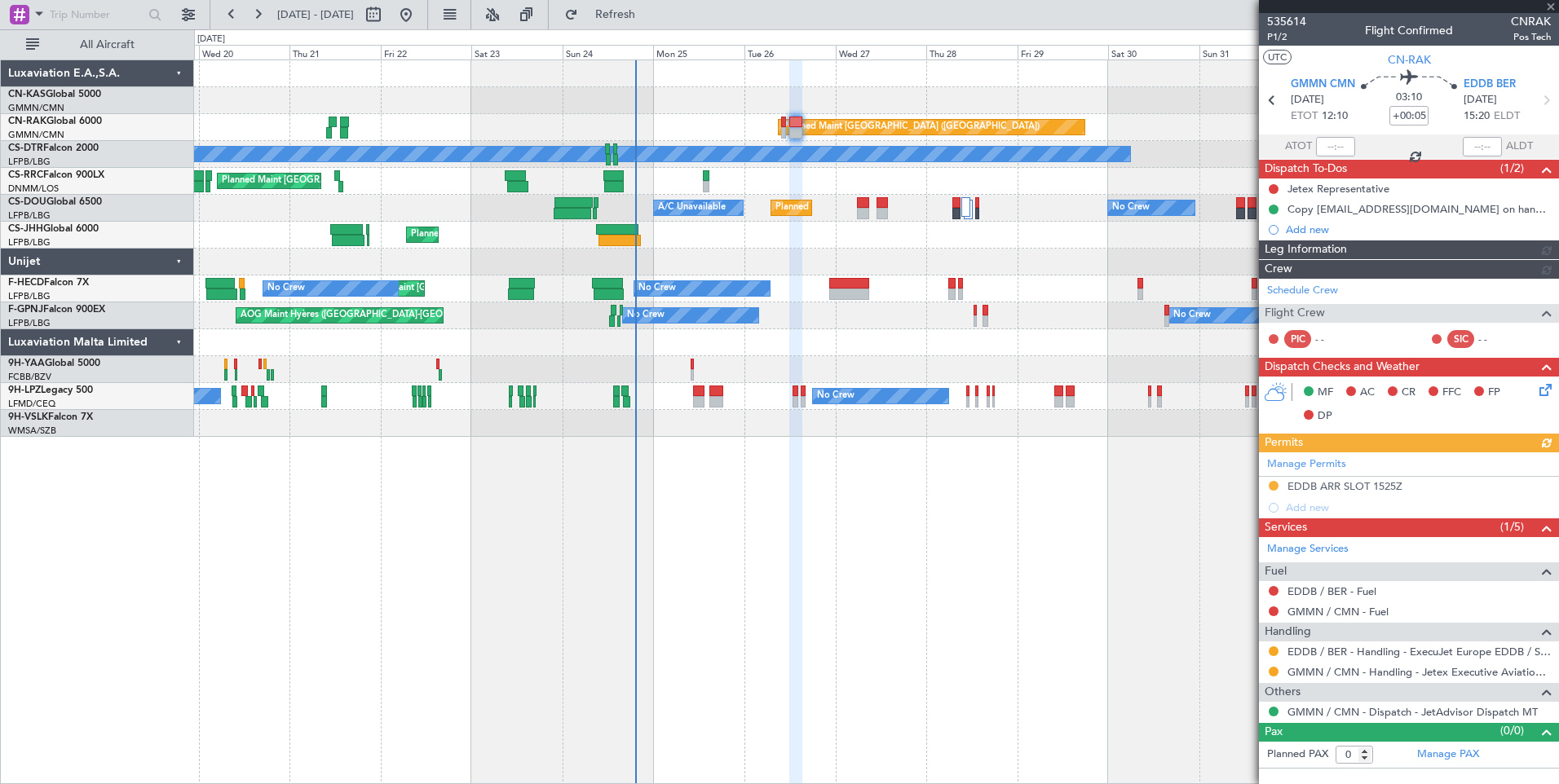
type input "[PERSON_NAME] ([PERSON_NAME])"
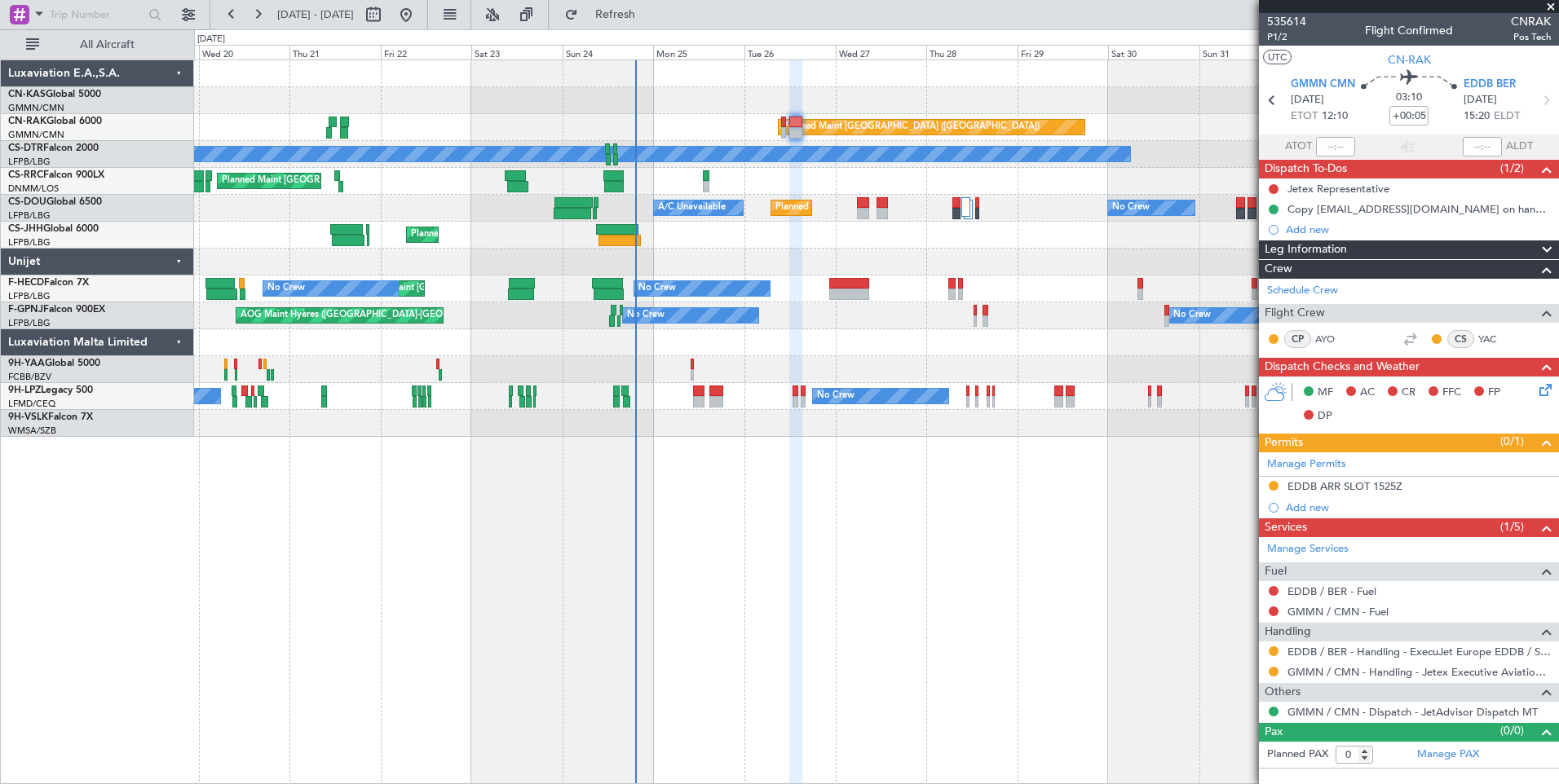
click at [1556, 4] on span at bounding box center [1551, 7] width 17 height 15
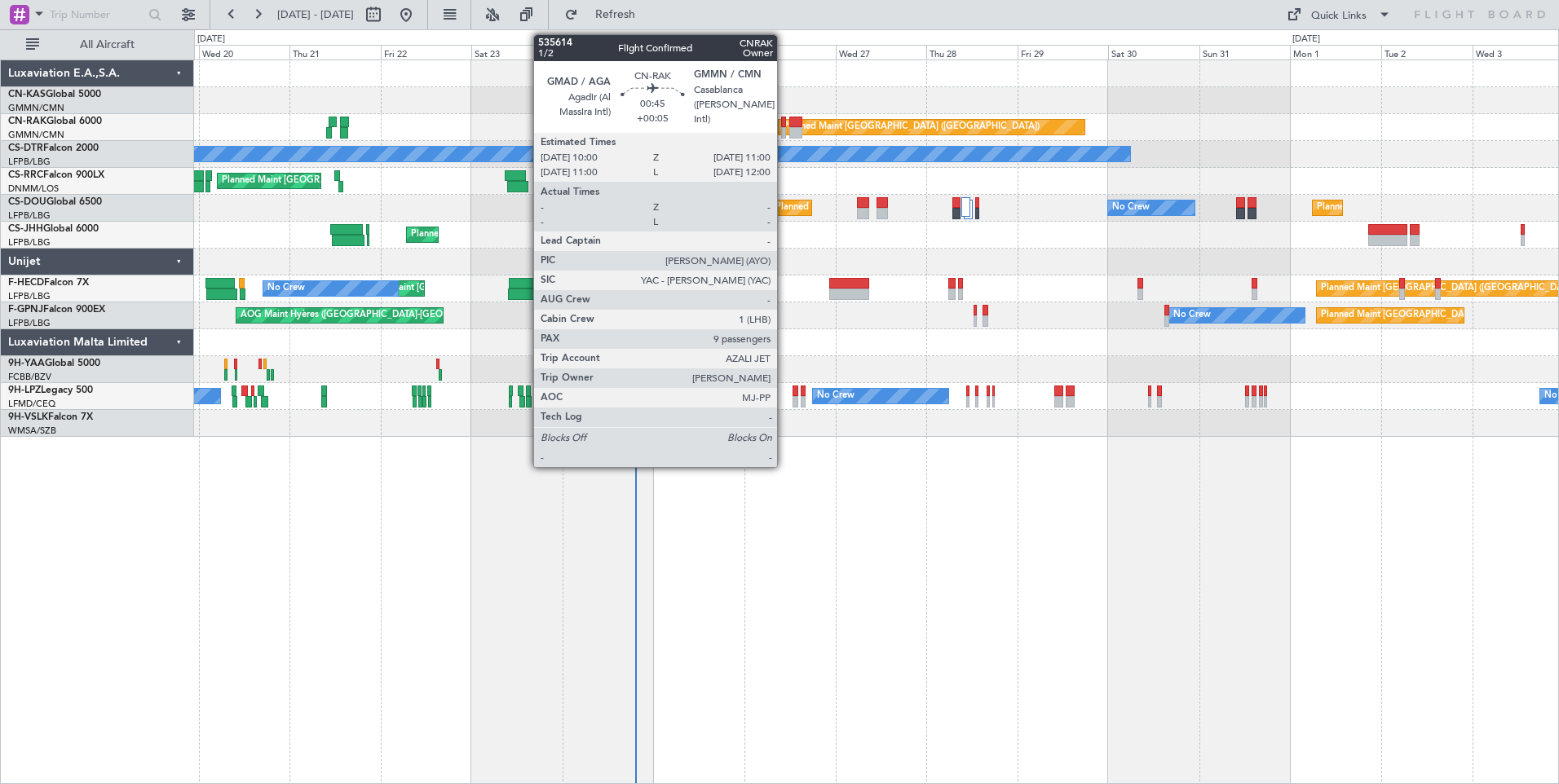
click at [784, 133] on div at bounding box center [782, 133] width 4 height 12
